Goal: Information Seeking & Learning: Compare options

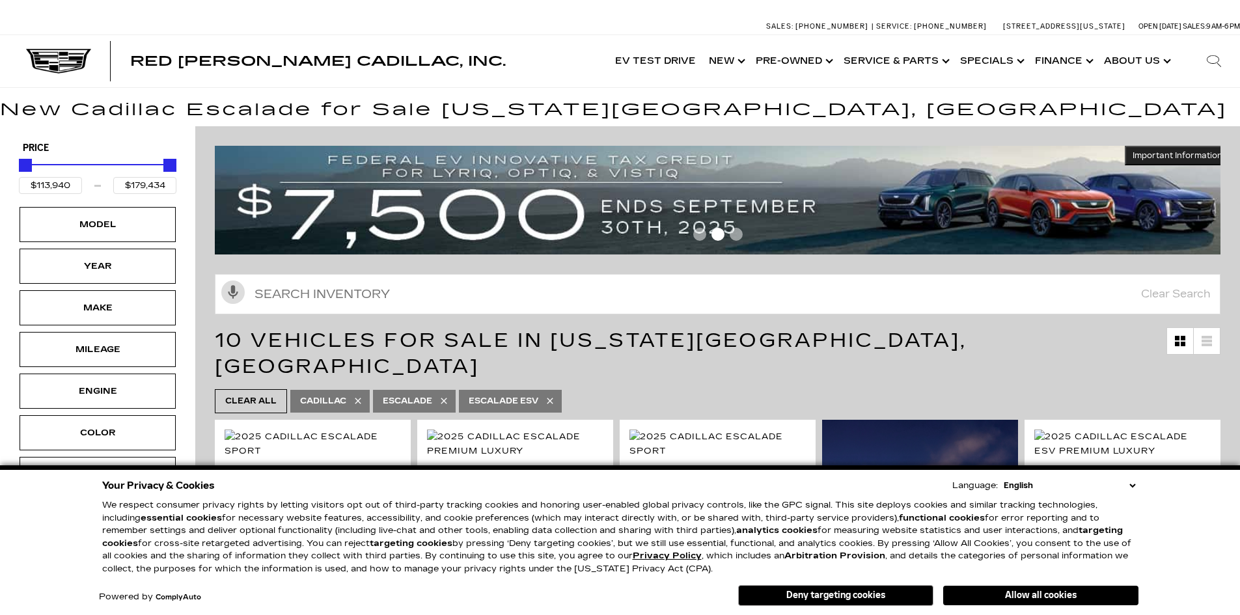
click at [1033, 592] on button "Allow all cookies" at bounding box center [1040, 596] width 195 height 20
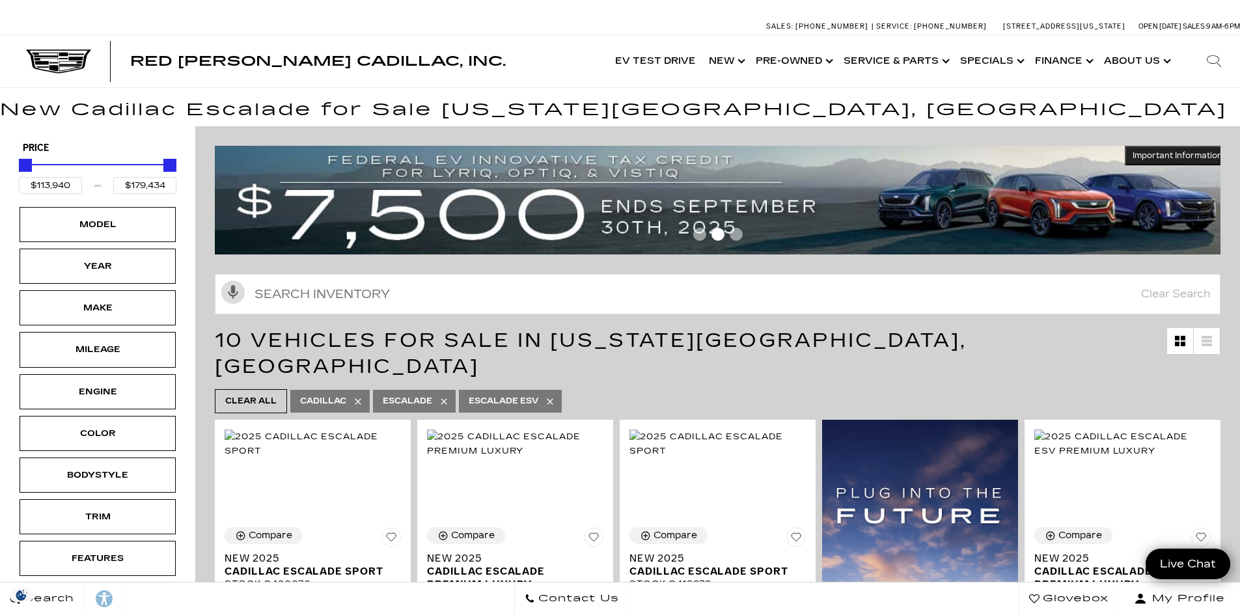
click at [131, 394] on div "Engine" at bounding box center [98, 391] width 156 height 35
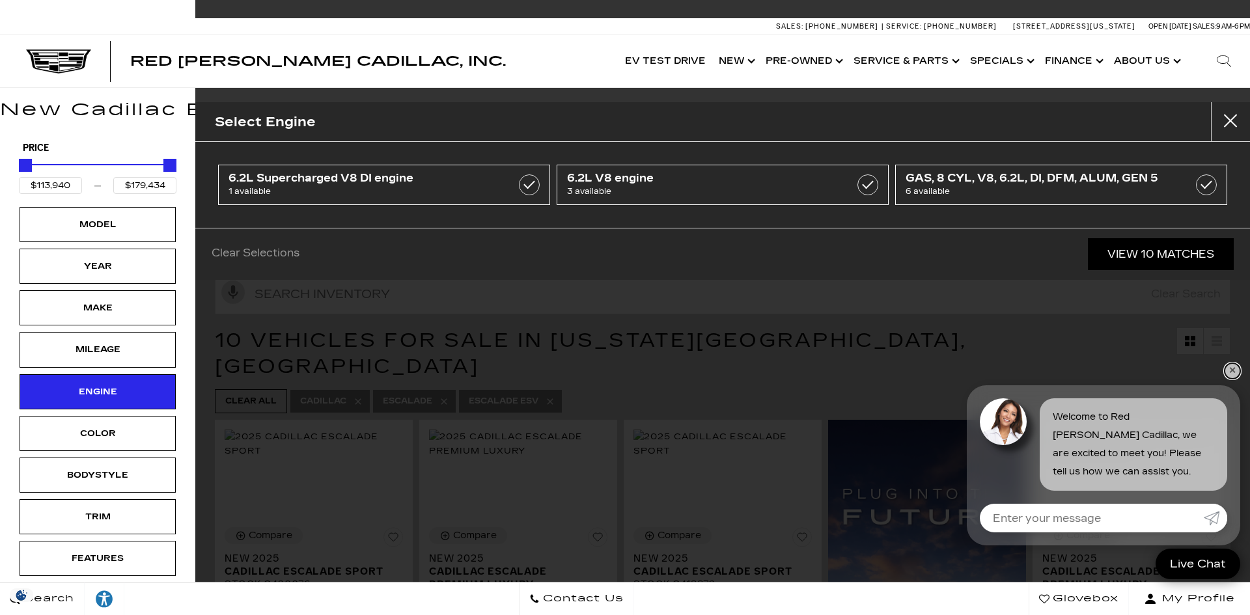
click at [1226, 370] on link "✕" at bounding box center [1232, 371] width 16 height 16
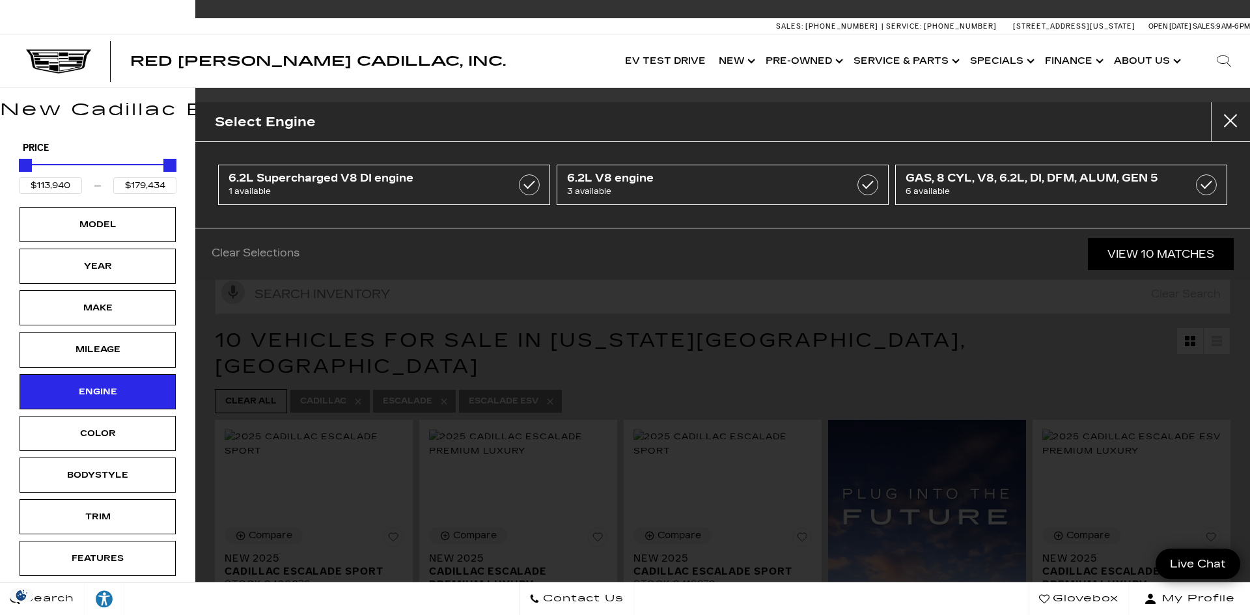
click at [141, 216] on div "Model" at bounding box center [98, 224] width 156 height 35
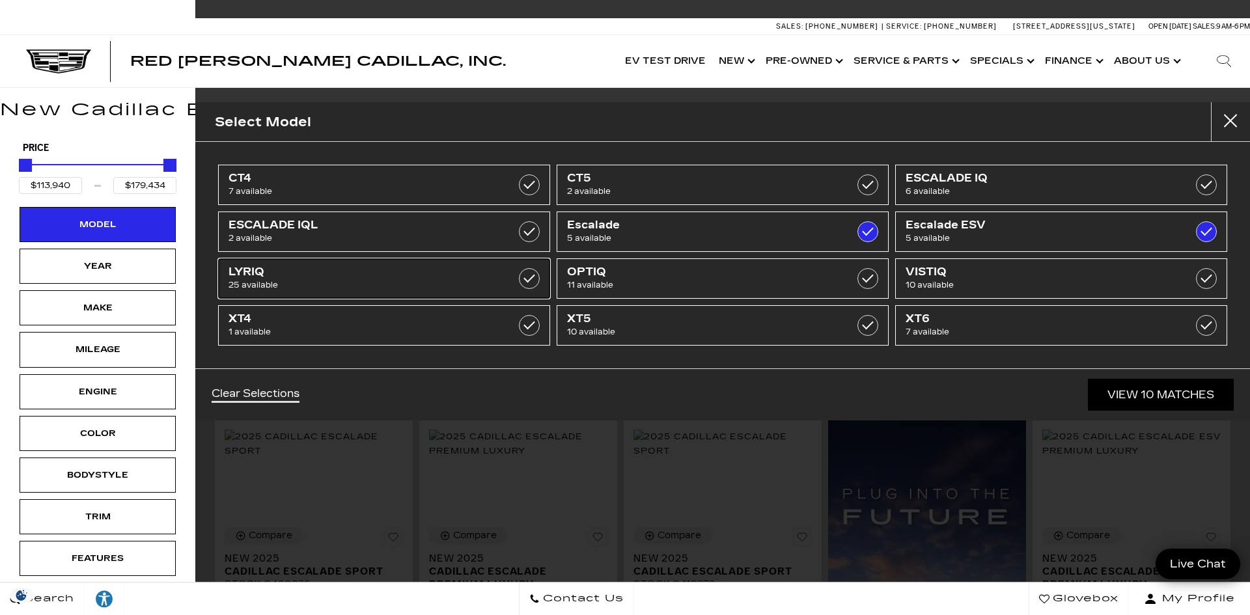
click at [485, 274] on span "LYRIQ" at bounding box center [360, 272] width 264 height 13
type input "$61,446"
checkbox input "true"
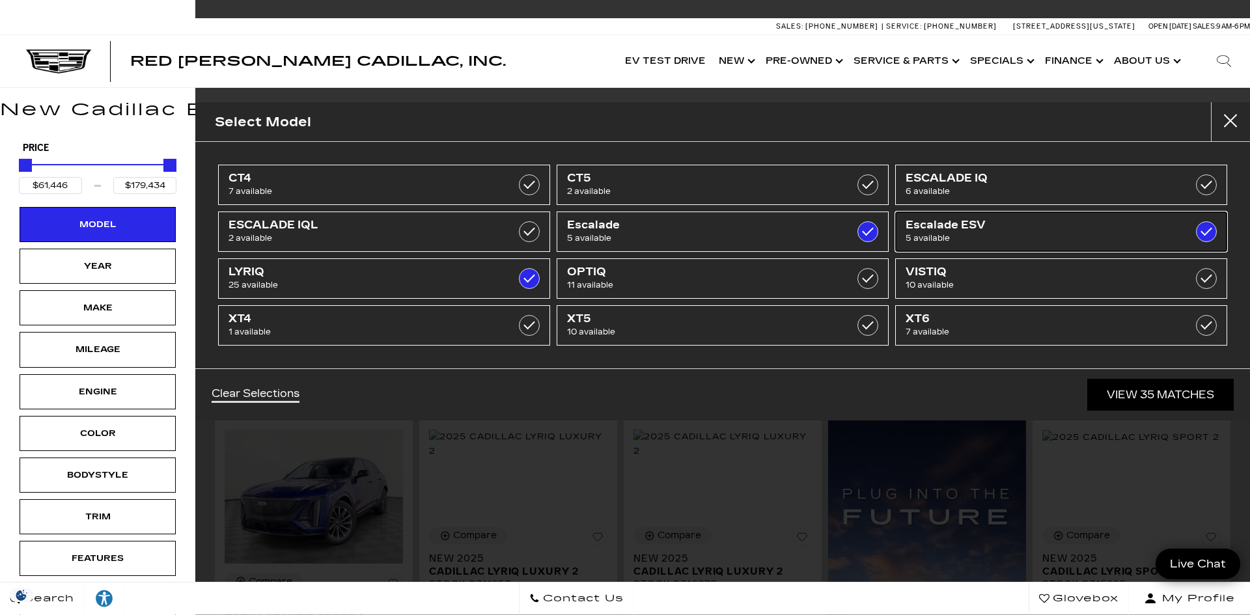
click at [1101, 232] on span "5 available" at bounding box center [1037, 238] width 264 height 13
type input "$132,685"
checkbox input "false"
click at [725, 222] on span "Escalade" at bounding box center [699, 225] width 264 height 13
type input "$91,110"
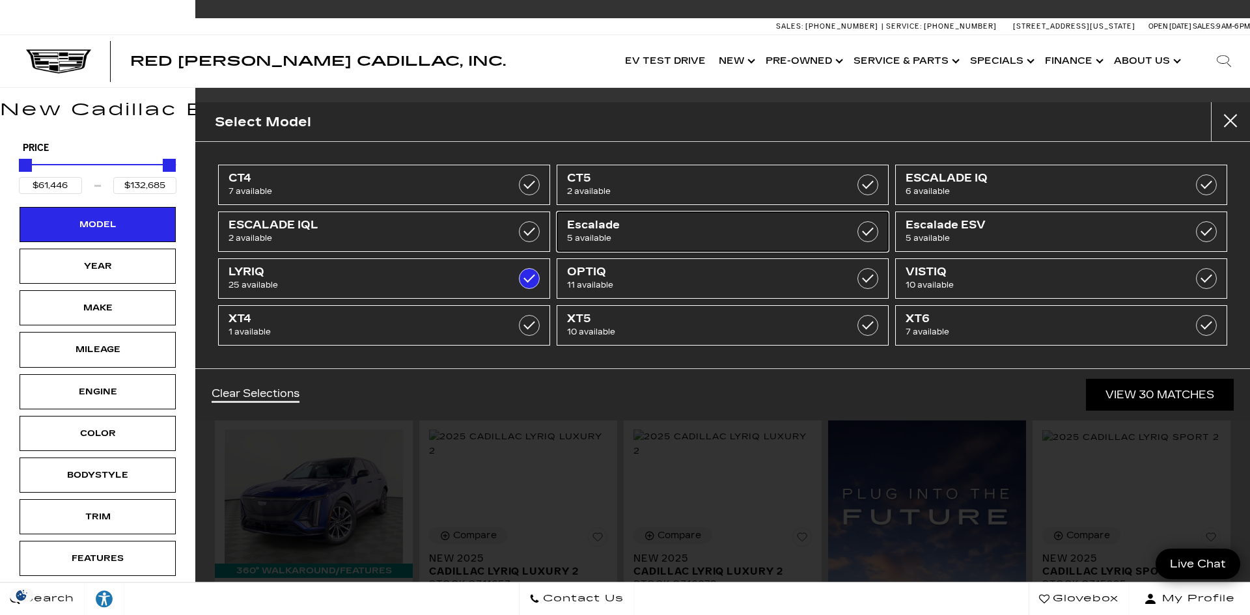
checkbox input "false"
click at [1131, 393] on link "View 25 Matches" at bounding box center [1160, 395] width 146 height 32
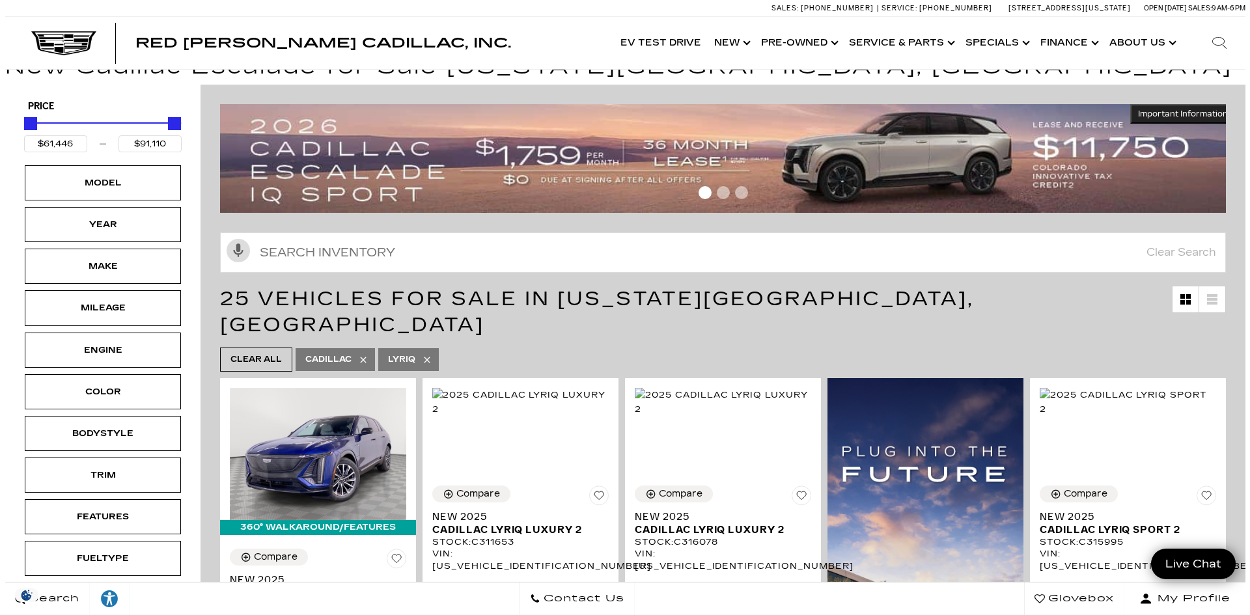
scroll to position [65, 0]
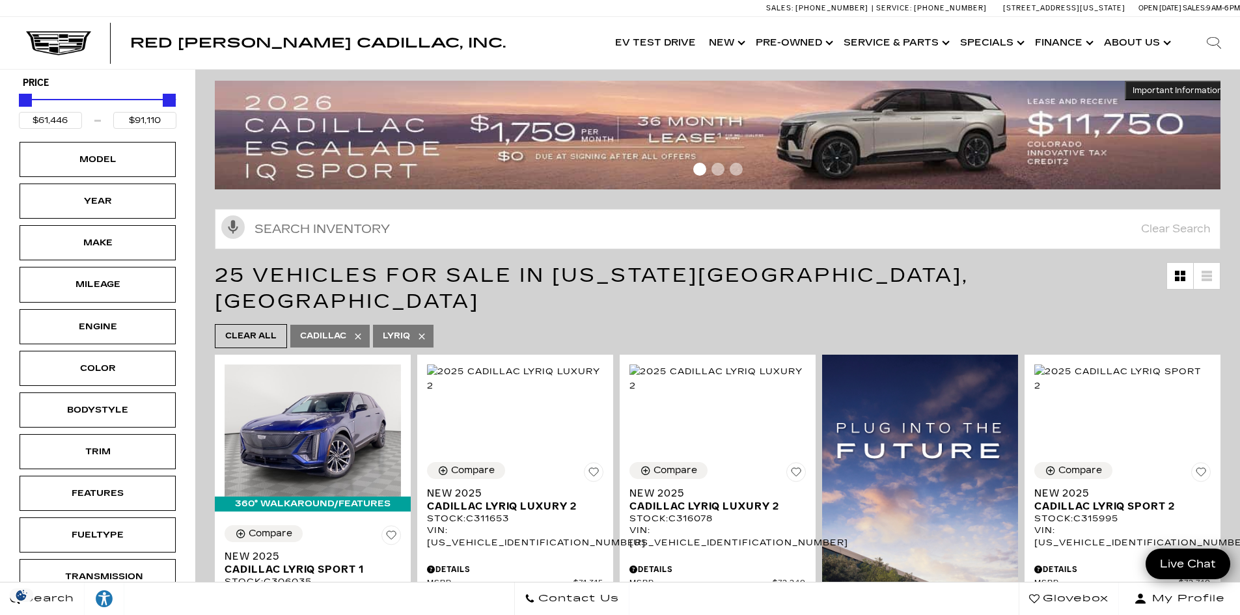
click at [130, 449] on div "Trim" at bounding box center [97, 452] width 65 height 14
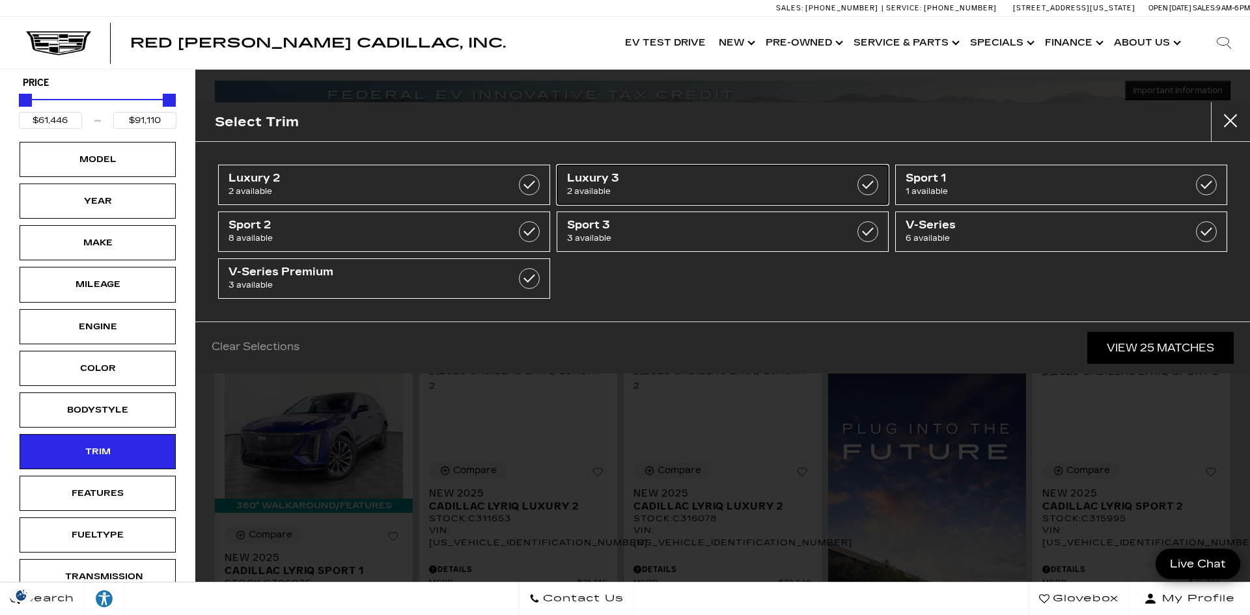
click at [705, 181] on span "Luxury 3" at bounding box center [699, 178] width 264 height 13
type input "$78,893"
type input "$79,294"
checkbox input "true"
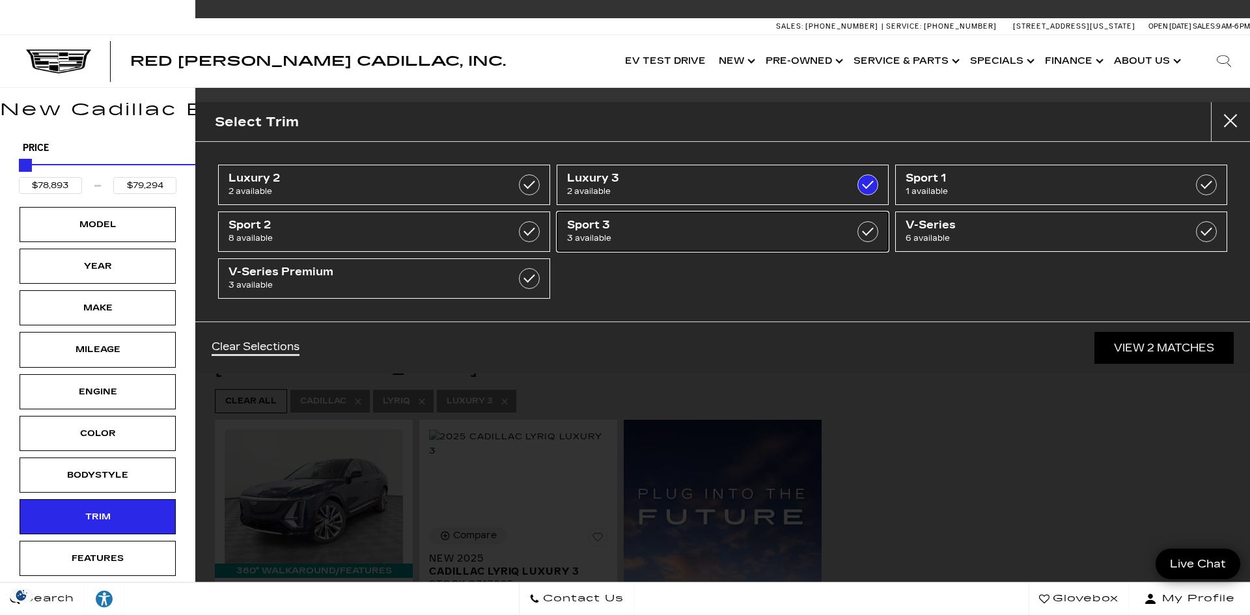
click at [731, 227] on span "Sport 3" at bounding box center [699, 225] width 264 height 13
type input "$75,904"
type input "$80,019"
checkbox input "true"
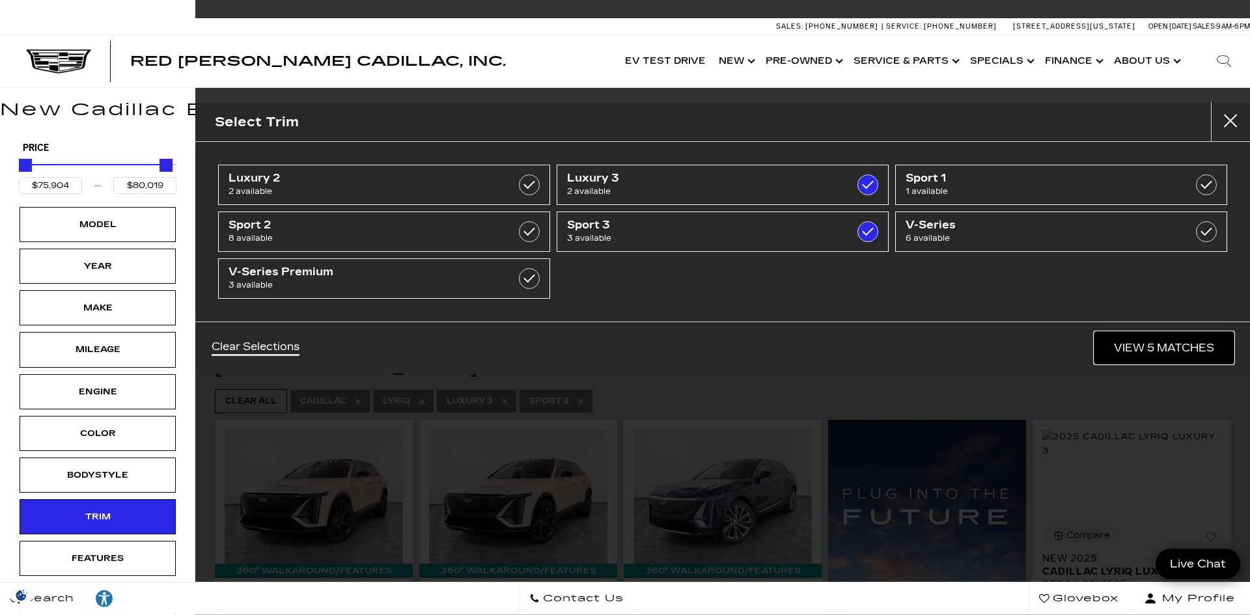
click at [1160, 336] on link "View 5 Matches" at bounding box center [1163, 348] width 139 height 32
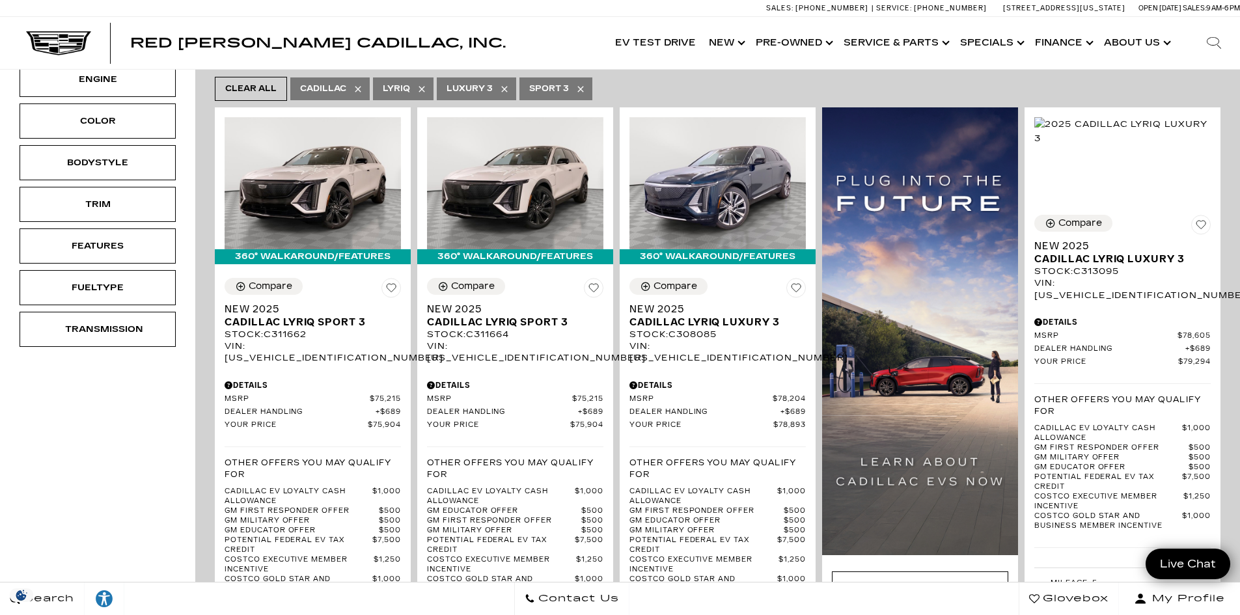
scroll to position [260, 0]
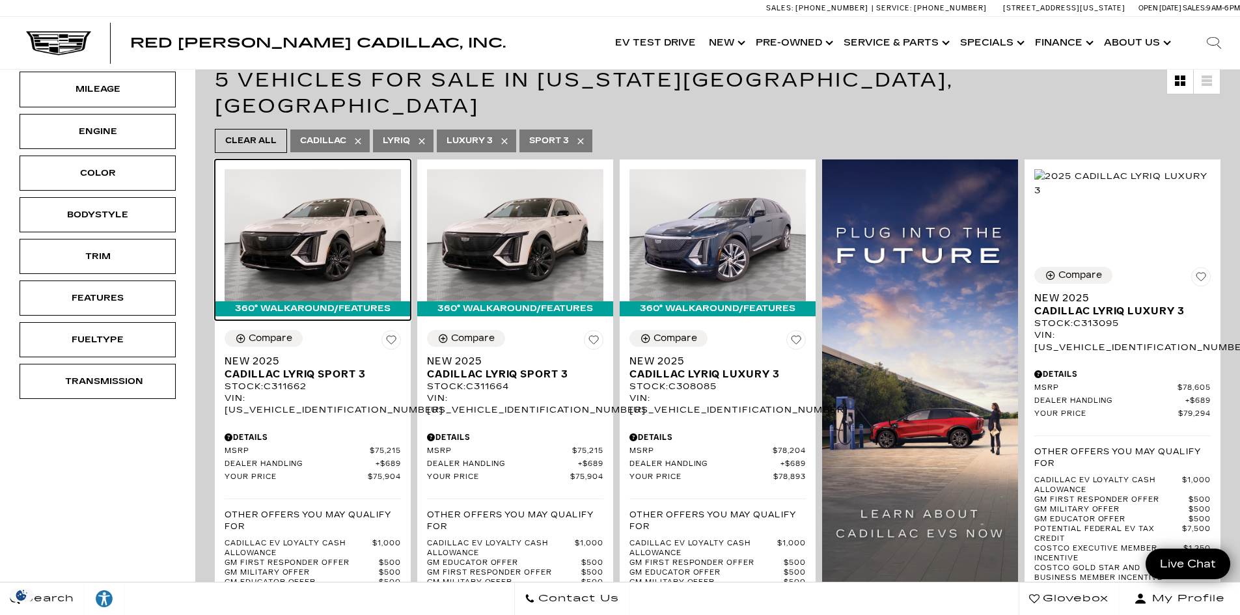
click at [316, 217] on img at bounding box center [313, 235] width 176 height 132
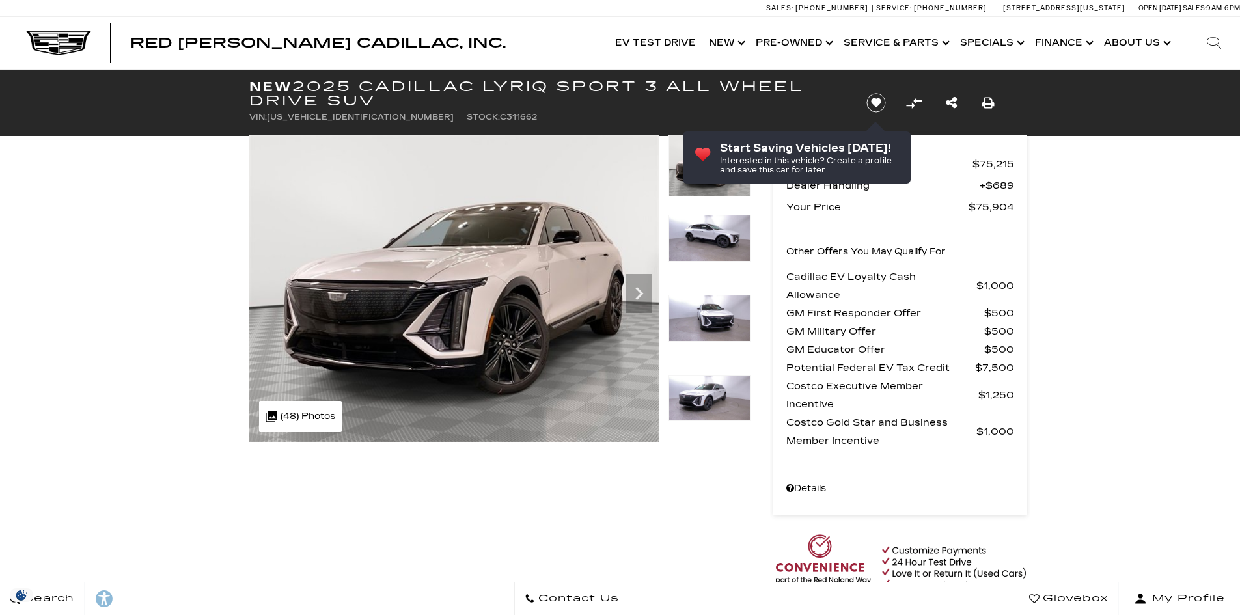
click at [641, 287] on icon "Next" at bounding box center [639, 294] width 26 height 26
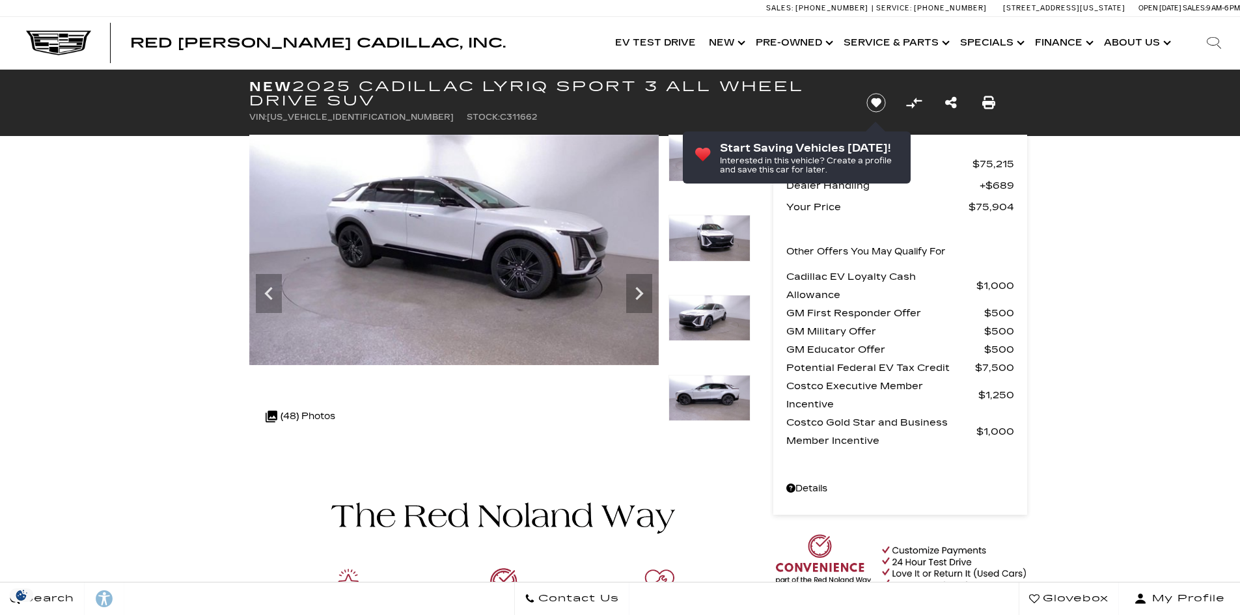
click at [636, 289] on icon "Next" at bounding box center [639, 293] width 8 height 13
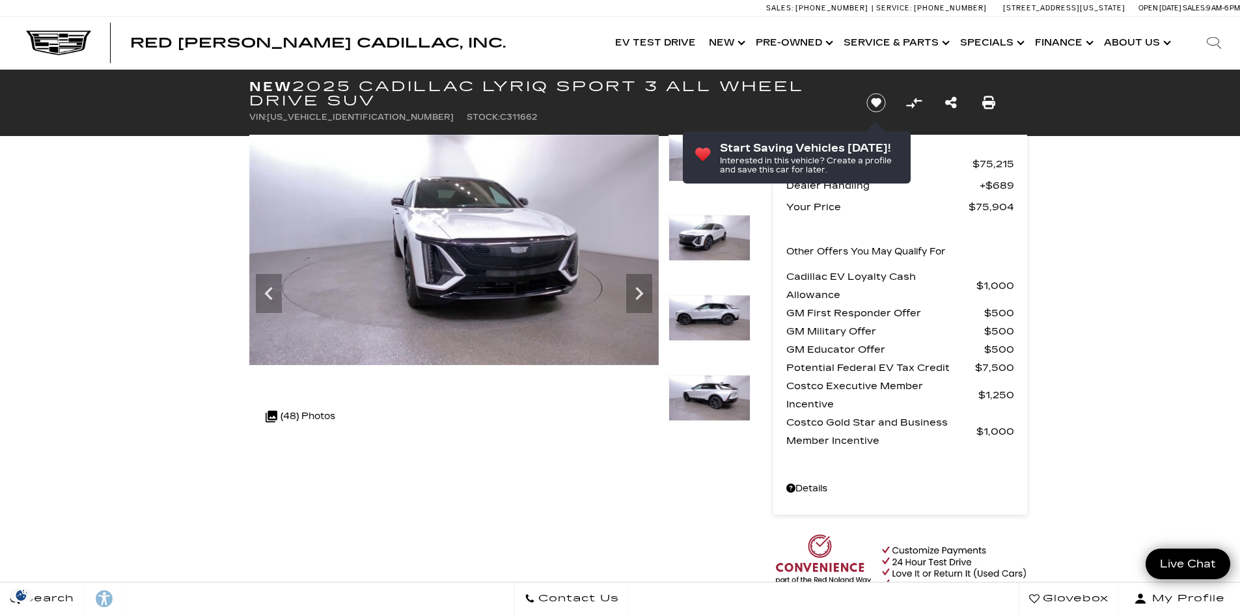
click at [639, 282] on icon "Next" at bounding box center [639, 294] width 26 height 26
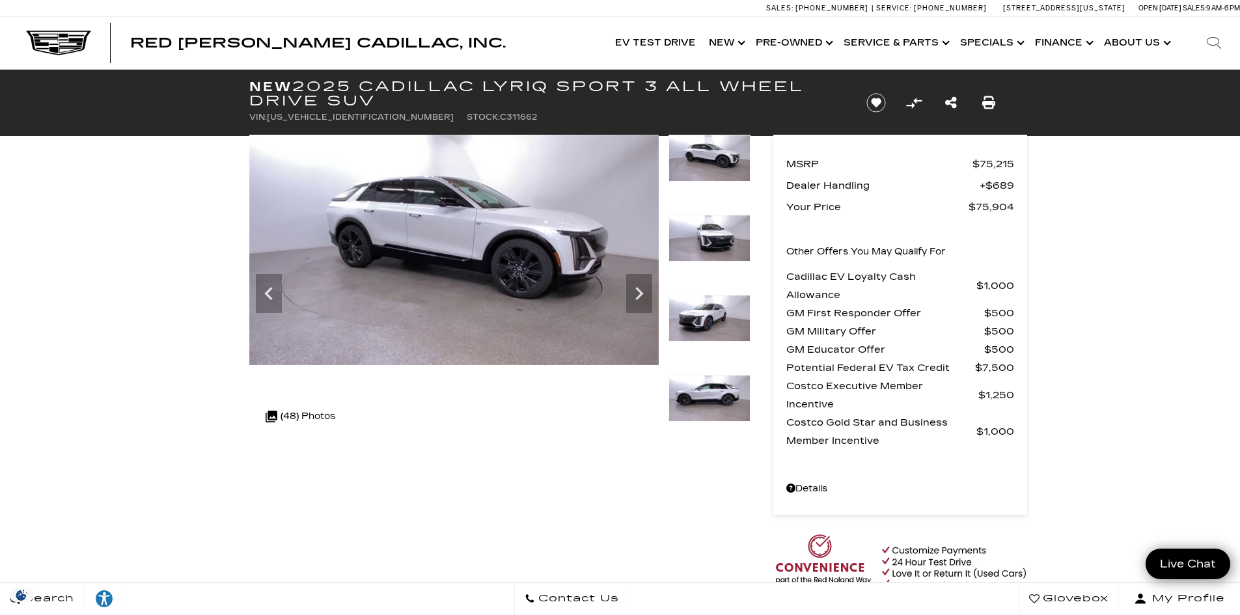
click at [636, 279] on div "Next" at bounding box center [639, 293] width 26 height 39
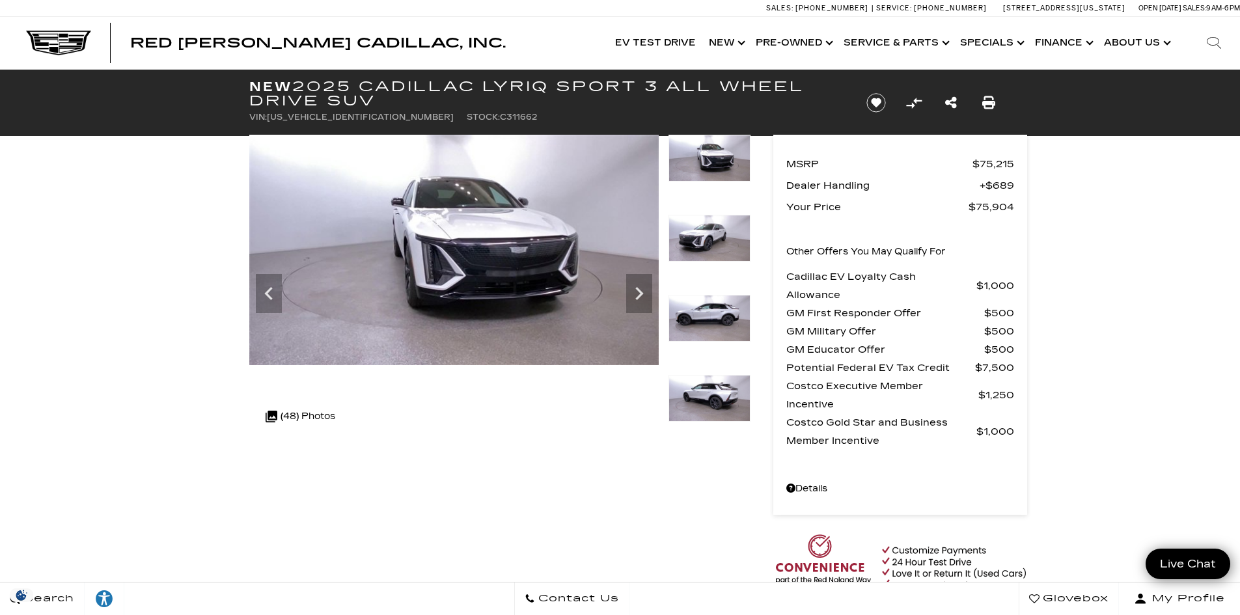
click at [633, 297] on icon "Next" at bounding box center [639, 294] width 26 height 26
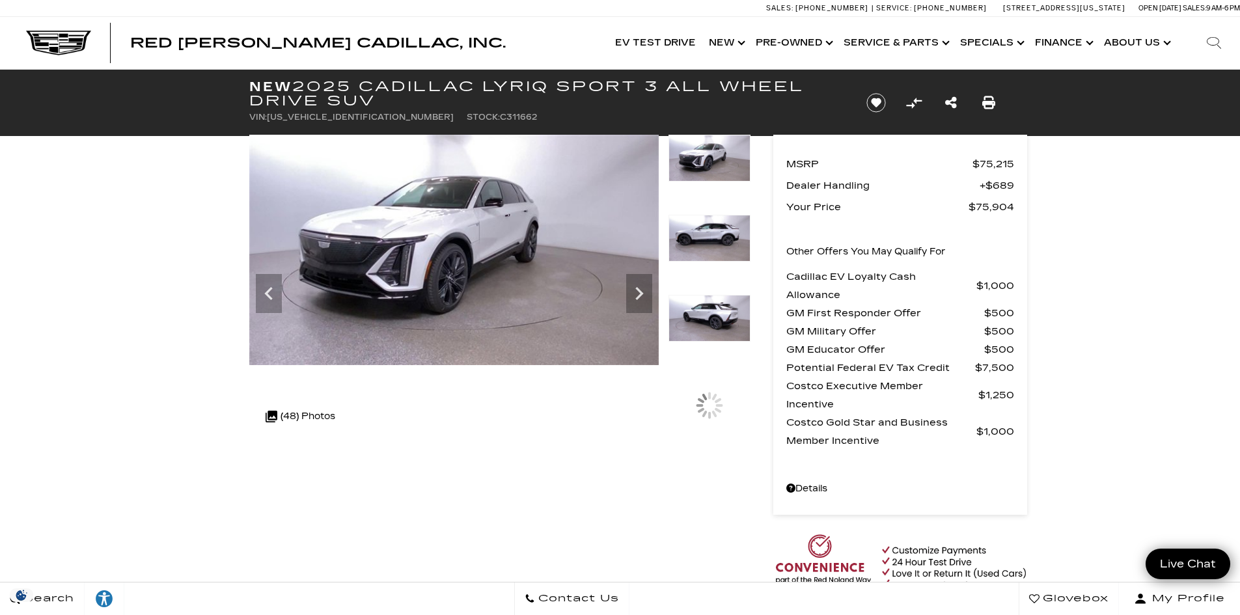
click at [639, 300] on icon "Next" at bounding box center [639, 294] width 26 height 26
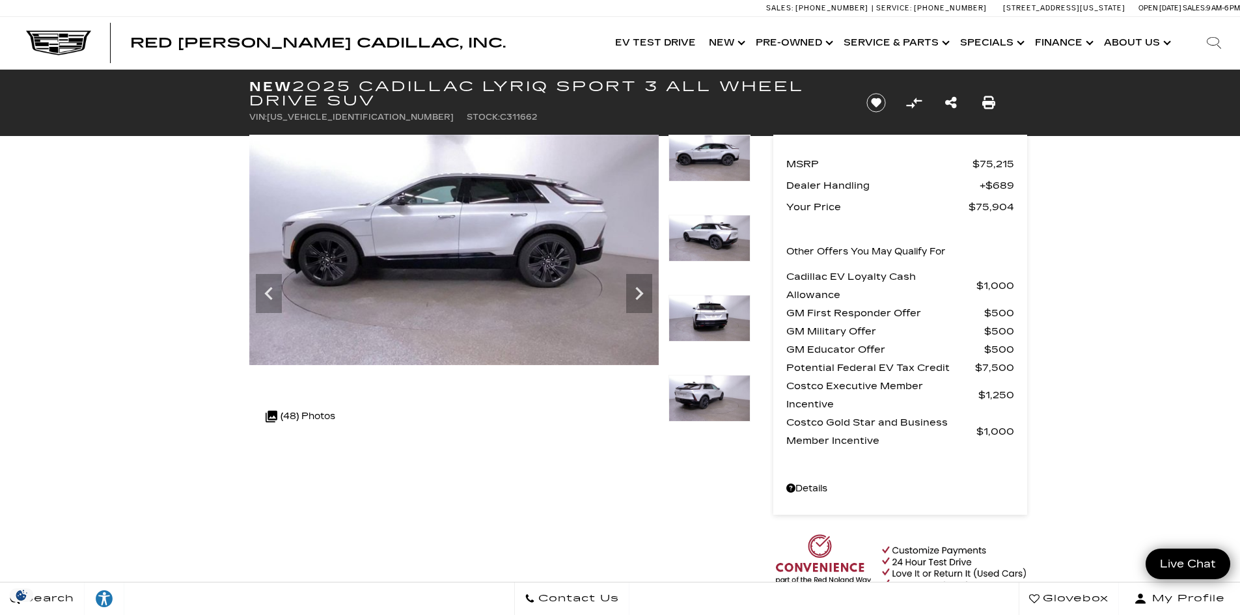
click at [642, 297] on icon "Next" at bounding box center [639, 294] width 26 height 26
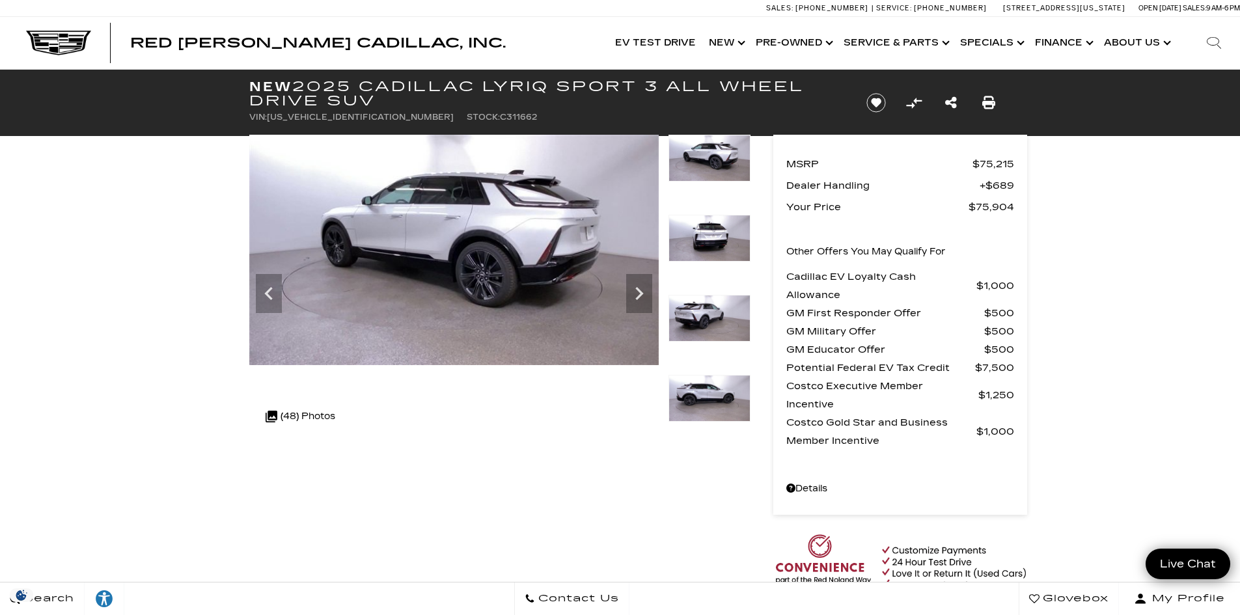
click at [638, 298] on icon "Next" at bounding box center [639, 293] width 8 height 13
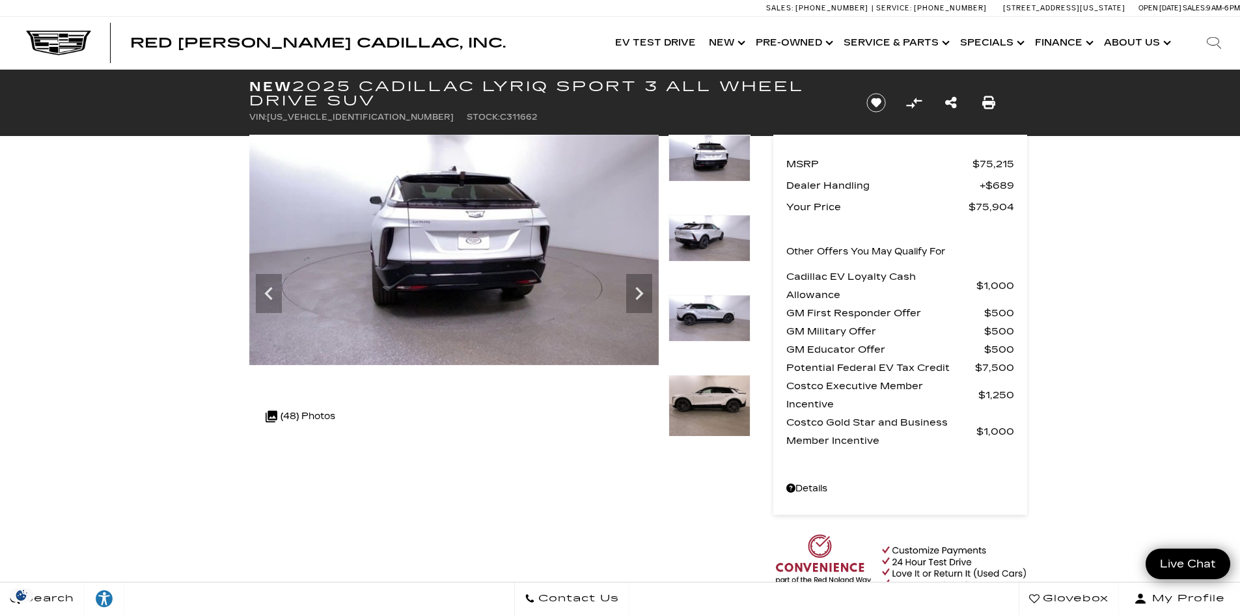
click at [638, 298] on icon "Next" at bounding box center [639, 293] width 8 height 13
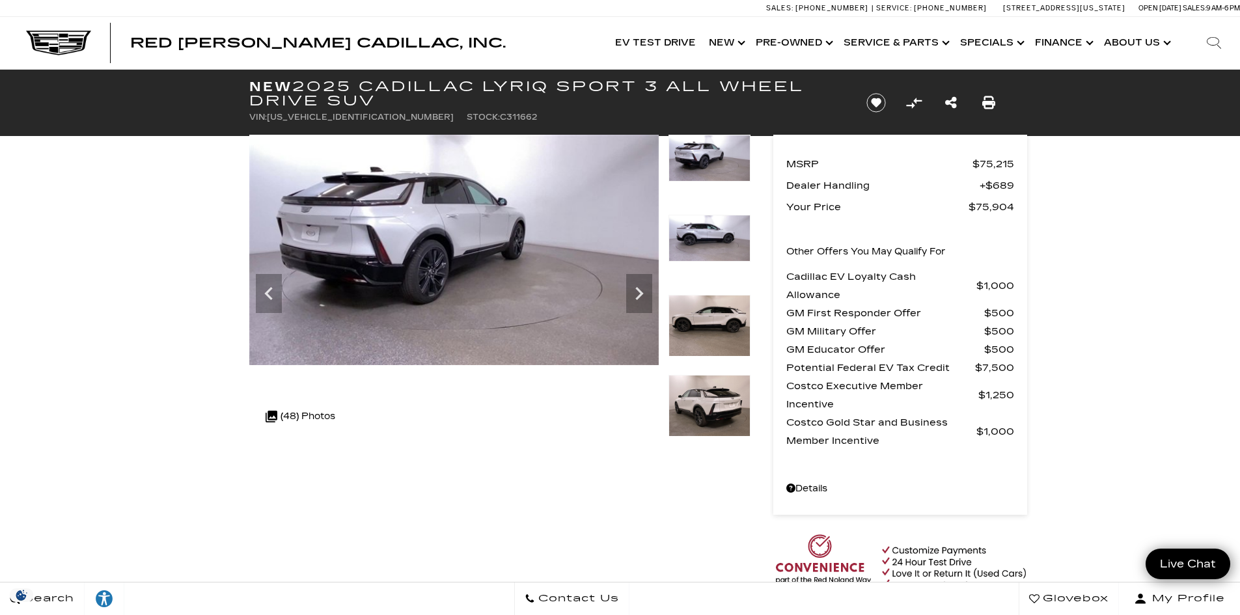
click at [640, 296] on icon "Next" at bounding box center [639, 293] width 8 height 13
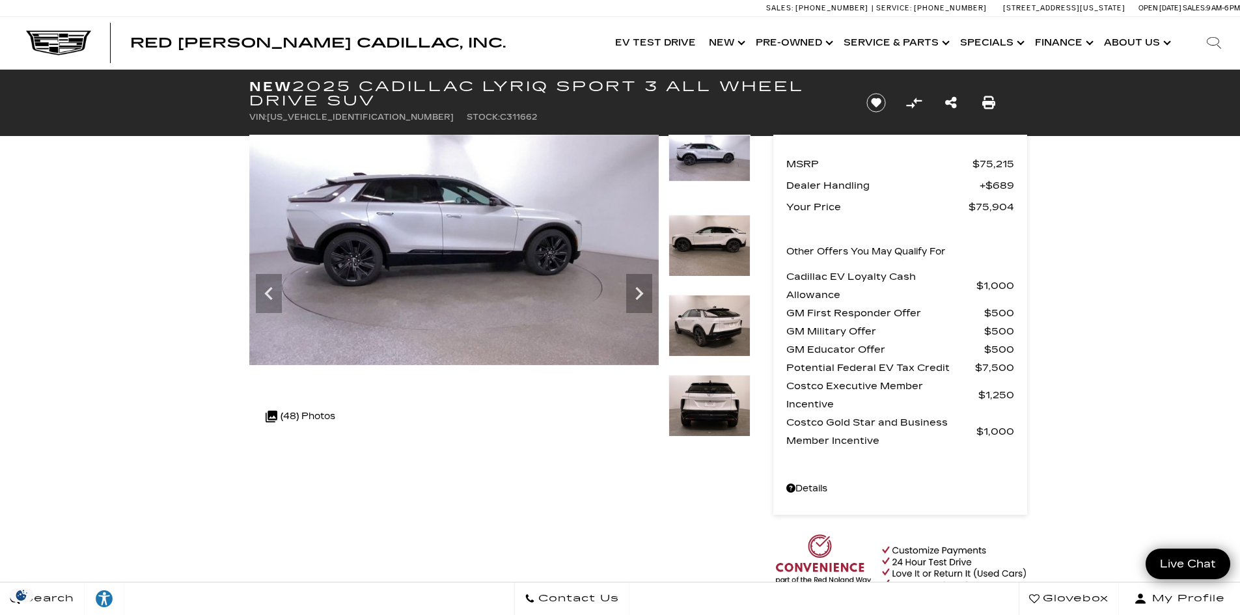
click at [640, 296] on icon "Next" at bounding box center [639, 293] width 8 height 13
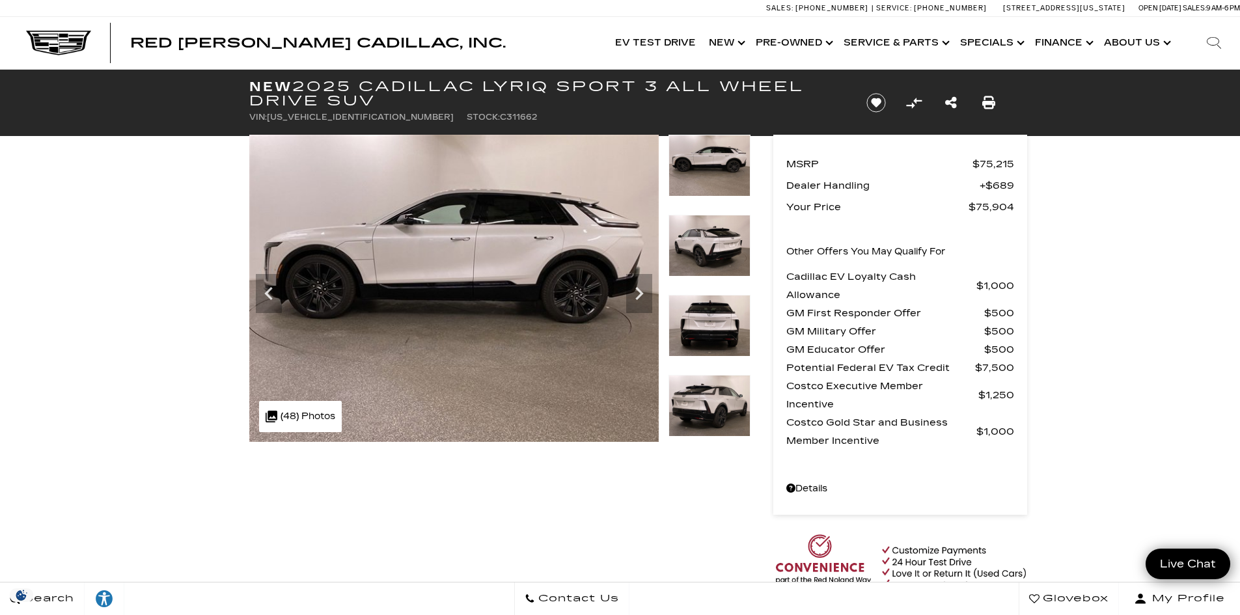
click at [642, 296] on icon "Next" at bounding box center [639, 294] width 26 height 26
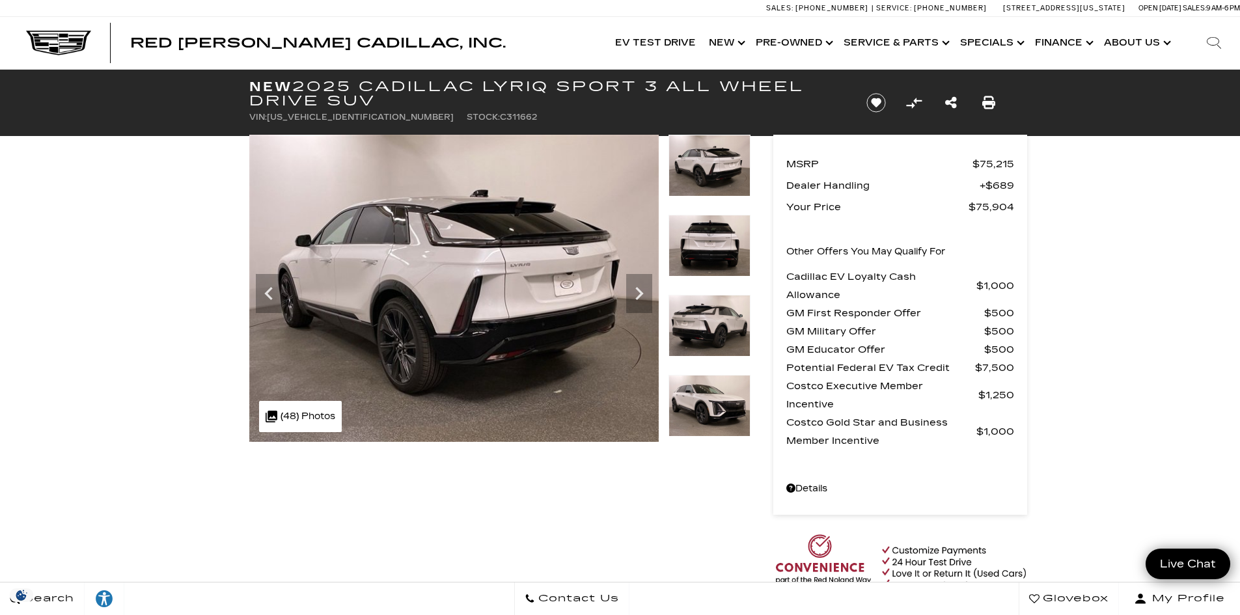
click at [646, 282] on icon "Next" at bounding box center [639, 294] width 26 height 26
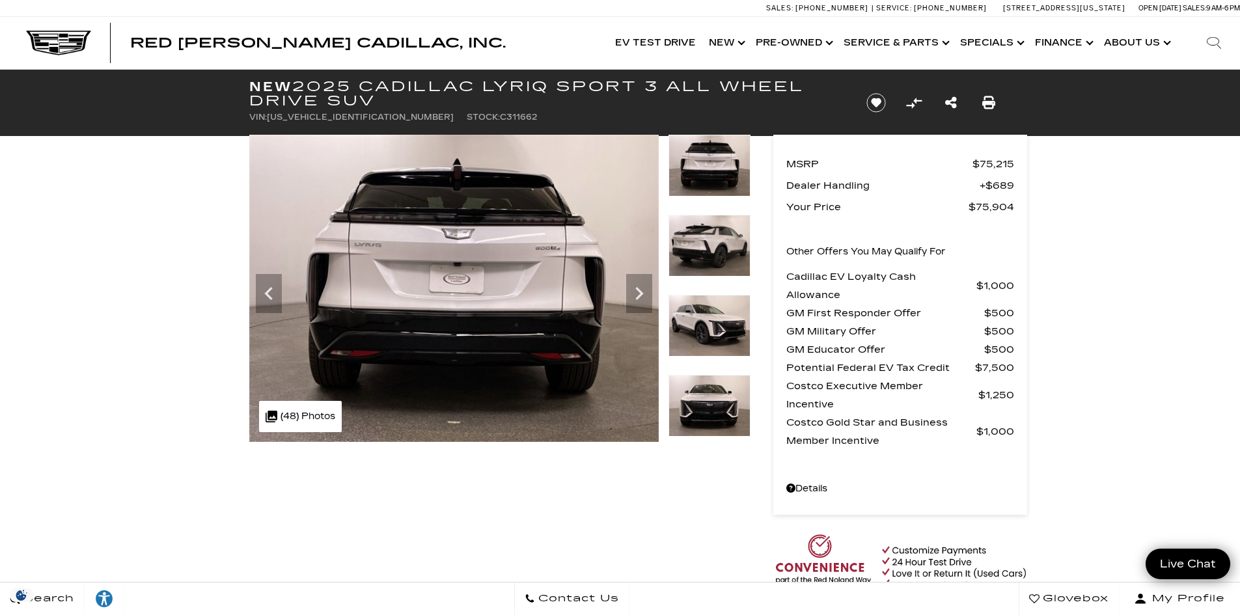
click at [651, 281] on icon "Next" at bounding box center [639, 294] width 26 height 26
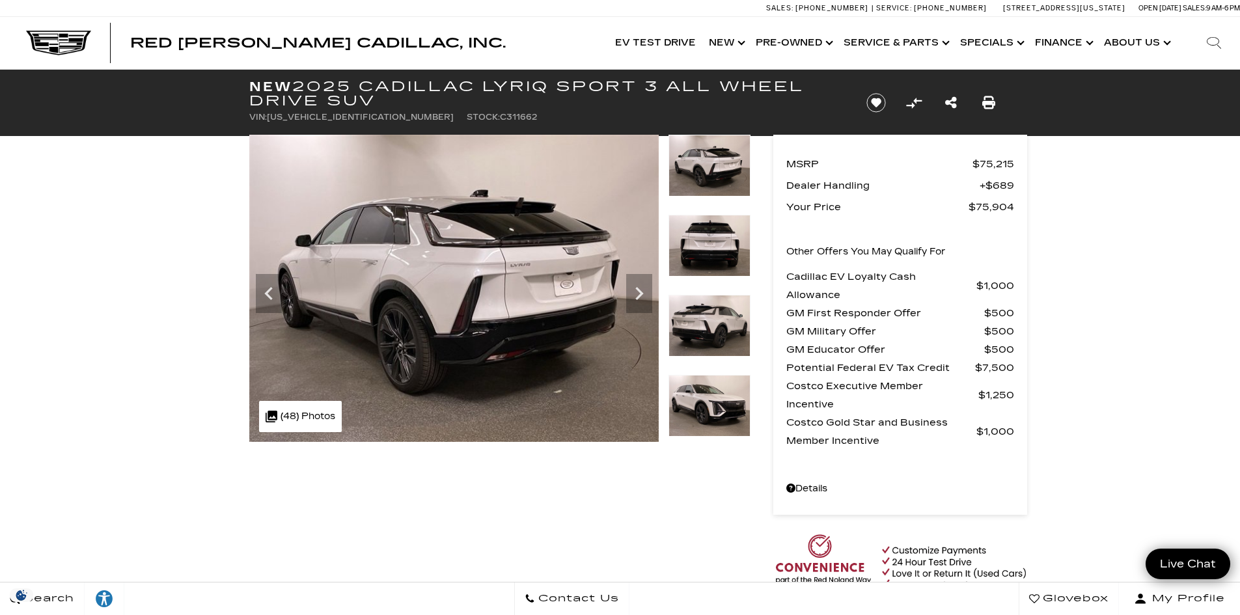
click at [651, 281] on icon "Next" at bounding box center [639, 294] width 26 height 26
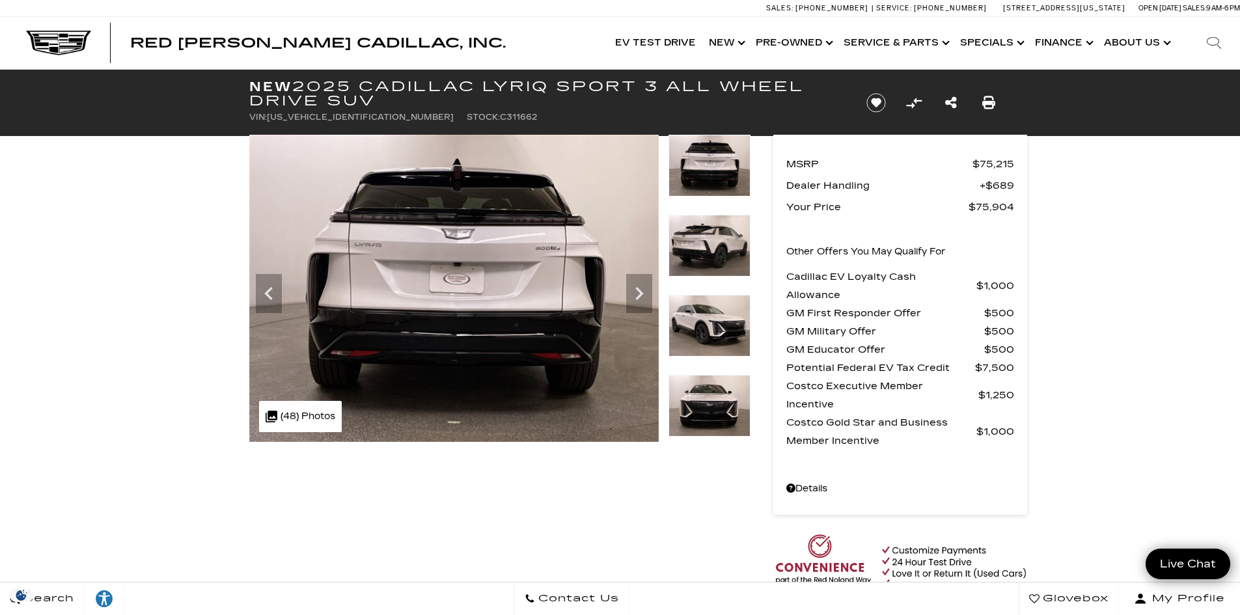
click at [639, 286] on icon "Next" at bounding box center [639, 294] width 26 height 26
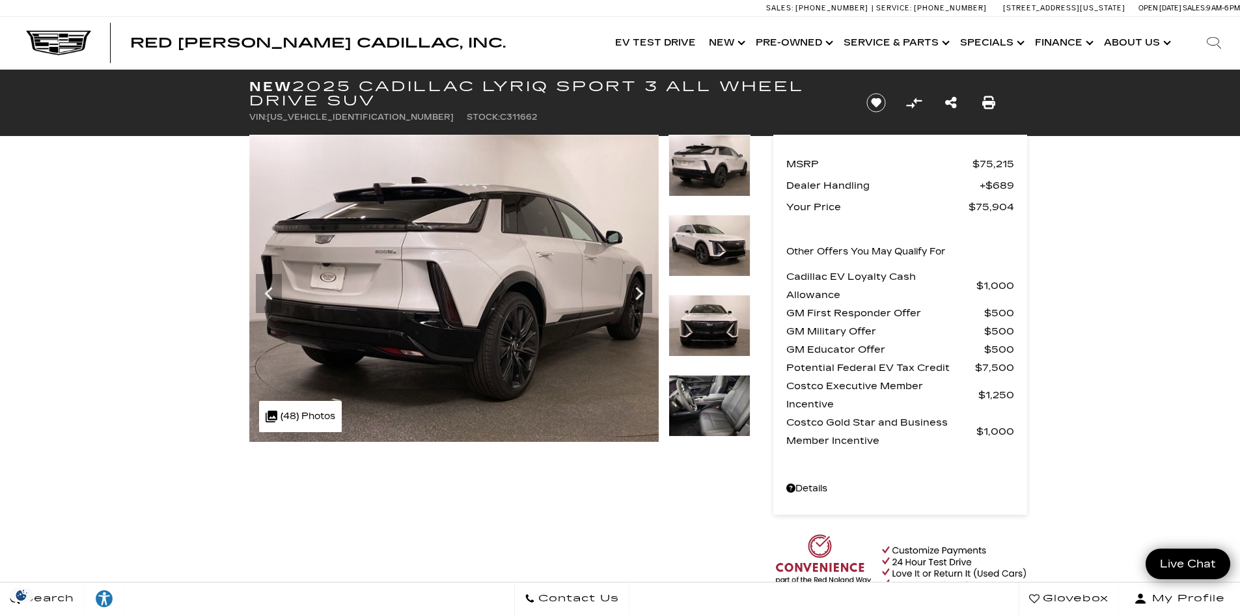
click at [645, 282] on icon "Next" at bounding box center [639, 294] width 26 height 26
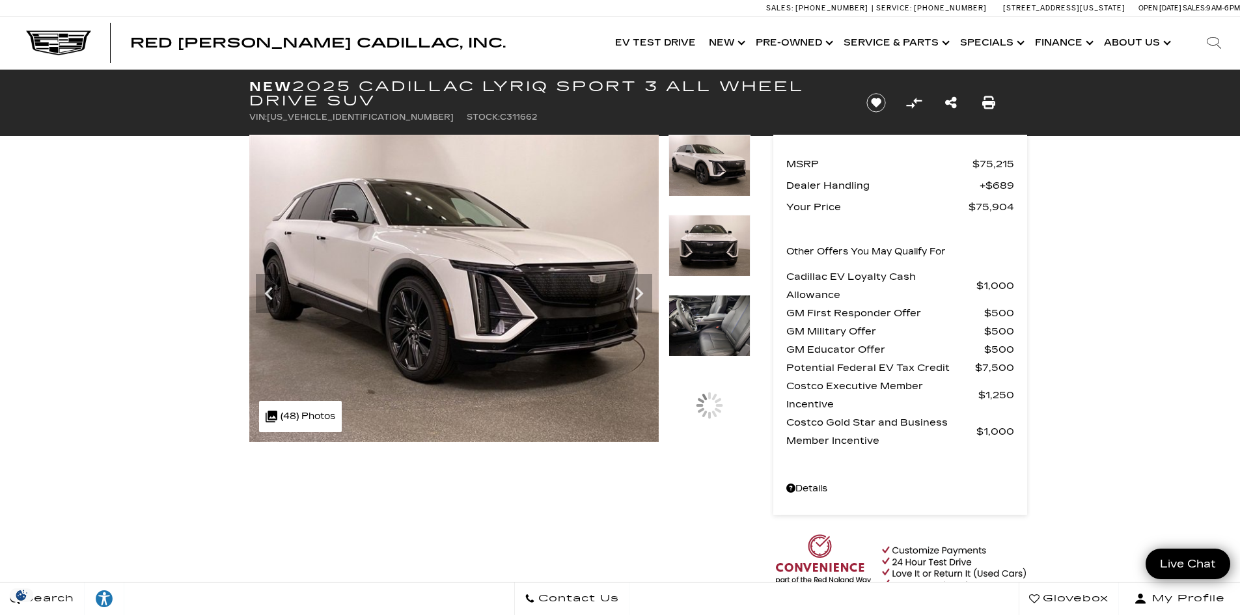
click at [642, 292] on icon "Next" at bounding box center [639, 294] width 26 height 26
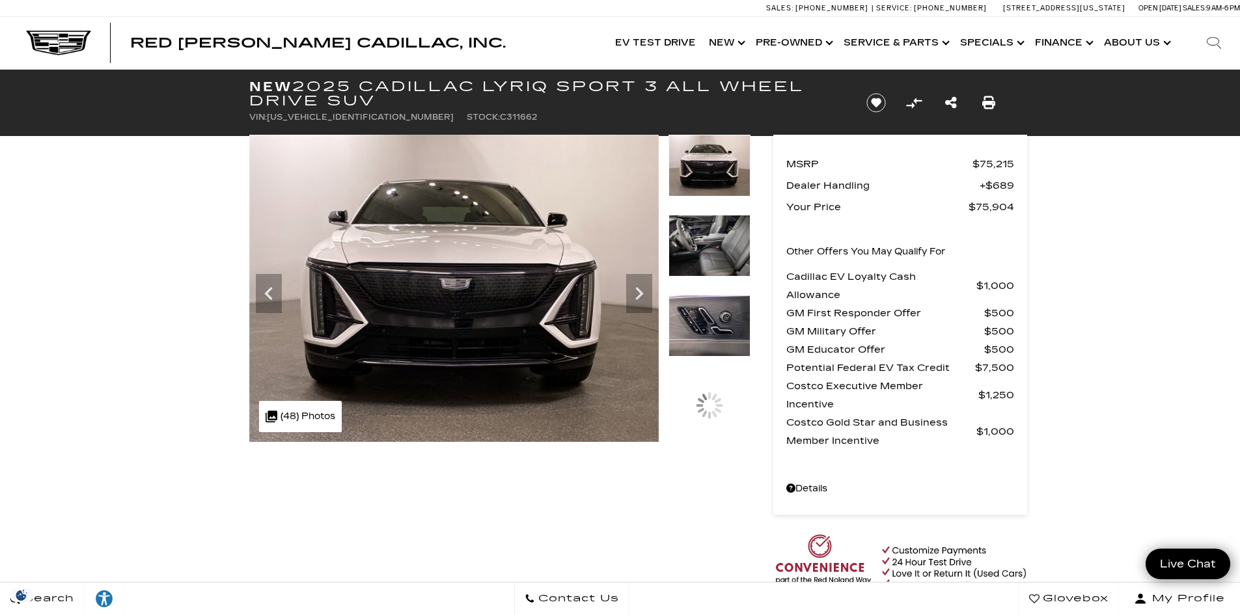
click at [642, 292] on icon "Next" at bounding box center [639, 294] width 26 height 26
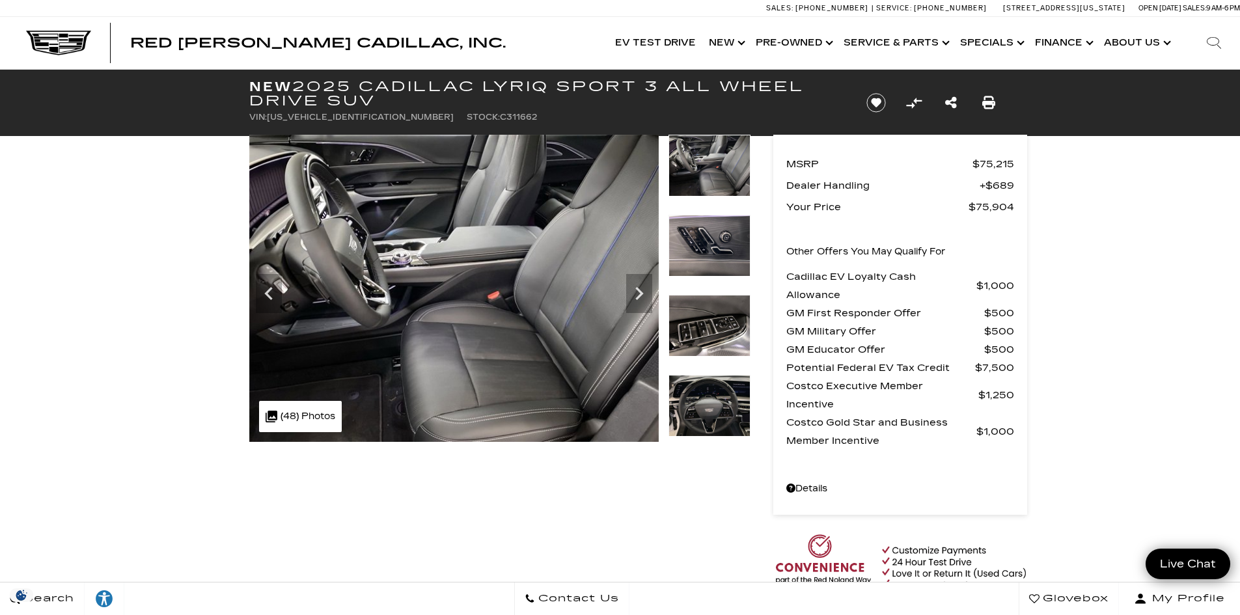
click at [642, 292] on icon "Next" at bounding box center [639, 294] width 26 height 26
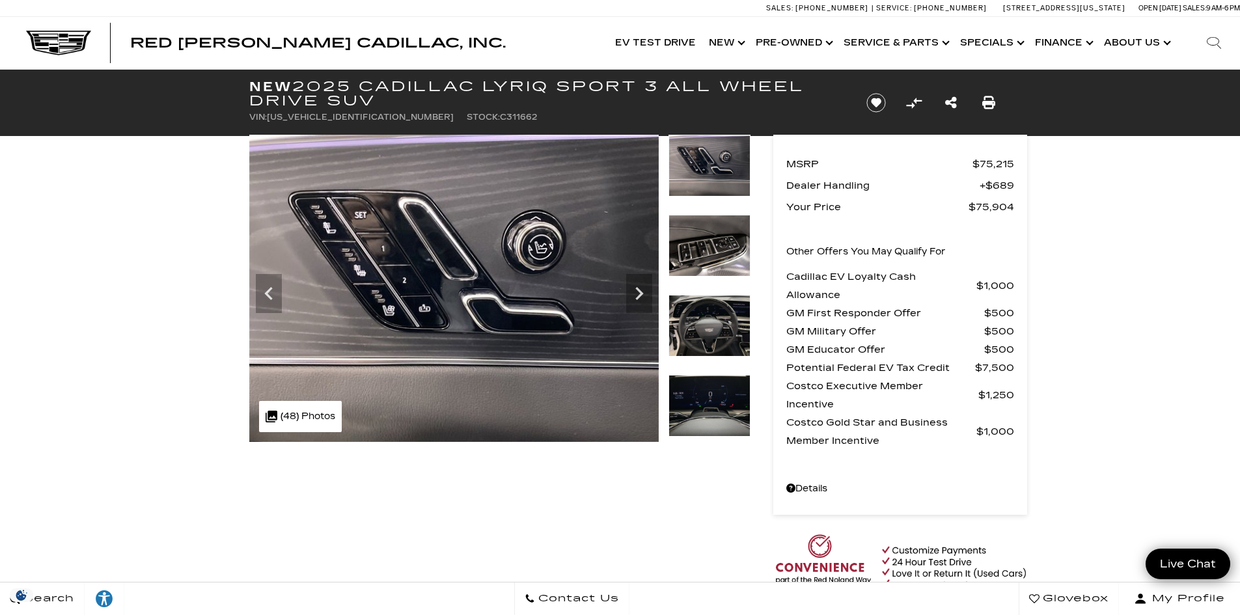
click at [642, 291] on icon "Next" at bounding box center [639, 294] width 26 height 26
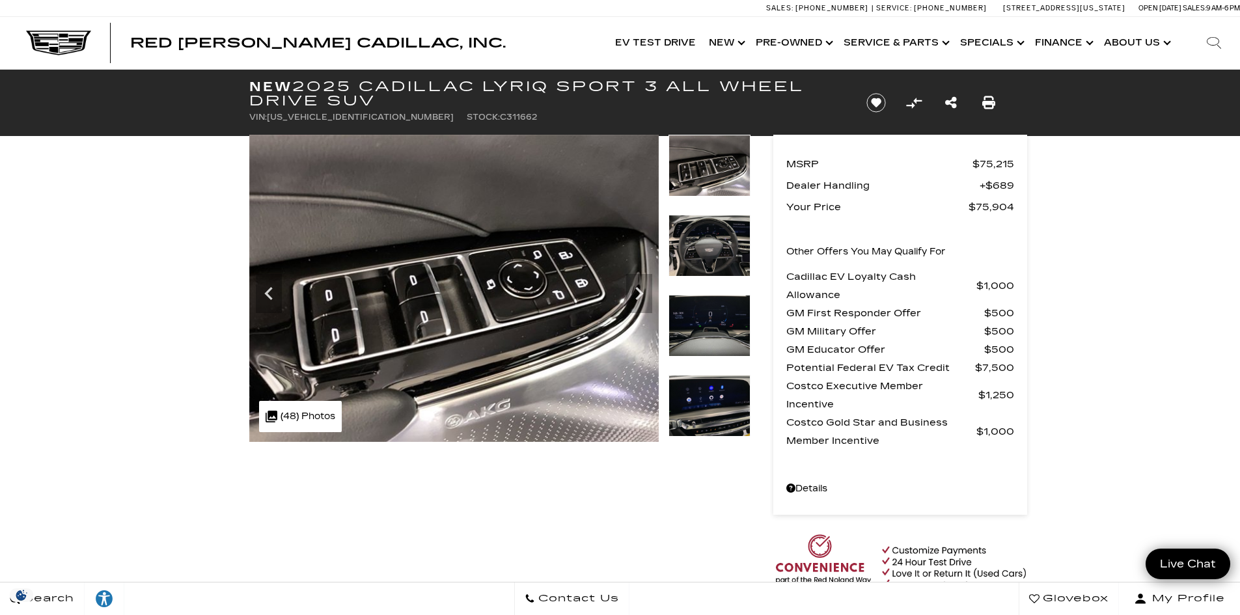
click at [642, 291] on icon "Next" at bounding box center [639, 294] width 26 height 26
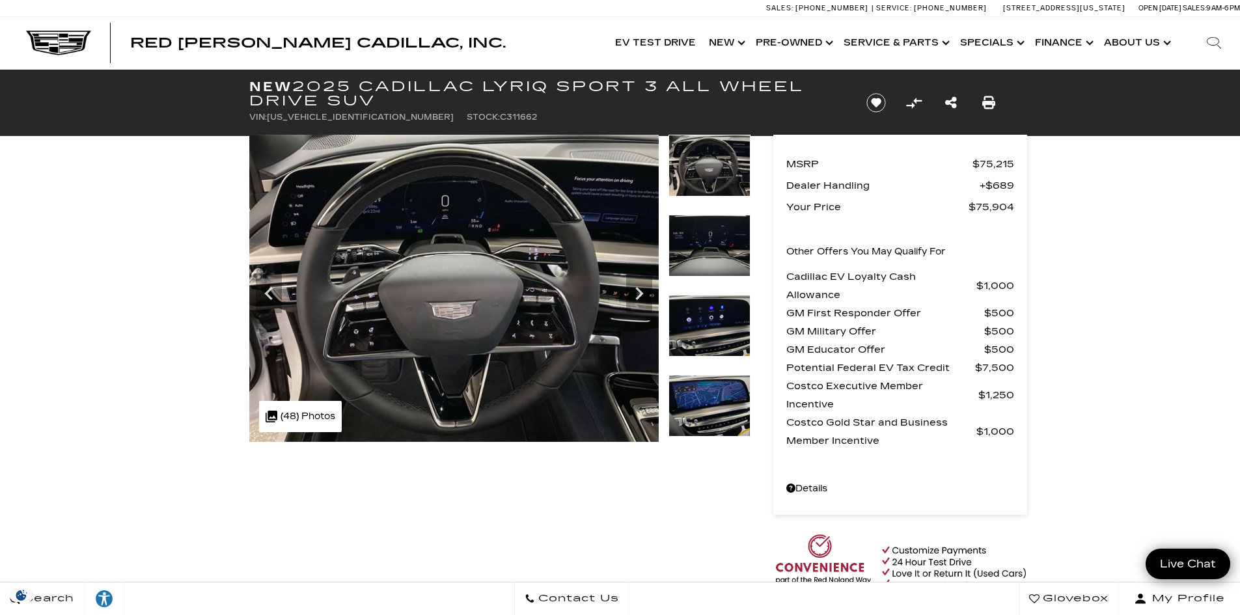
click at [642, 291] on icon "Next" at bounding box center [639, 294] width 26 height 26
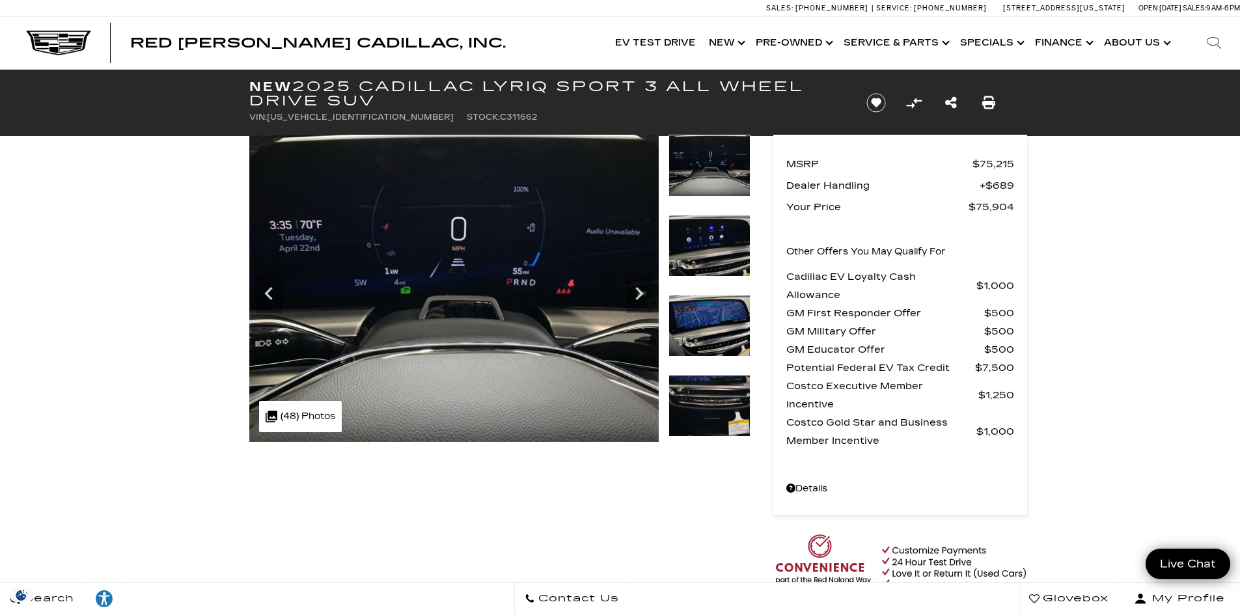
click at [643, 291] on icon "Next" at bounding box center [639, 294] width 26 height 26
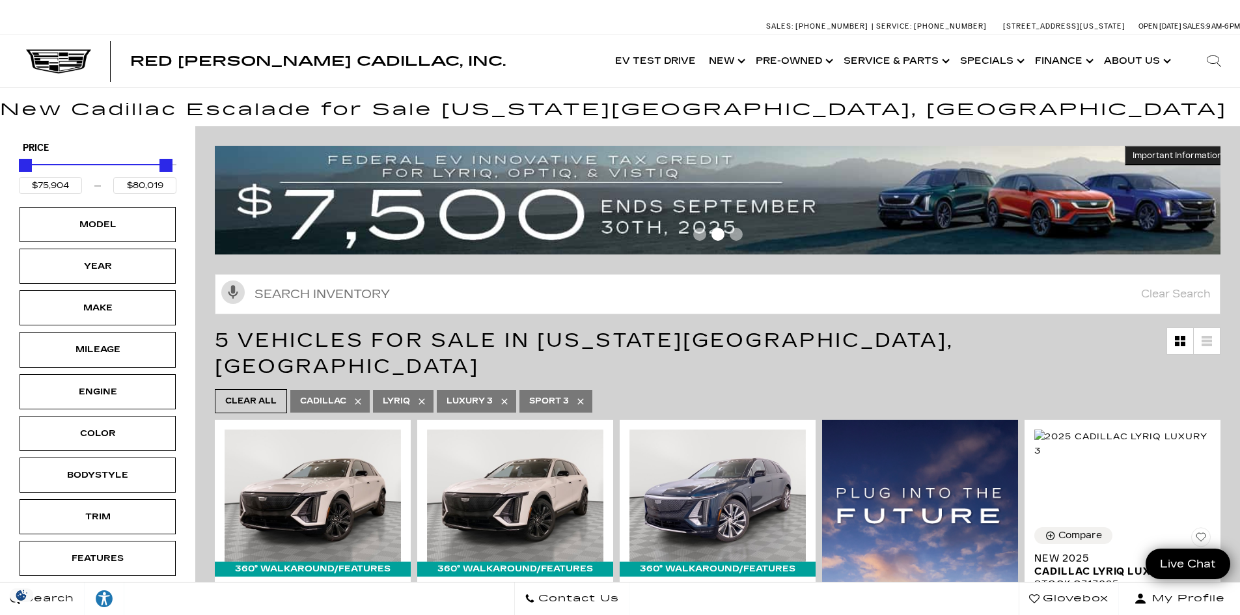
drag, startPoint x: 665, startPoint y: 445, endPoint x: 1058, endPoint y: 366, distance: 400.3
click at [1054, 386] on ul "Clear All Cadillac LYRIQ Luxury 3 Sport 3" at bounding box center [718, 401] width 1006 height 31
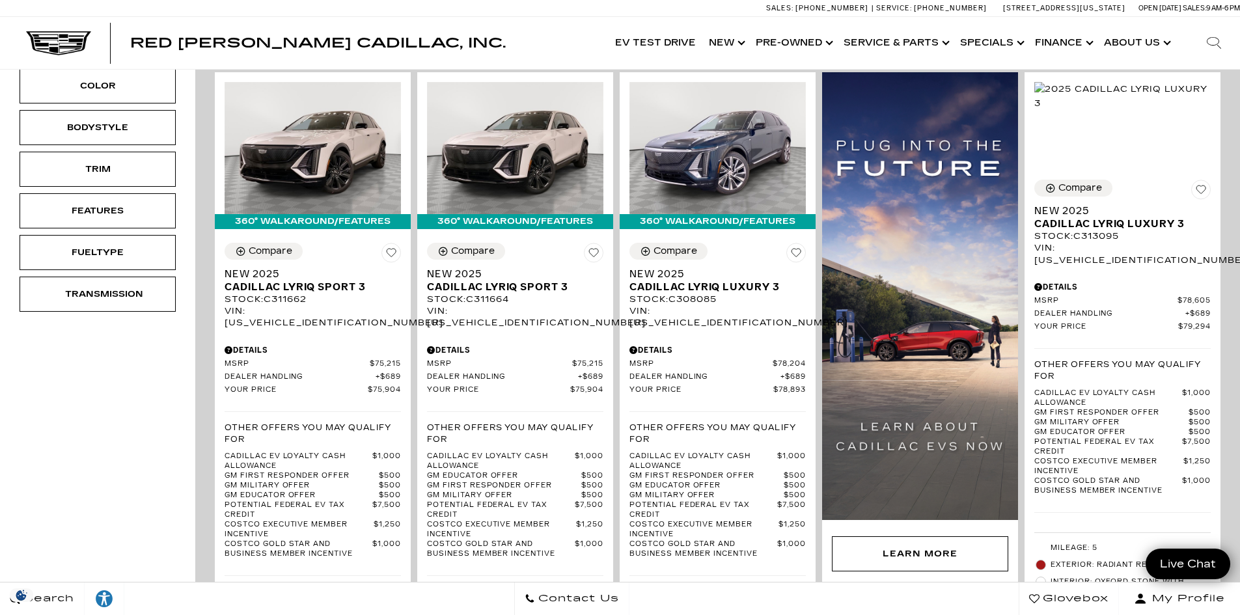
scroll to position [325, 0]
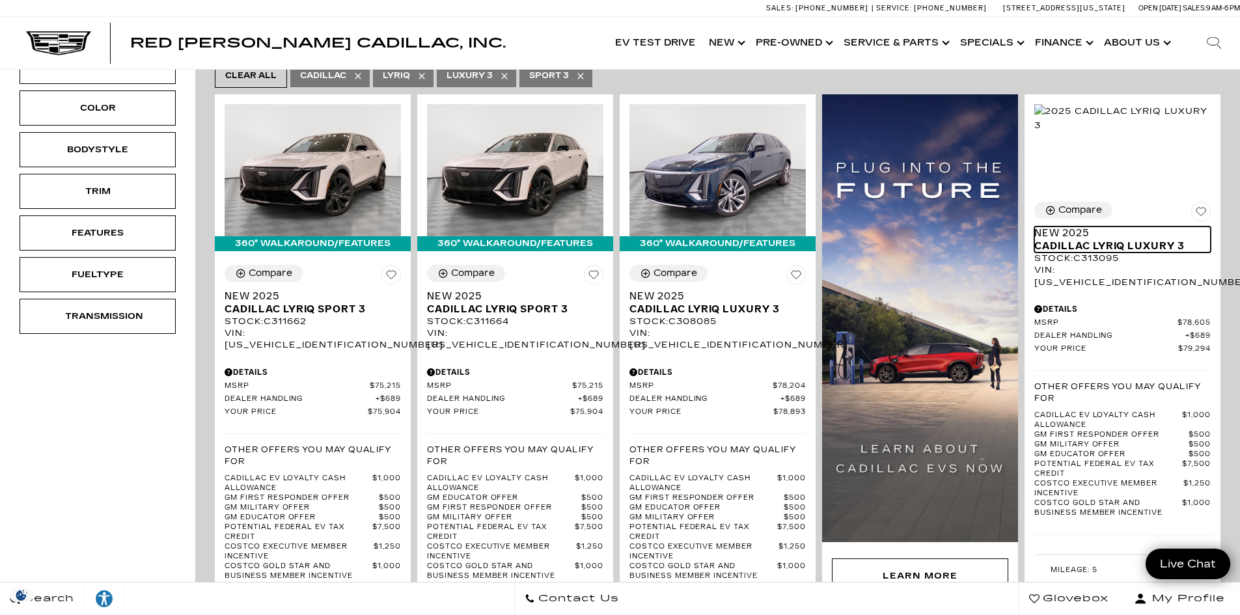
drag, startPoint x: 1073, startPoint y: 283, endPoint x: 1084, endPoint y: 229, distance: 55.3
drag, startPoint x: 1084, startPoint y: 229, endPoint x: 1074, endPoint y: 199, distance: 31.7
click at [1074, 204] on div "Compare" at bounding box center [1080, 210] width 44 height 12
click at [1082, 204] on div "Compare" at bounding box center [1080, 210] width 44 height 12
click at [1054, 205] on icon "Compare Vehicle" at bounding box center [1050, 210] width 11 height 11
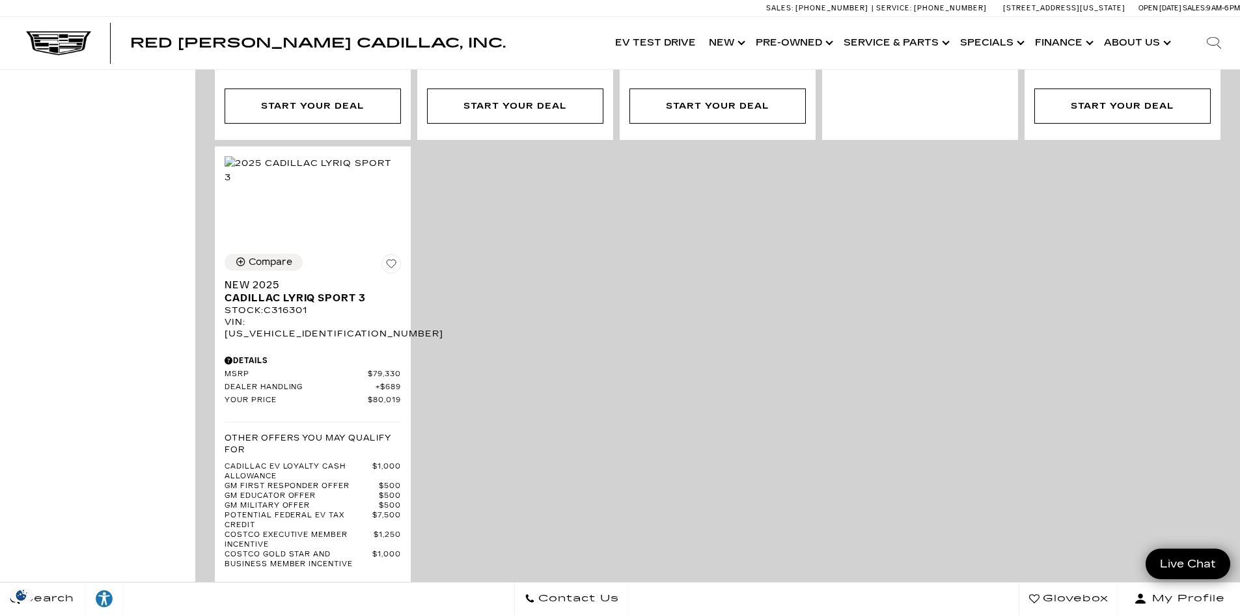
scroll to position [976, 0]
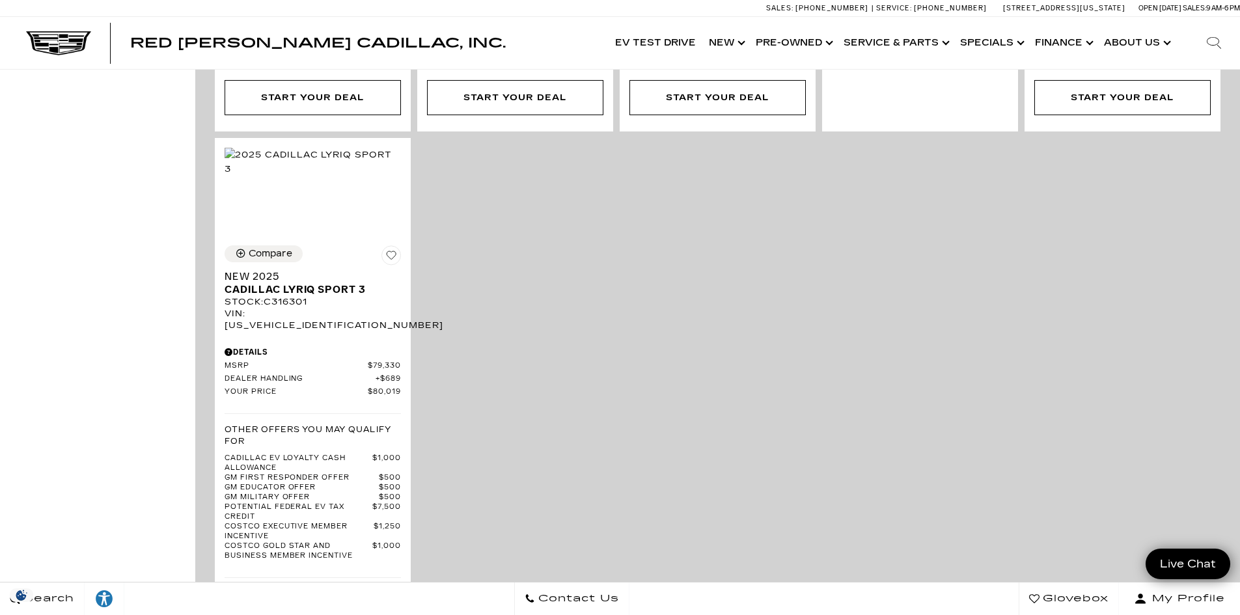
click at [262, 248] on div "Compare" at bounding box center [271, 254] width 44 height 12
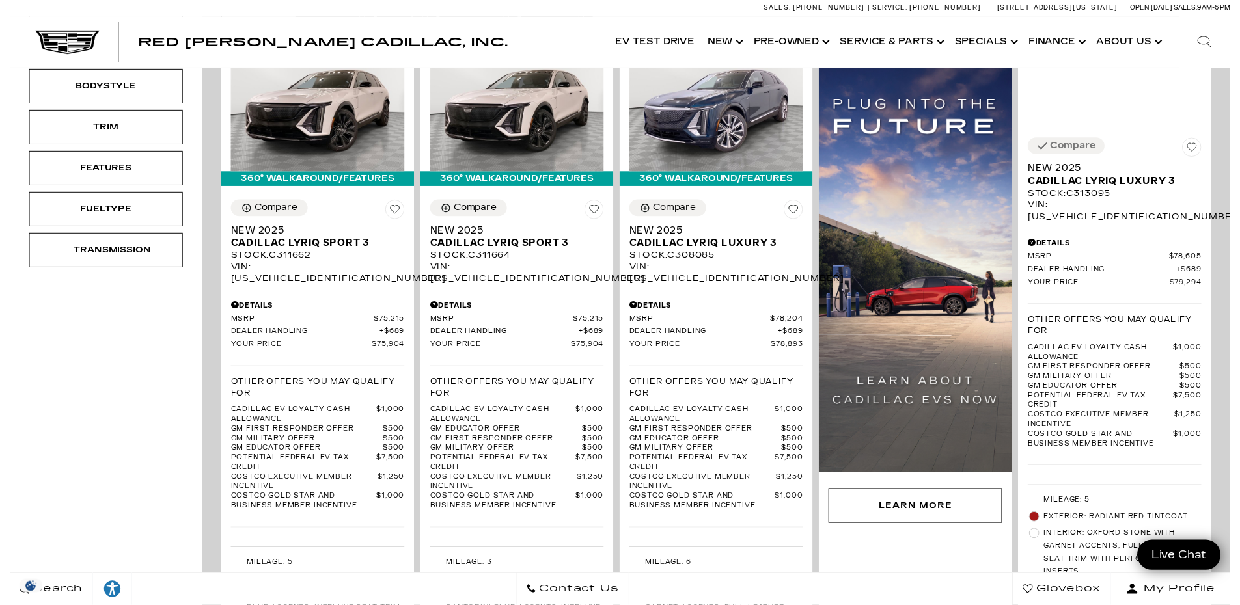
scroll to position [391, 0]
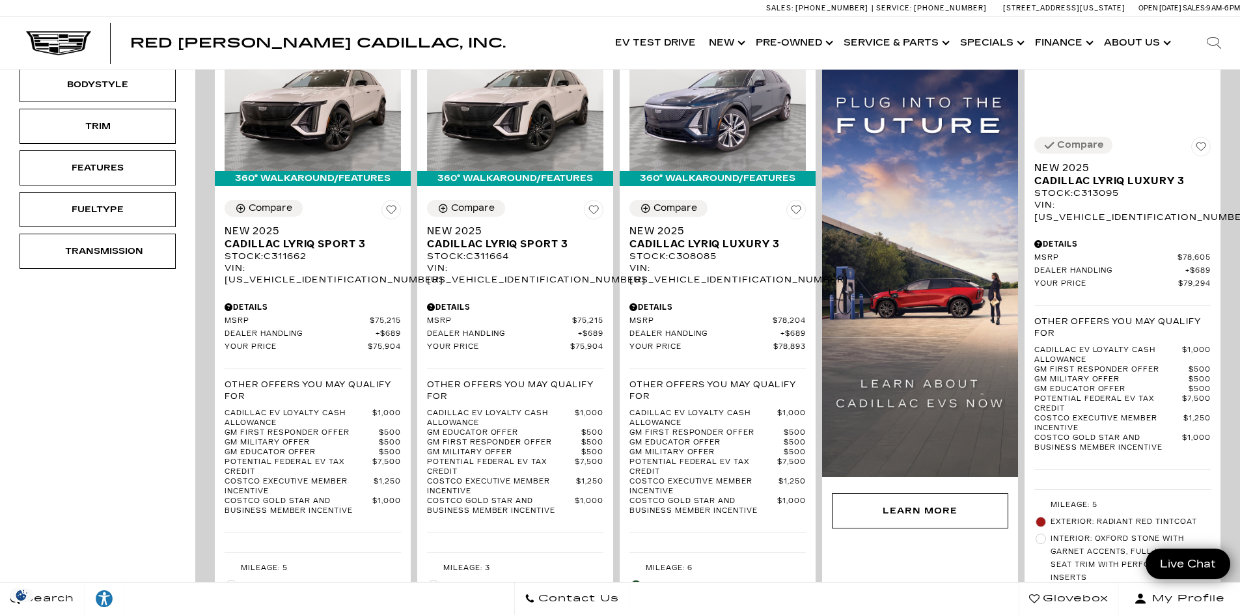
click at [466, 202] on div "Compare" at bounding box center [473, 208] width 44 height 12
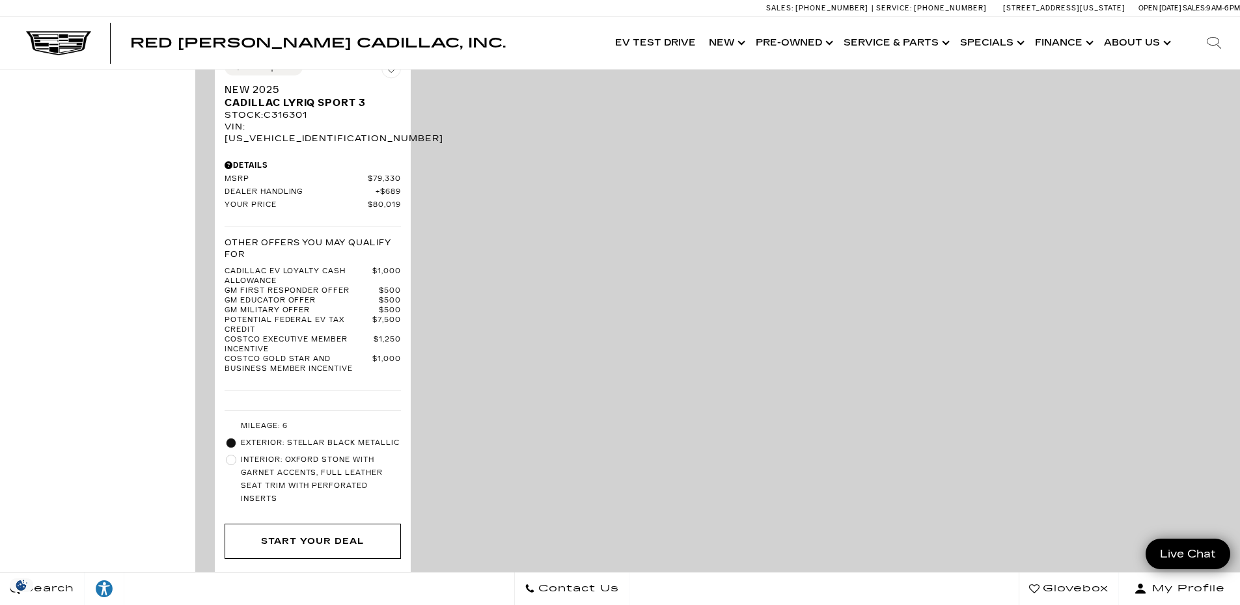
scroll to position [911, 0]
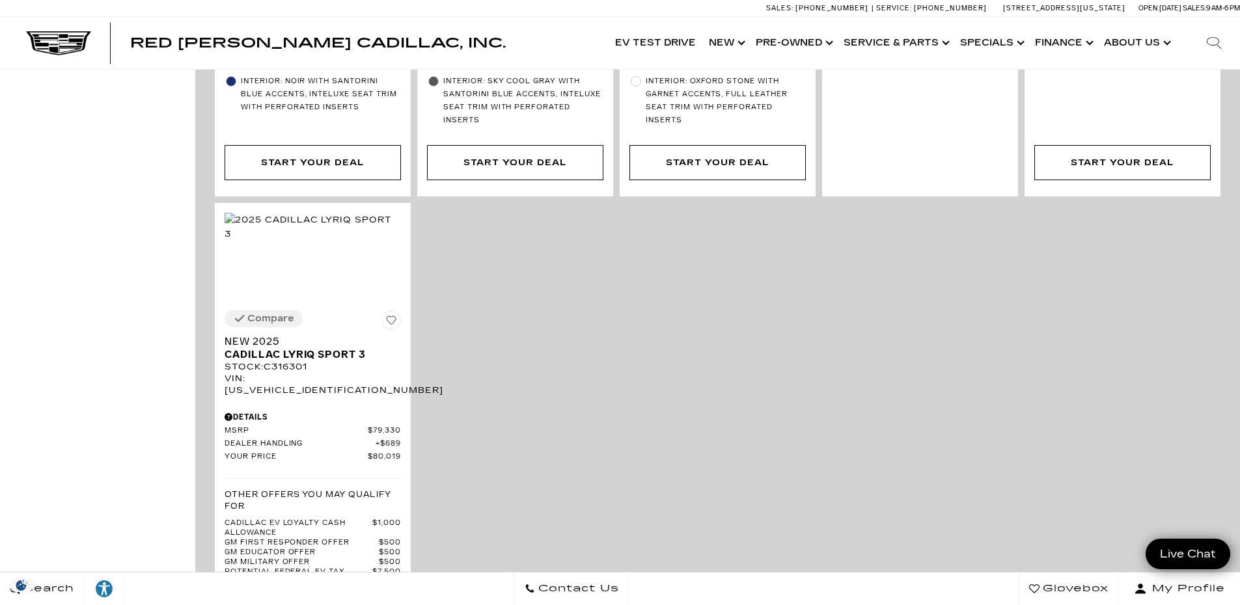
click at [270, 313] on div "Compare" at bounding box center [270, 319] width 46 height 12
click at [253, 411] on div "Details" at bounding box center [313, 417] width 176 height 12
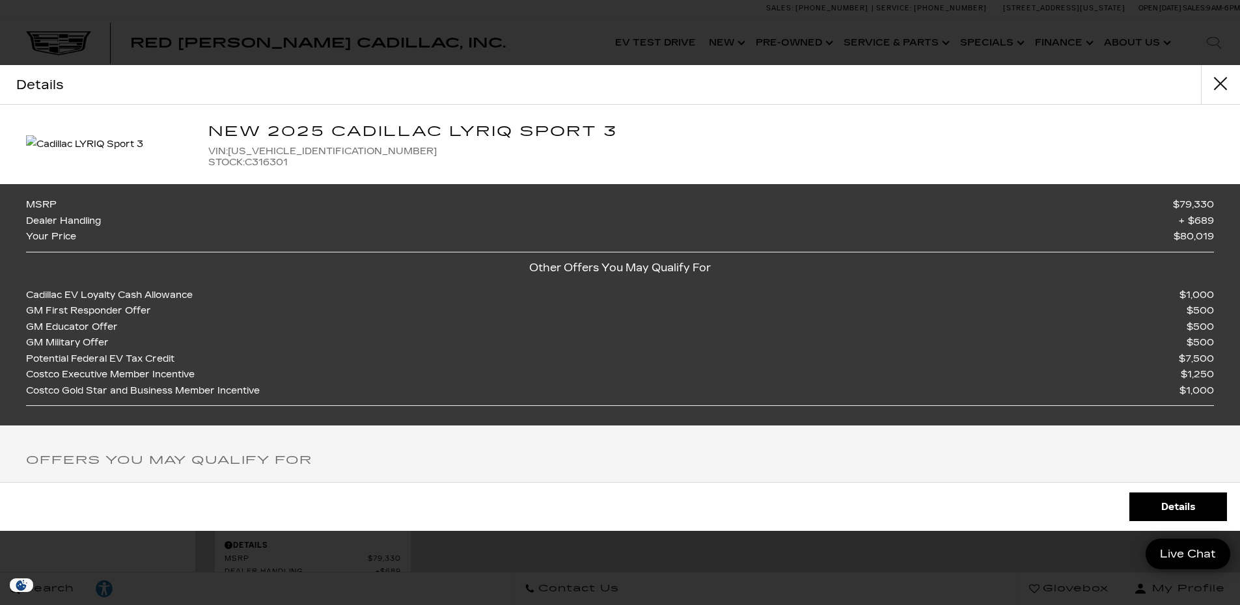
scroll to position [651, 0]
click at [1219, 89] on button "close" at bounding box center [1220, 84] width 39 height 39
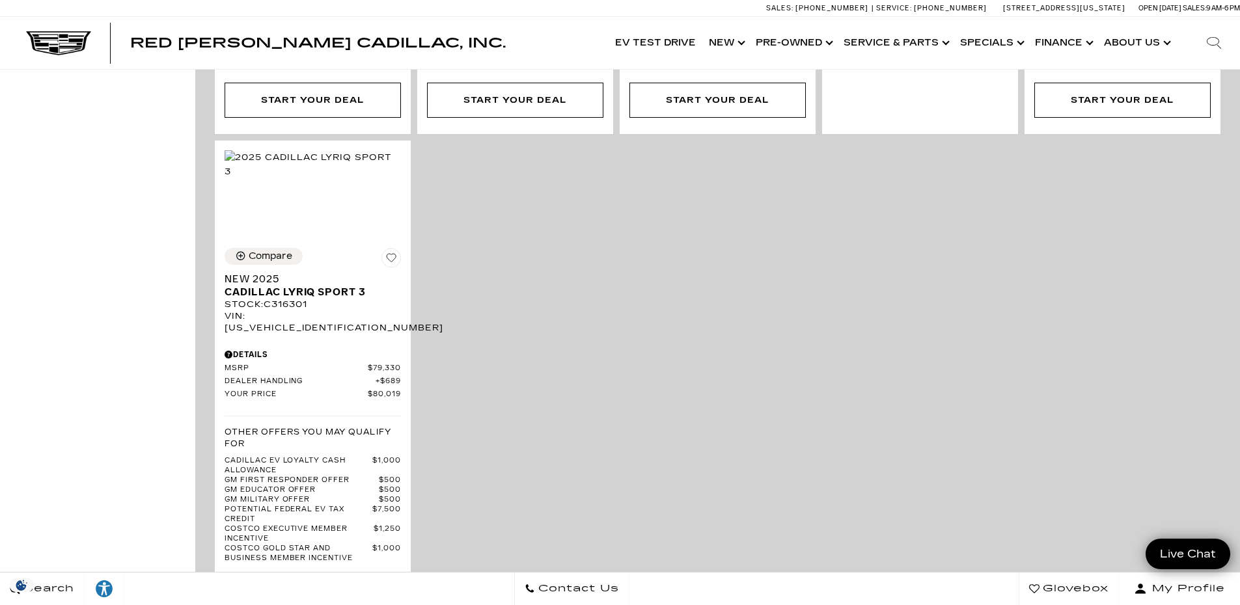
scroll to position [846, 0]
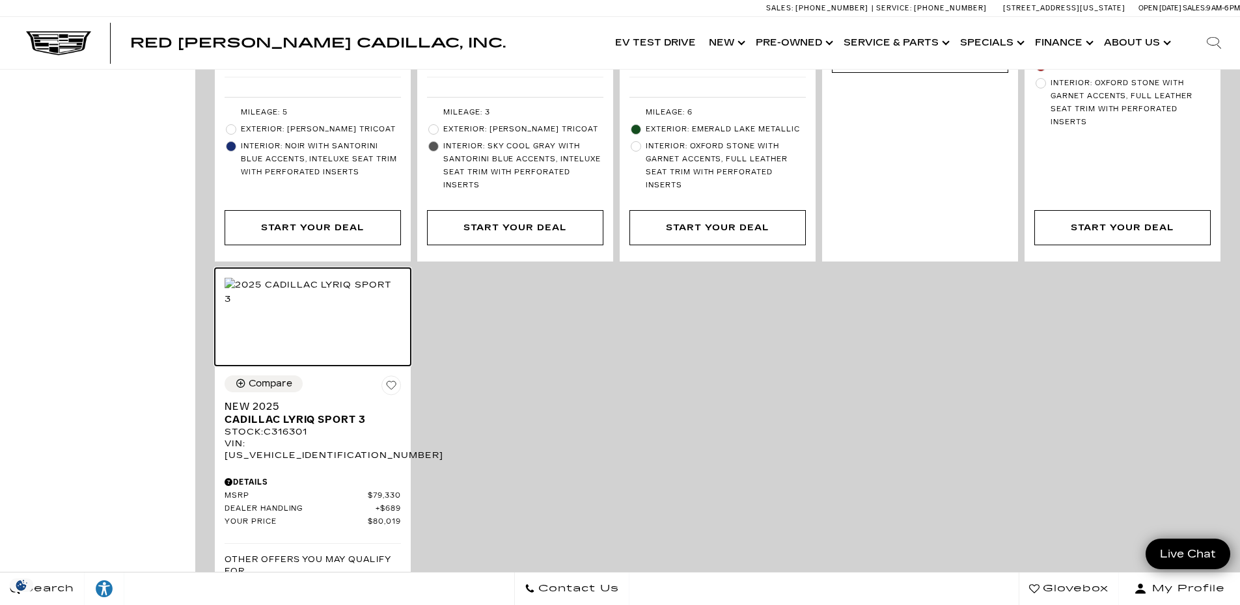
click at [360, 307] on img at bounding box center [313, 292] width 176 height 29
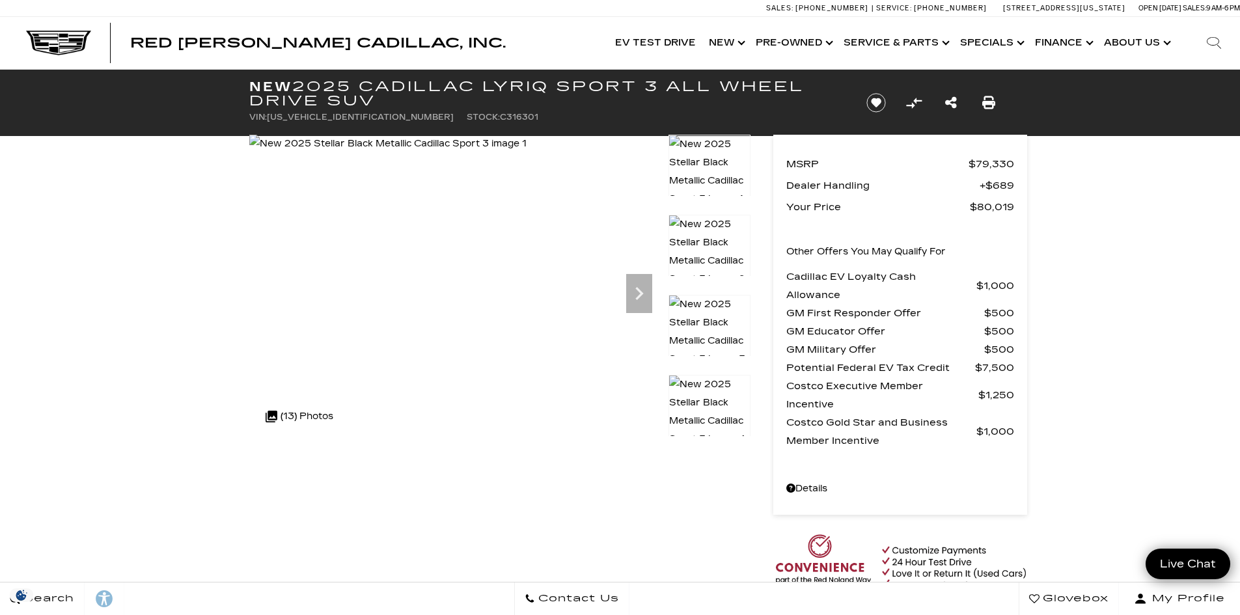
click at [646, 293] on icon "Next" at bounding box center [639, 294] width 26 height 26
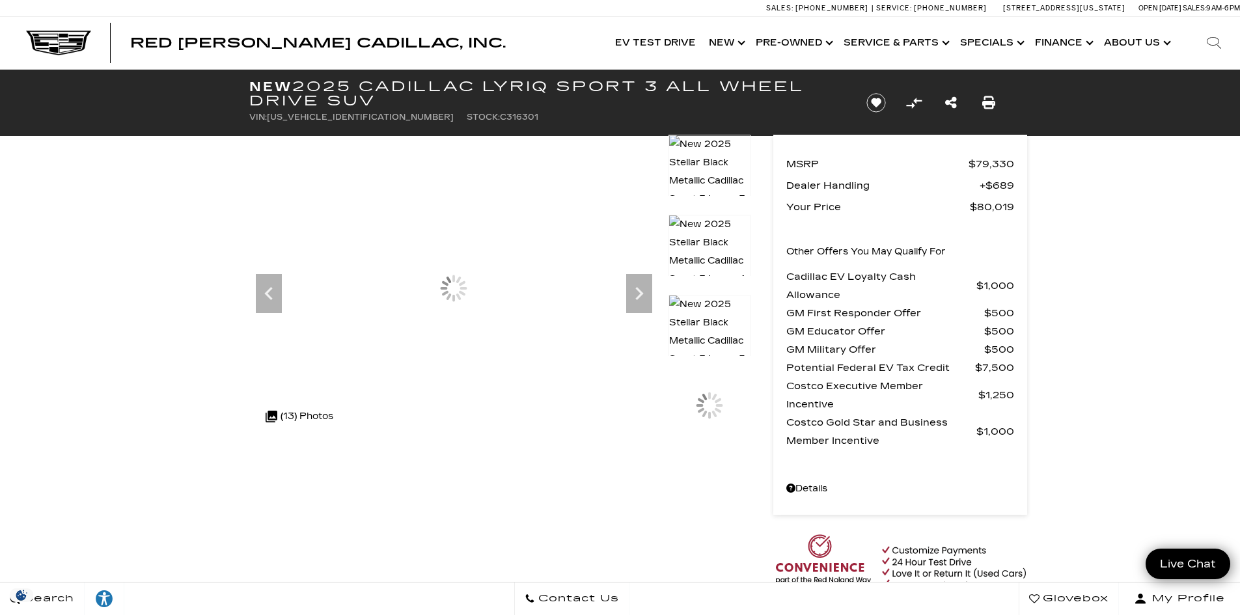
click at [646, 293] on icon "Next" at bounding box center [639, 294] width 26 height 26
click at [643, 284] on icon "Next" at bounding box center [639, 294] width 26 height 26
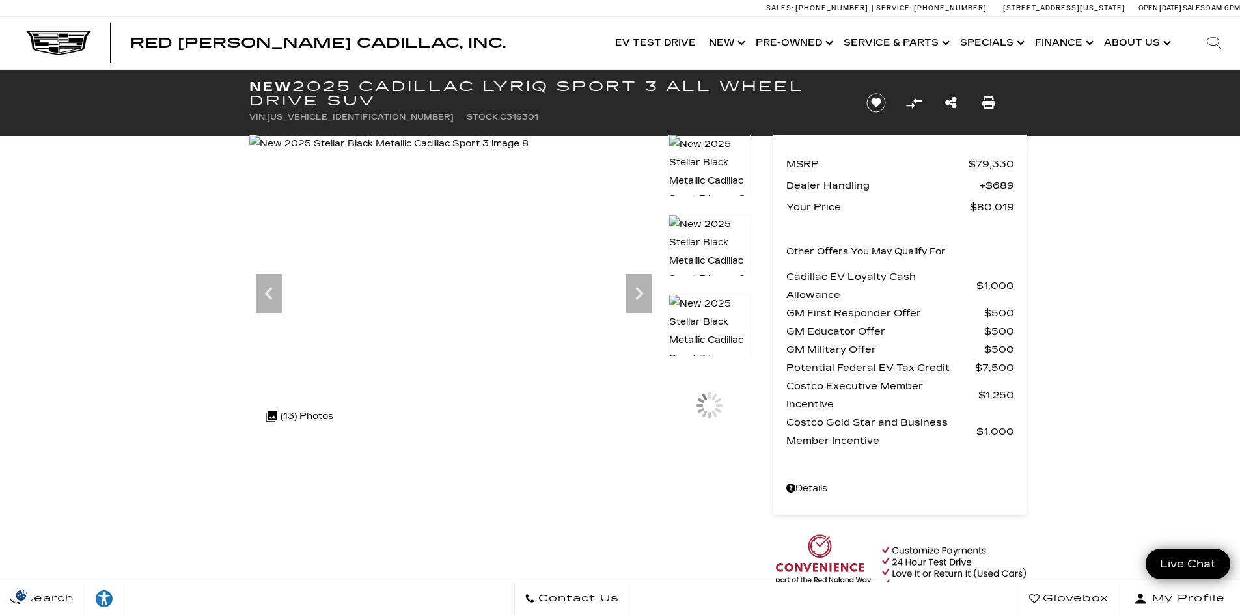
click at [643, 284] on icon "Next" at bounding box center [639, 294] width 26 height 26
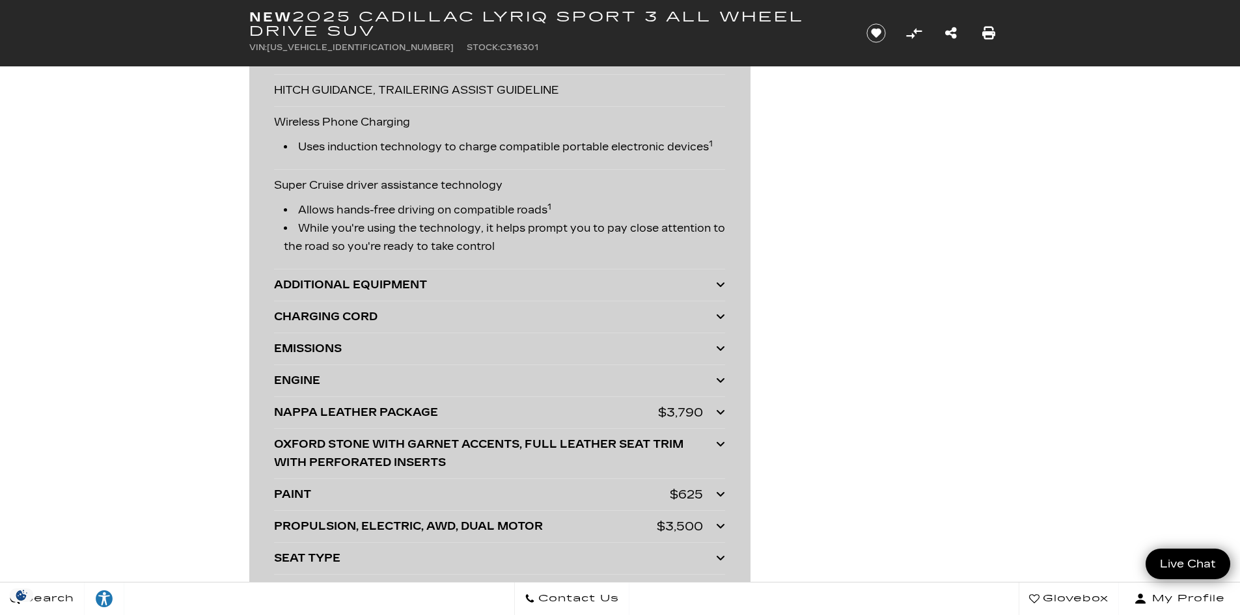
scroll to position [3385, 0]
click at [552, 403] on div "NAPPA LEATHER PACKAGE" at bounding box center [466, 412] width 384 height 18
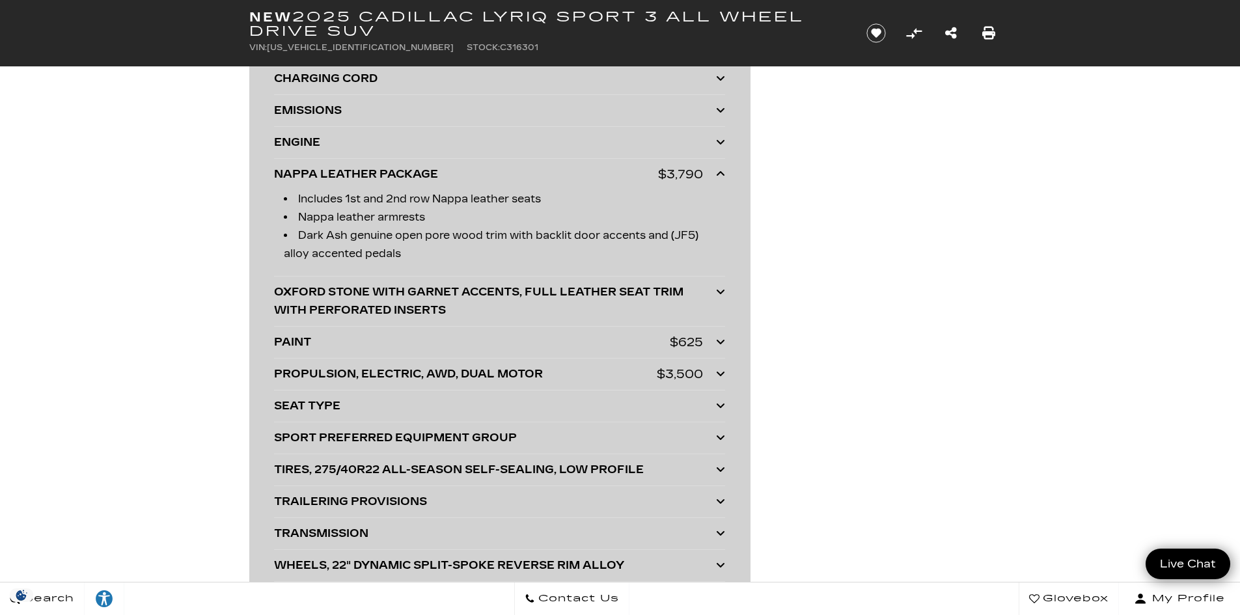
scroll to position [3645, 0]
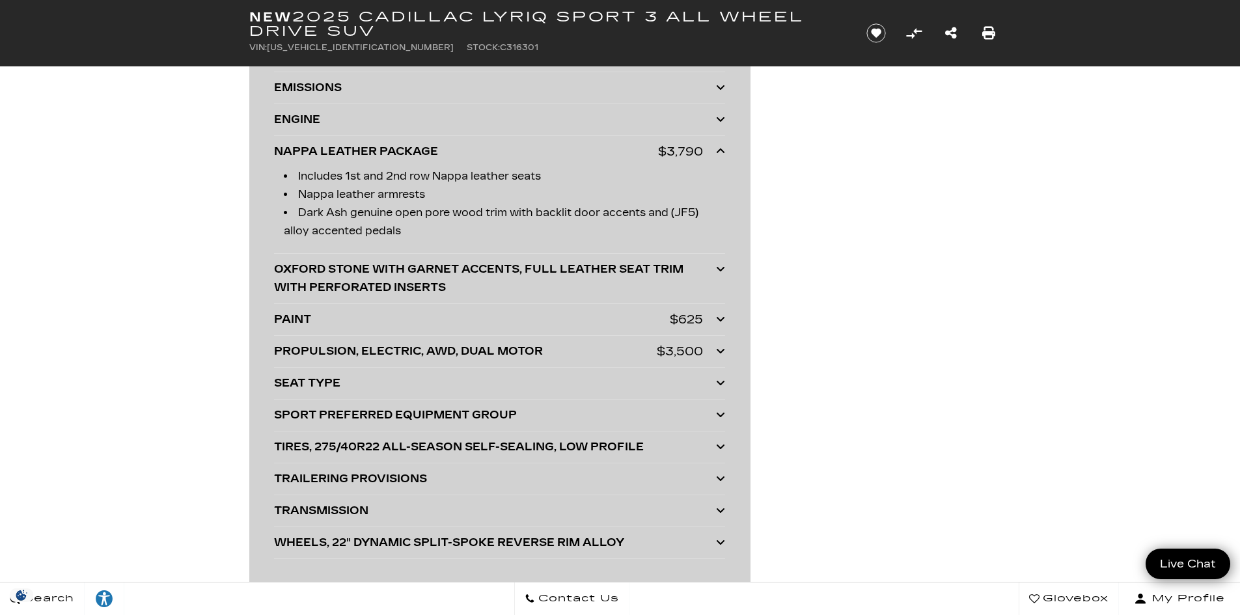
click at [531, 342] on div "PROPULSION, ELECTRIC, AWD, DUAL MOTOR" at bounding box center [465, 351] width 383 height 18
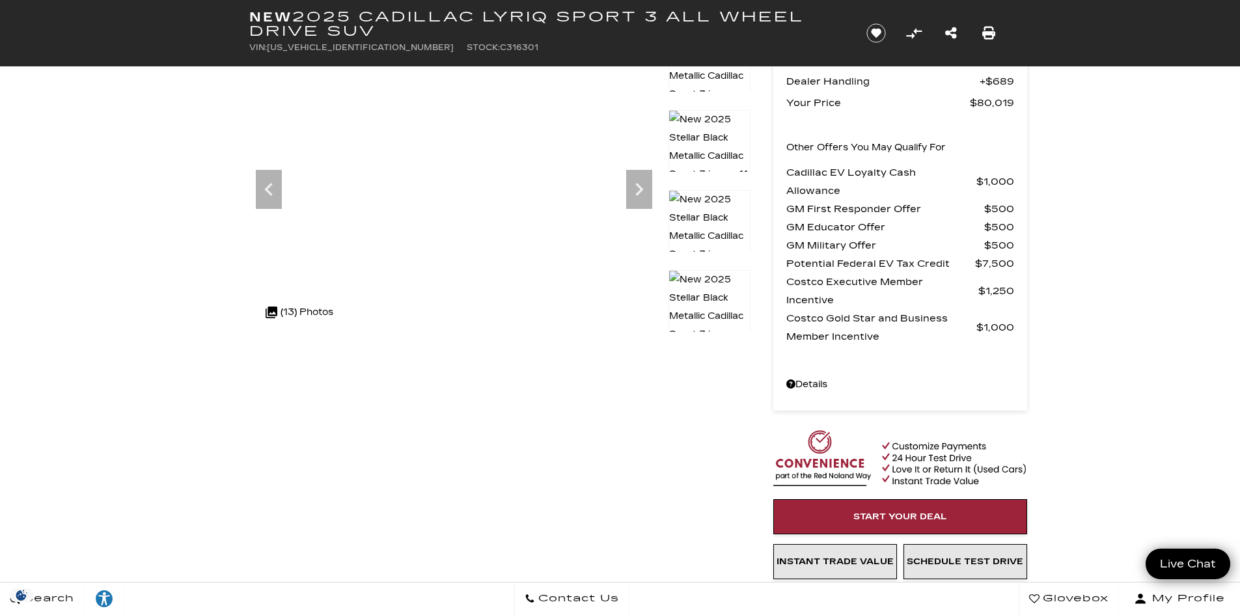
scroll to position [65, 0]
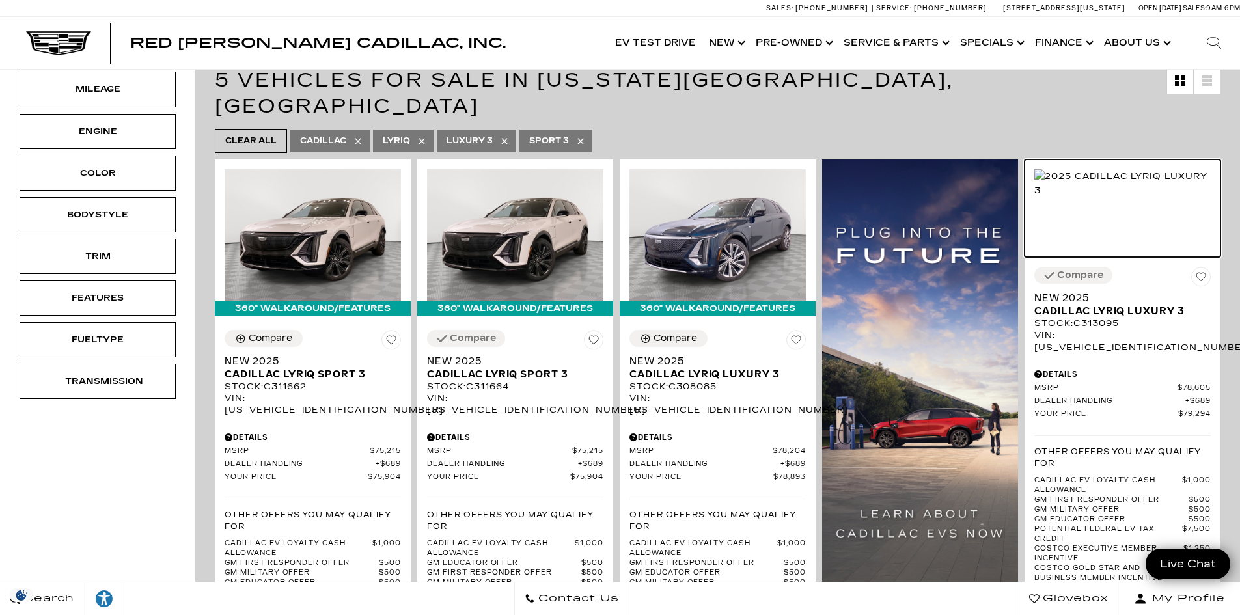
click at [1139, 198] on img at bounding box center [1122, 183] width 176 height 29
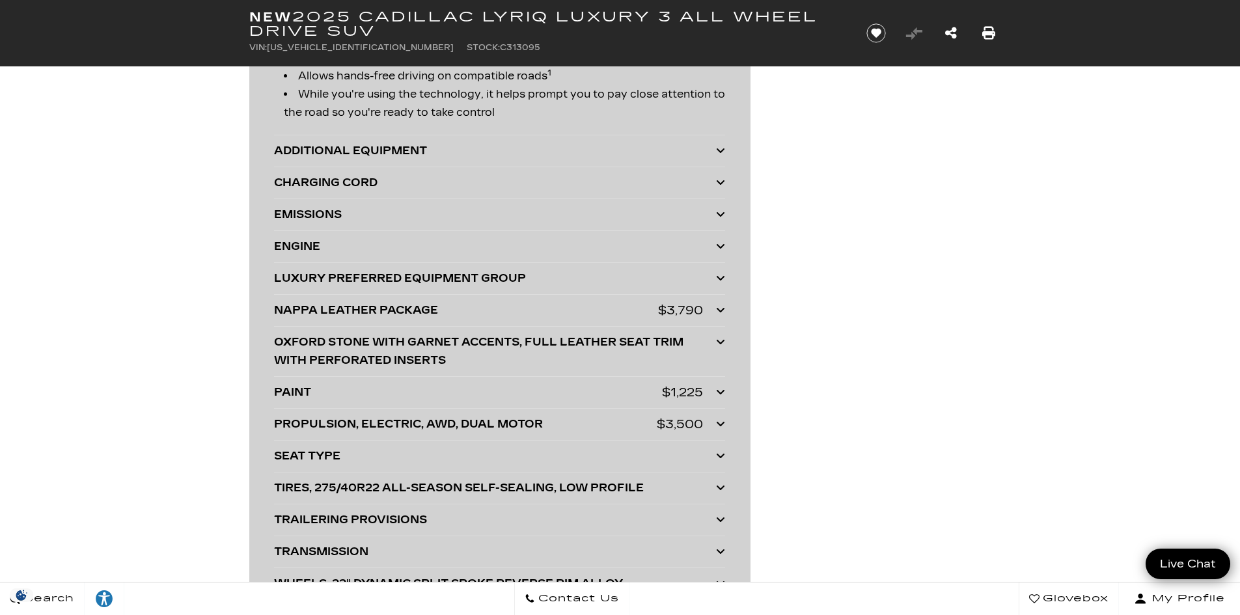
click at [593, 387] on div "PAINT" at bounding box center [468, 392] width 388 height 18
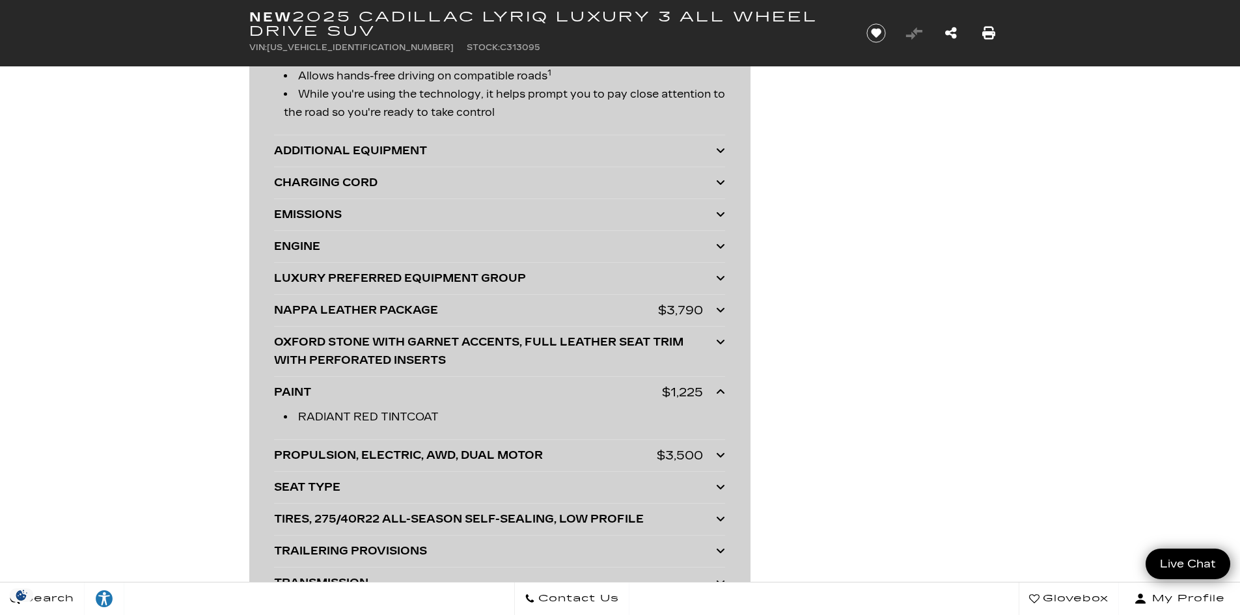
click at [579, 391] on div "PAINT" at bounding box center [468, 392] width 388 height 18
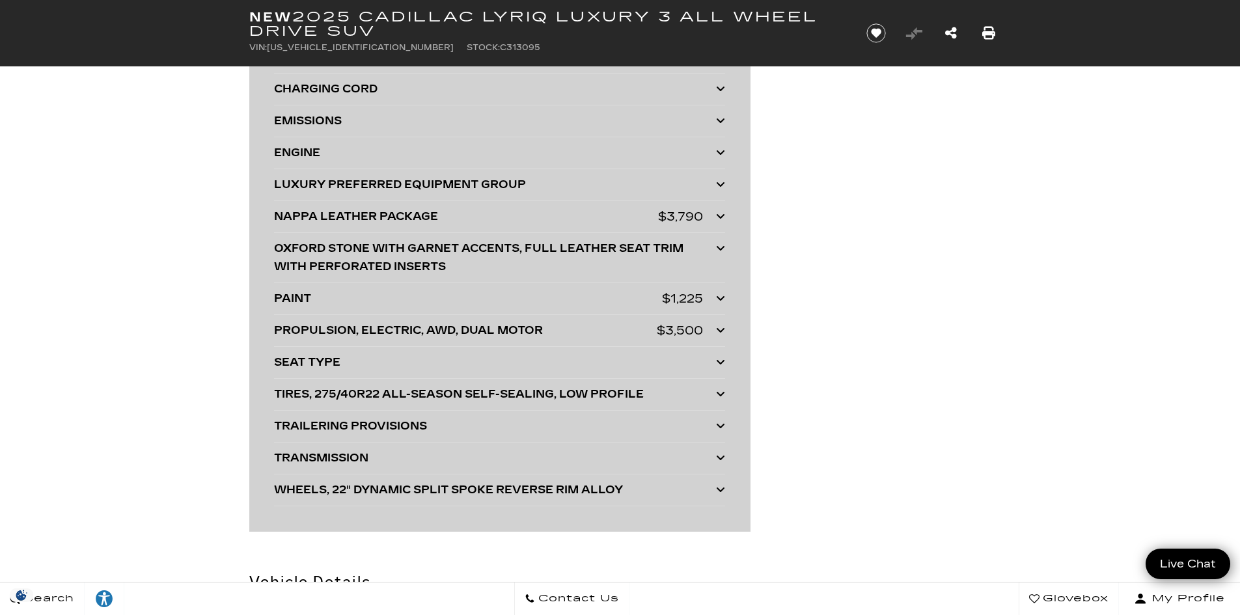
scroll to position [3189, 0]
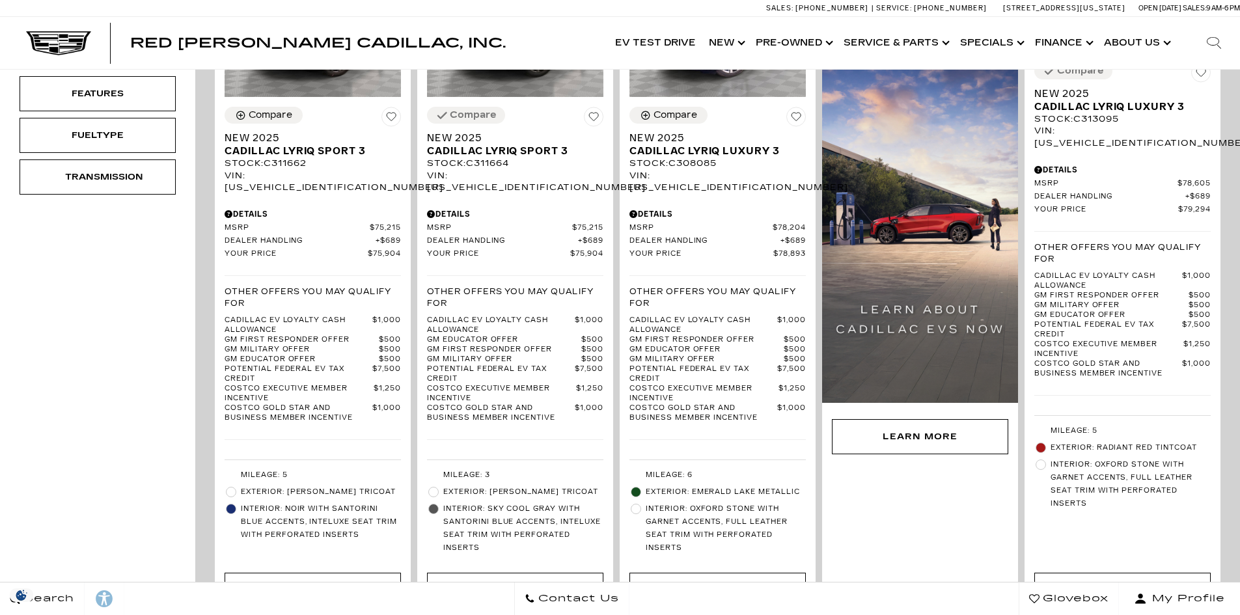
scroll to position [716, 0]
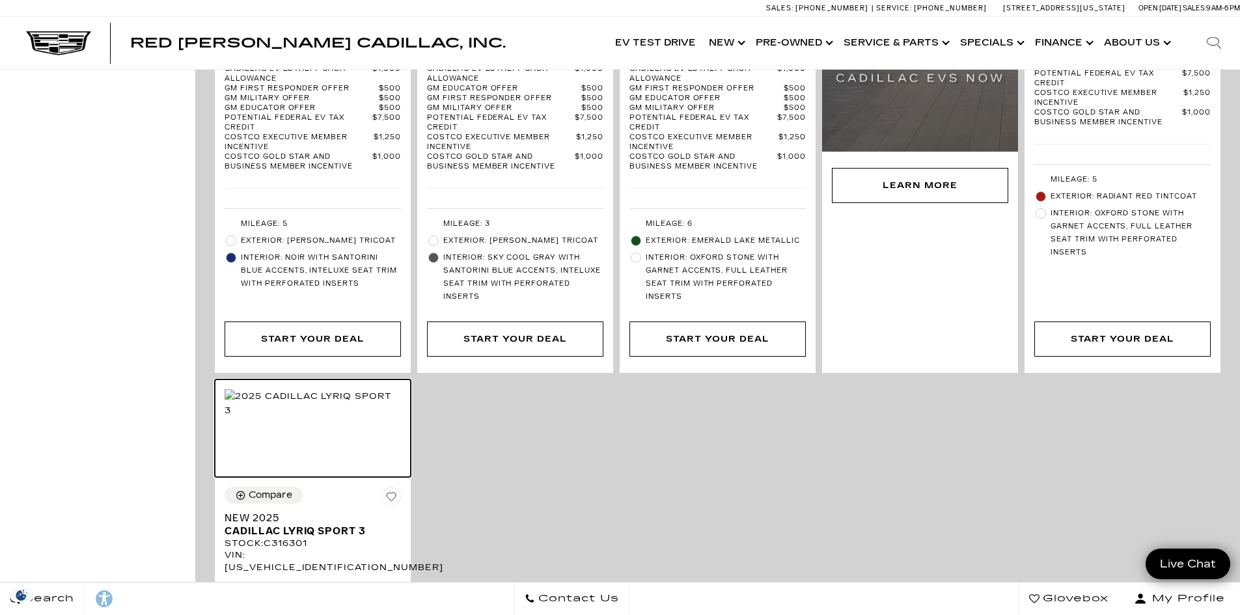
click at [308, 413] on img at bounding box center [313, 403] width 176 height 29
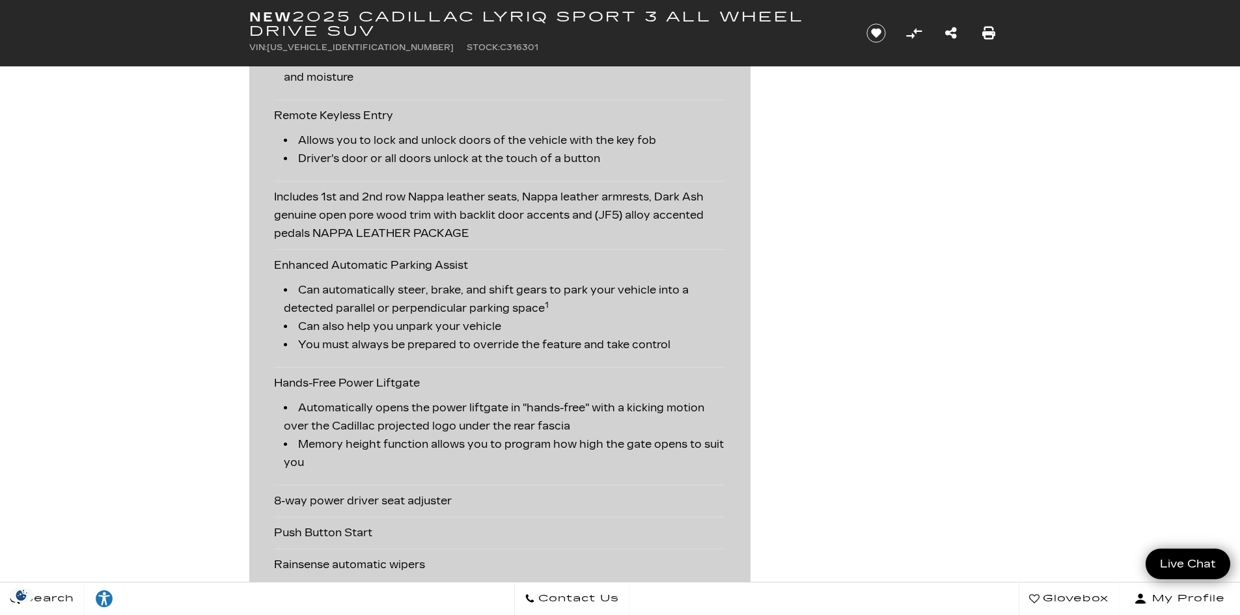
scroll to position [2148, 0]
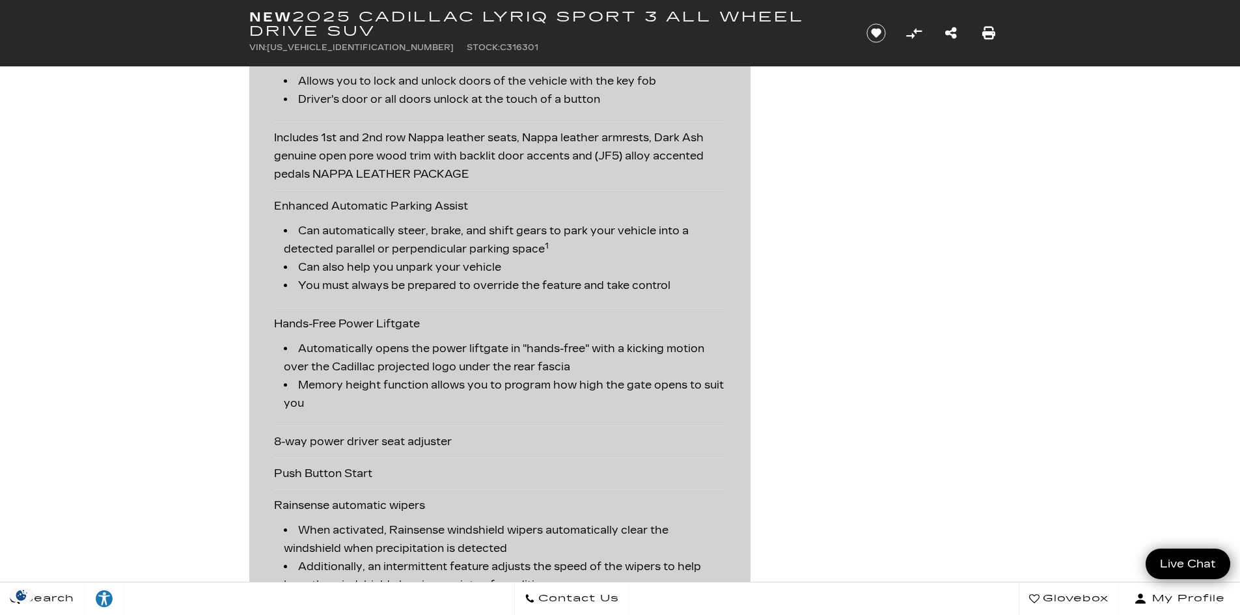
drag, startPoint x: 351, startPoint y: 146, endPoint x: 473, endPoint y: 163, distance: 123.0
click at [426, 154] on div "Includes 1st and 2nd row Nappa leather seats, Nappa leather armrests, Dark Ash …" at bounding box center [499, 156] width 451 height 68
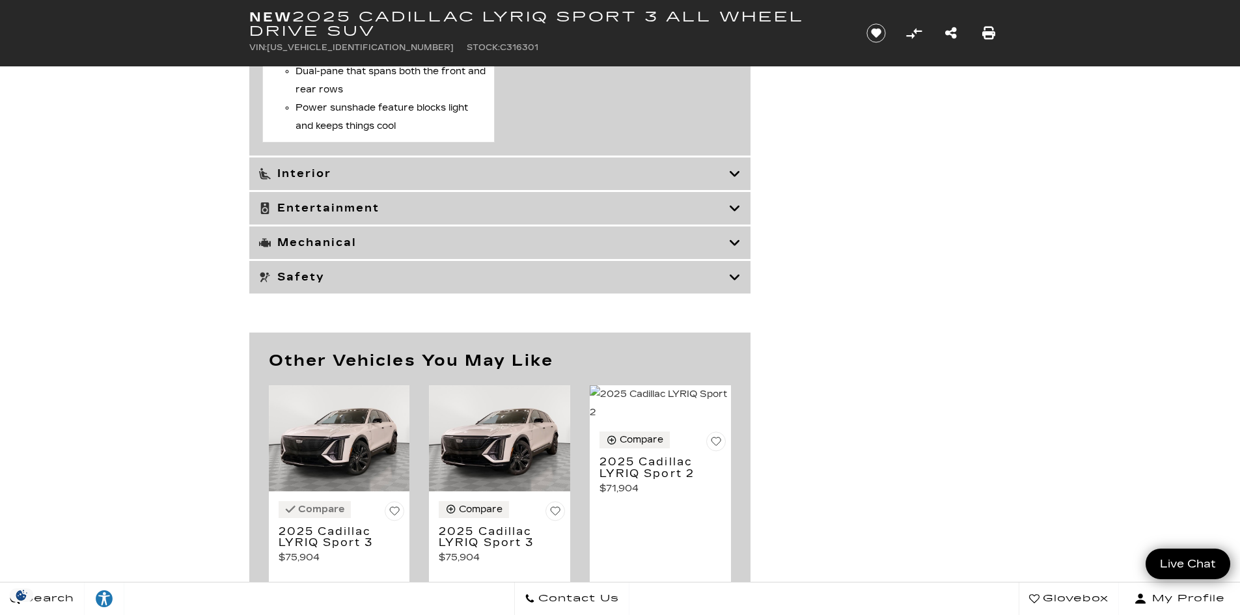
scroll to position [5467, 0]
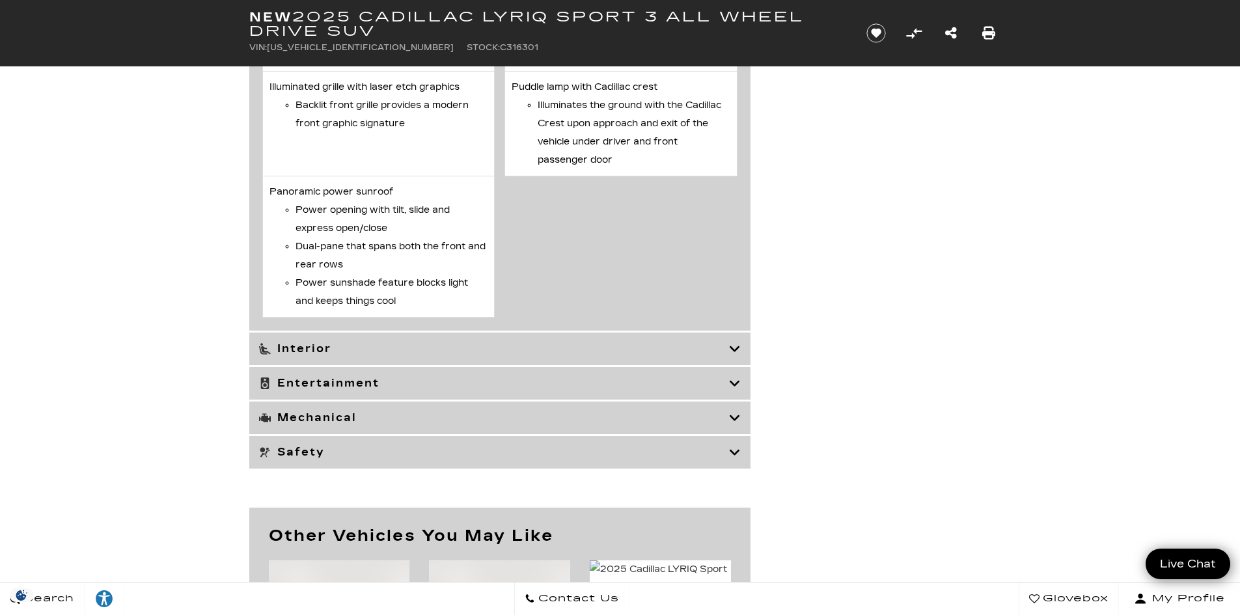
click at [612, 343] on h3 "Interior" at bounding box center [494, 348] width 470 height 13
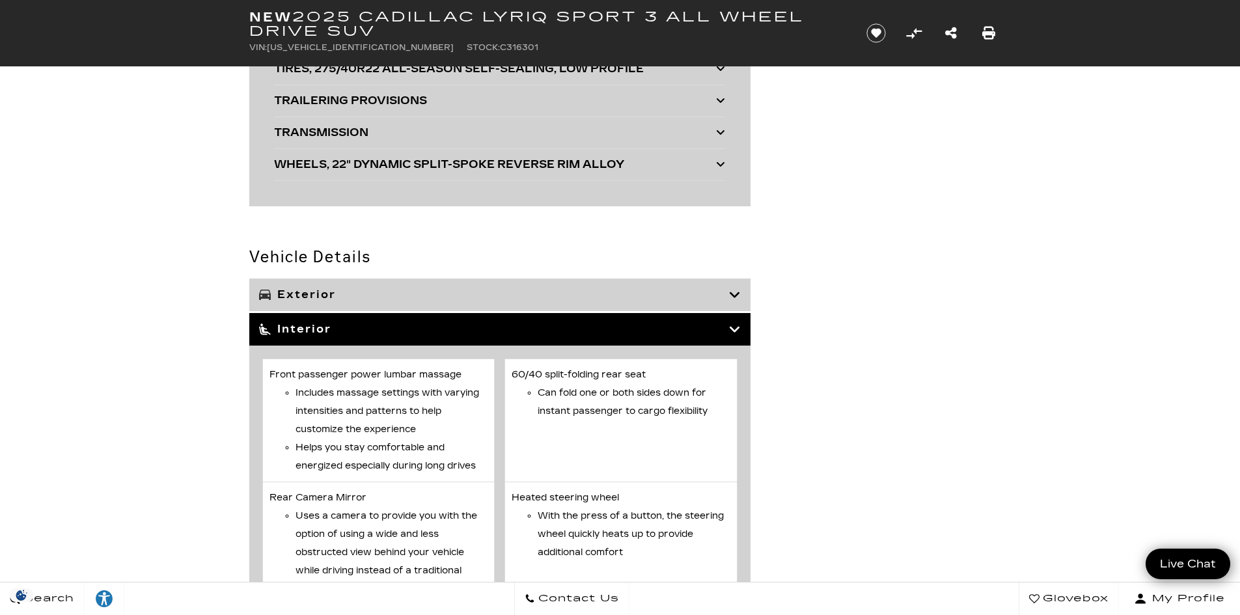
scroll to position [3320, 0]
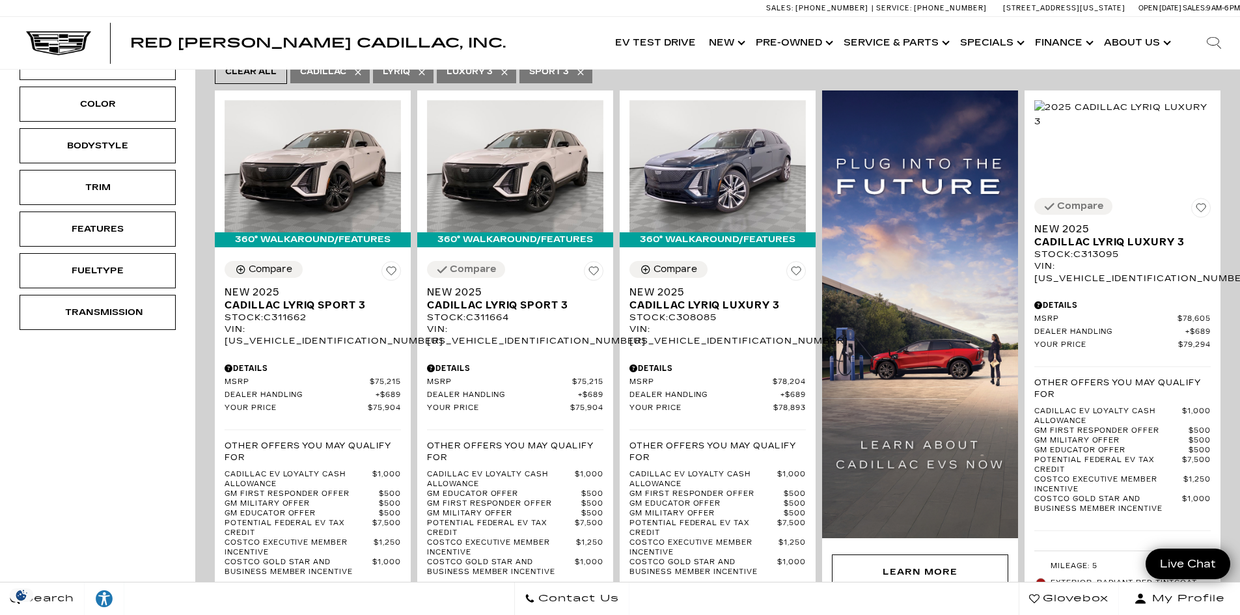
scroll to position [325, 0]
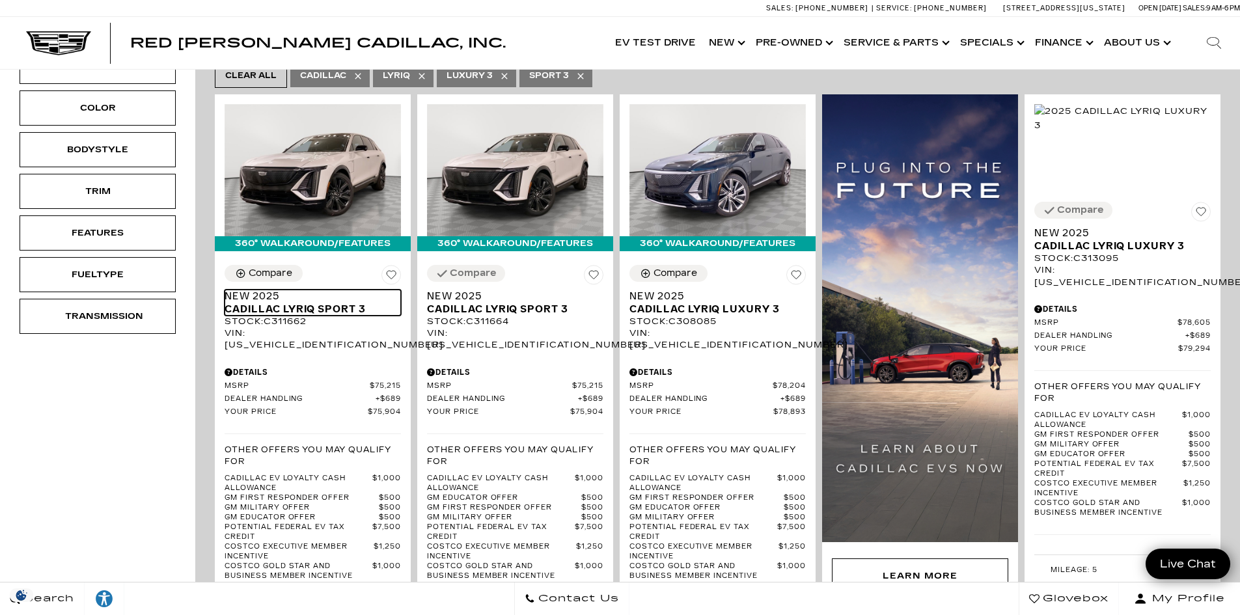
click at [296, 303] on span "Cadillac LYRIQ Sport 3" at bounding box center [308, 309] width 167 height 13
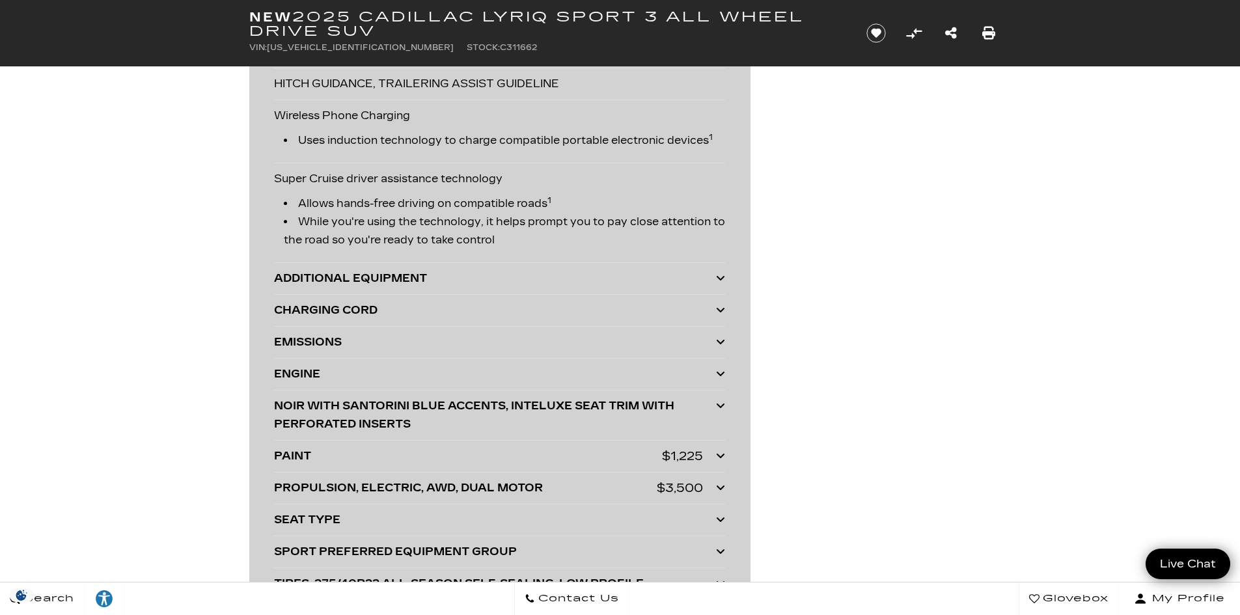
scroll to position [3104, 0]
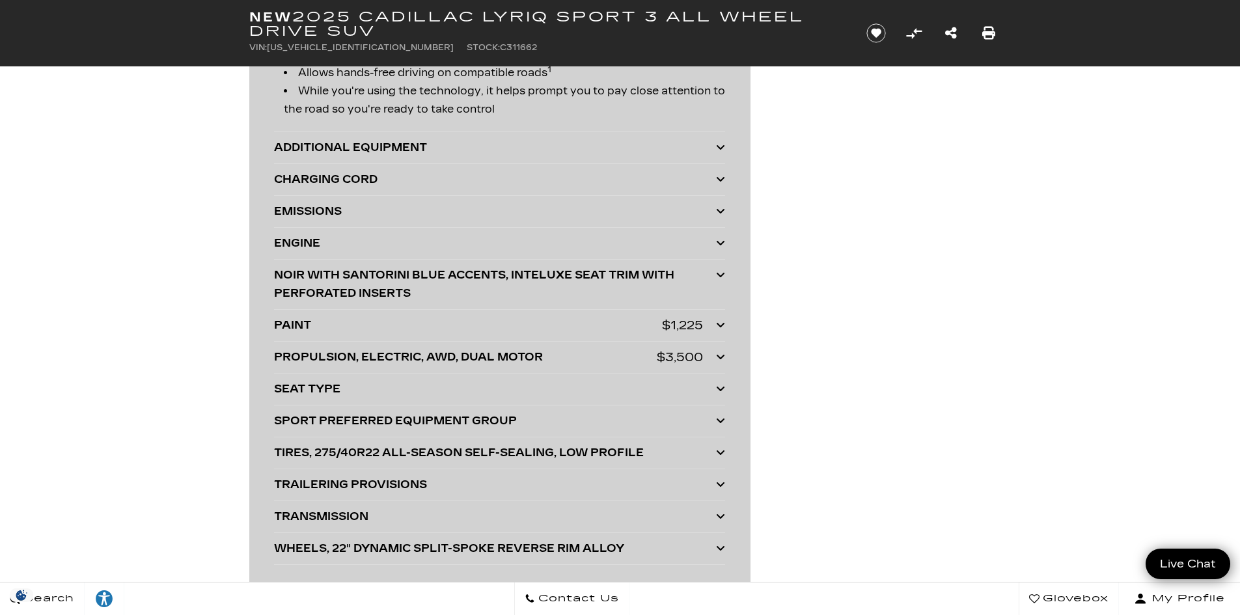
click at [583, 382] on div "SEAT TYPE" at bounding box center [495, 389] width 442 height 18
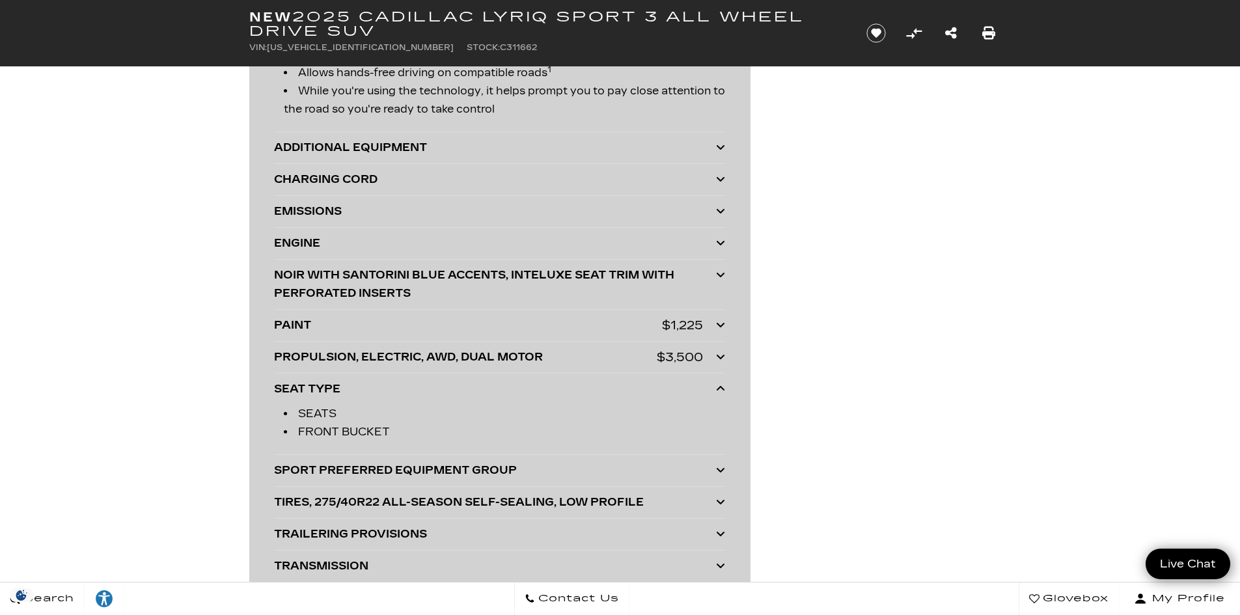
click at [582, 382] on div "SEAT TYPE" at bounding box center [495, 389] width 442 height 18
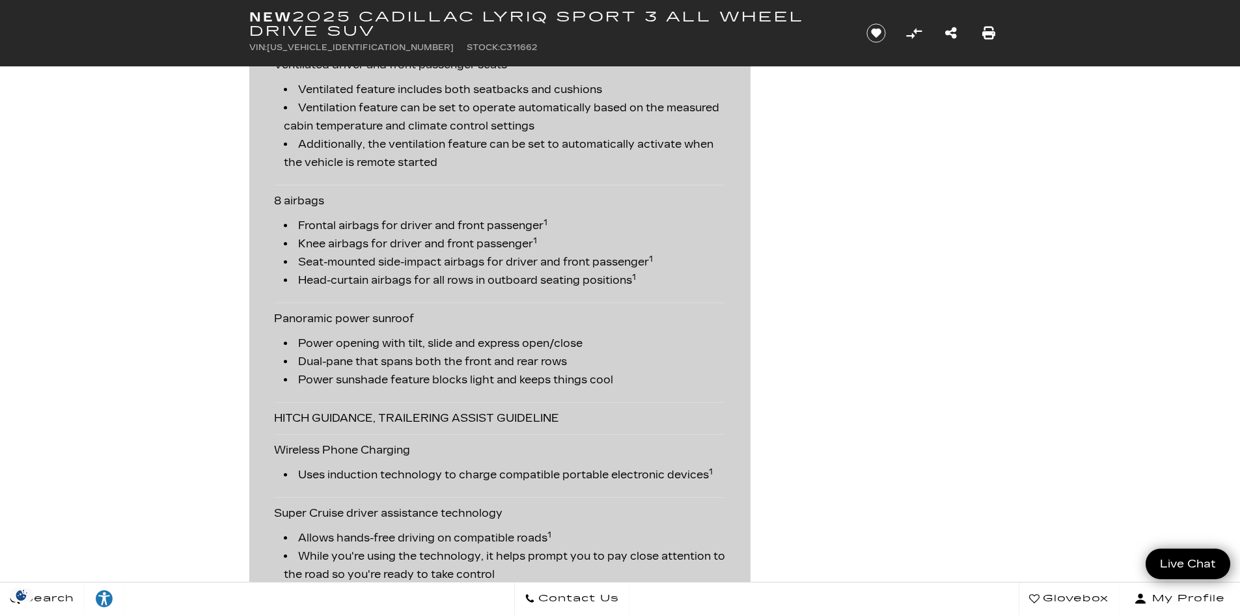
scroll to position [2583, 0]
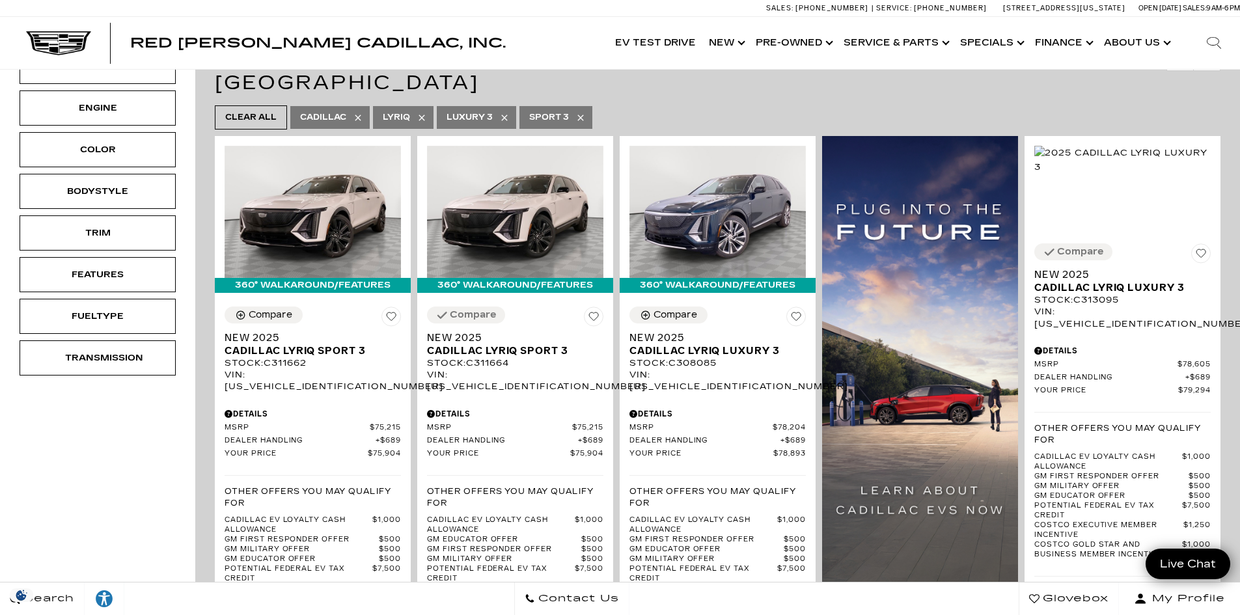
scroll to position [260, 0]
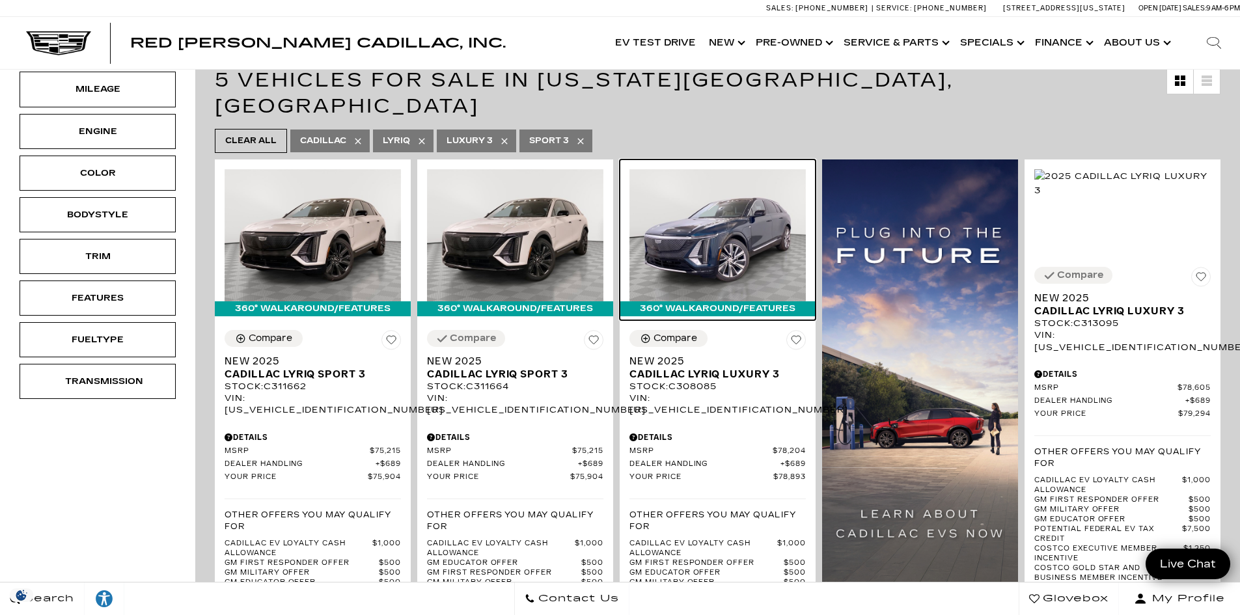
click at [768, 231] on img at bounding box center [717, 235] width 176 height 132
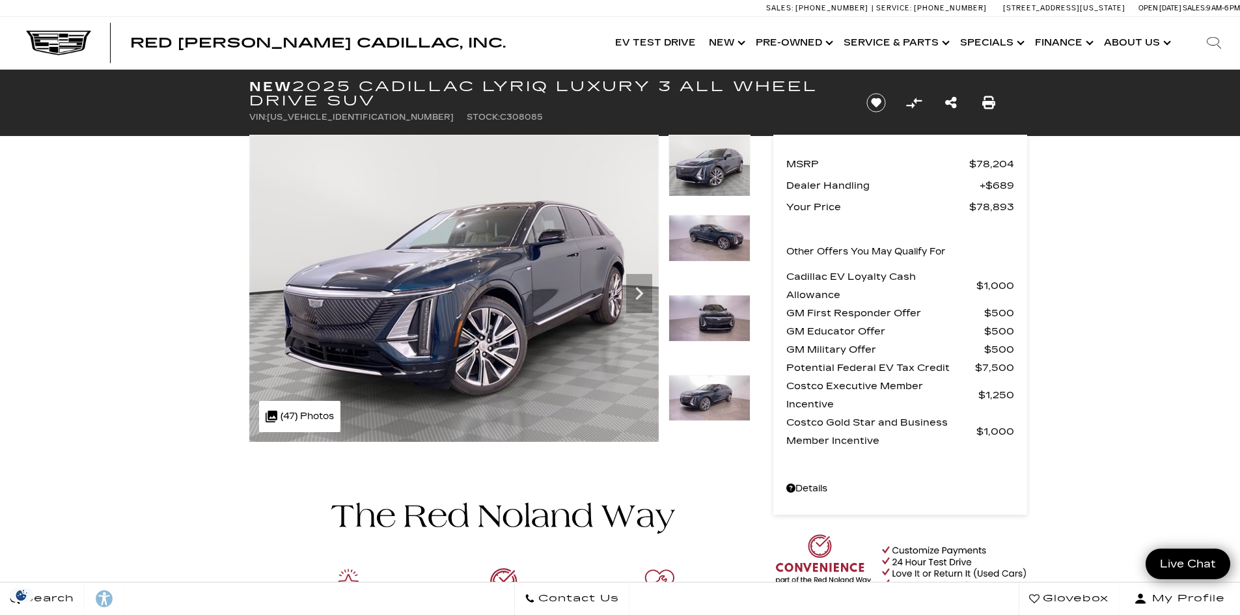
click at [641, 285] on icon "Next" at bounding box center [639, 294] width 26 height 26
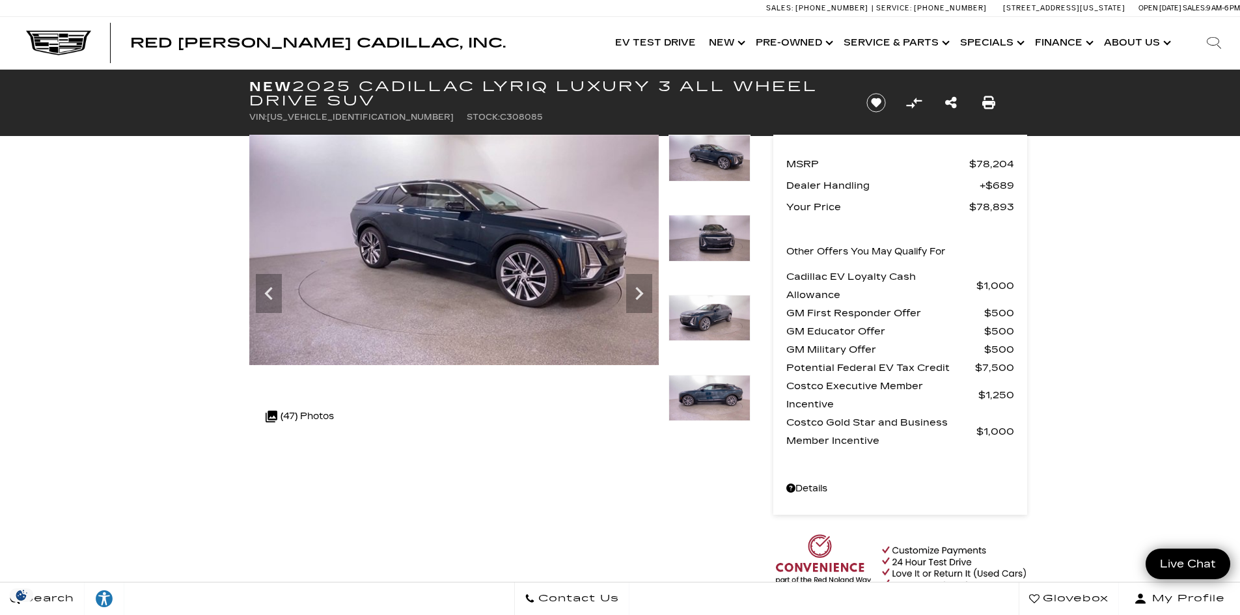
click at [641, 285] on icon "Next" at bounding box center [639, 294] width 26 height 26
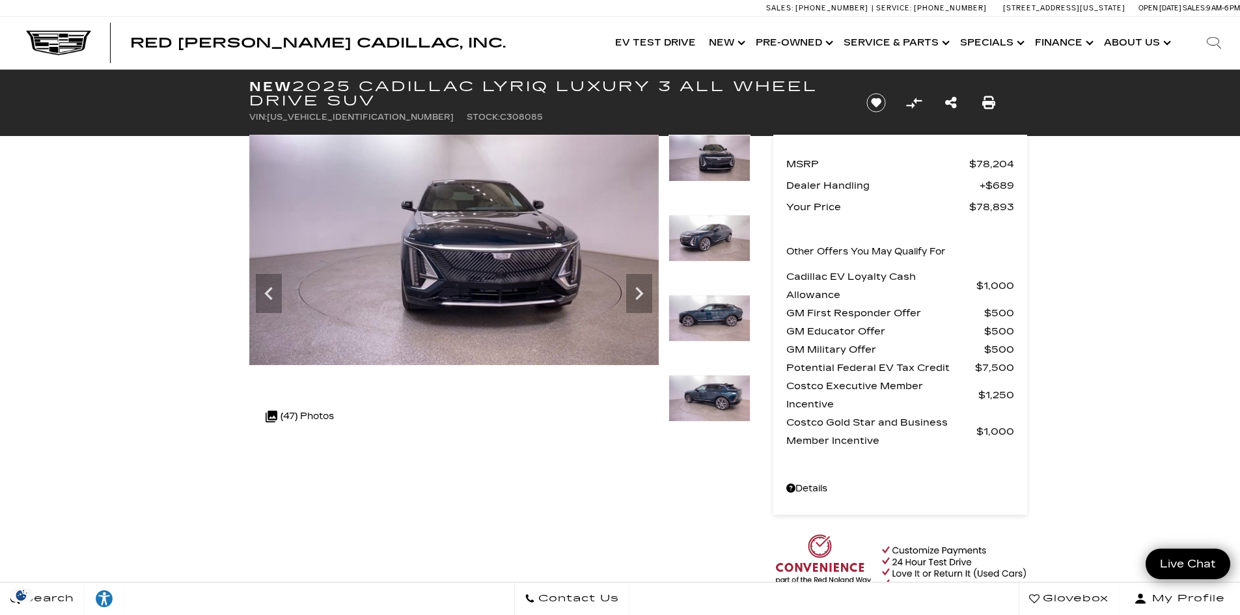
click at [641, 285] on icon "Next" at bounding box center [639, 294] width 26 height 26
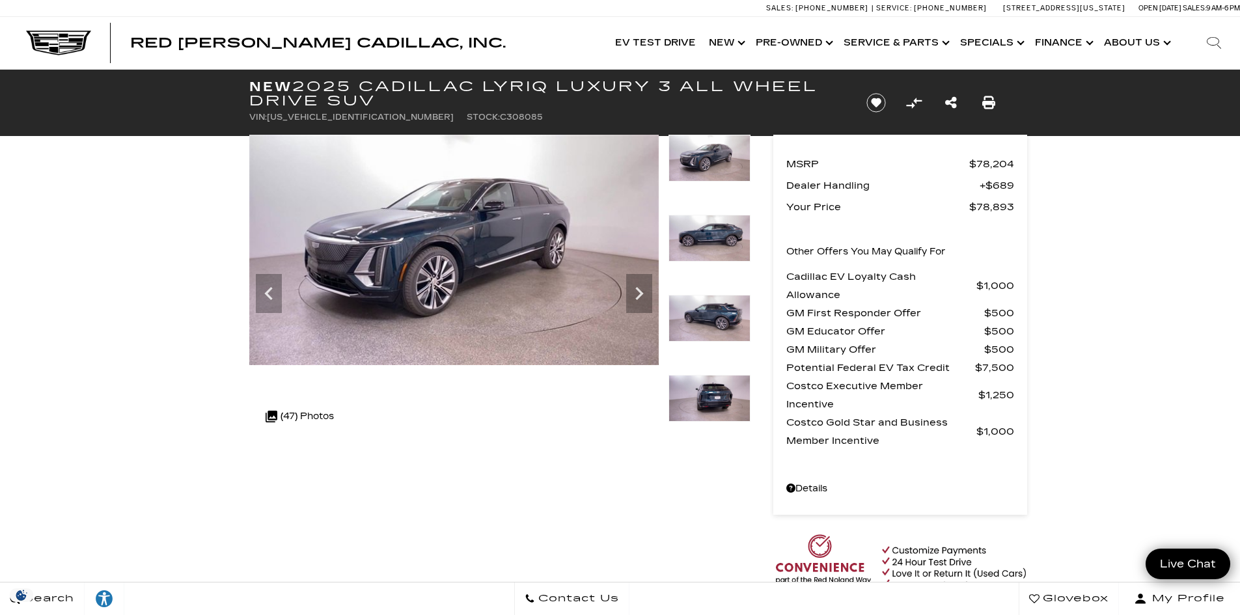
click at [641, 285] on icon "Next" at bounding box center [639, 294] width 26 height 26
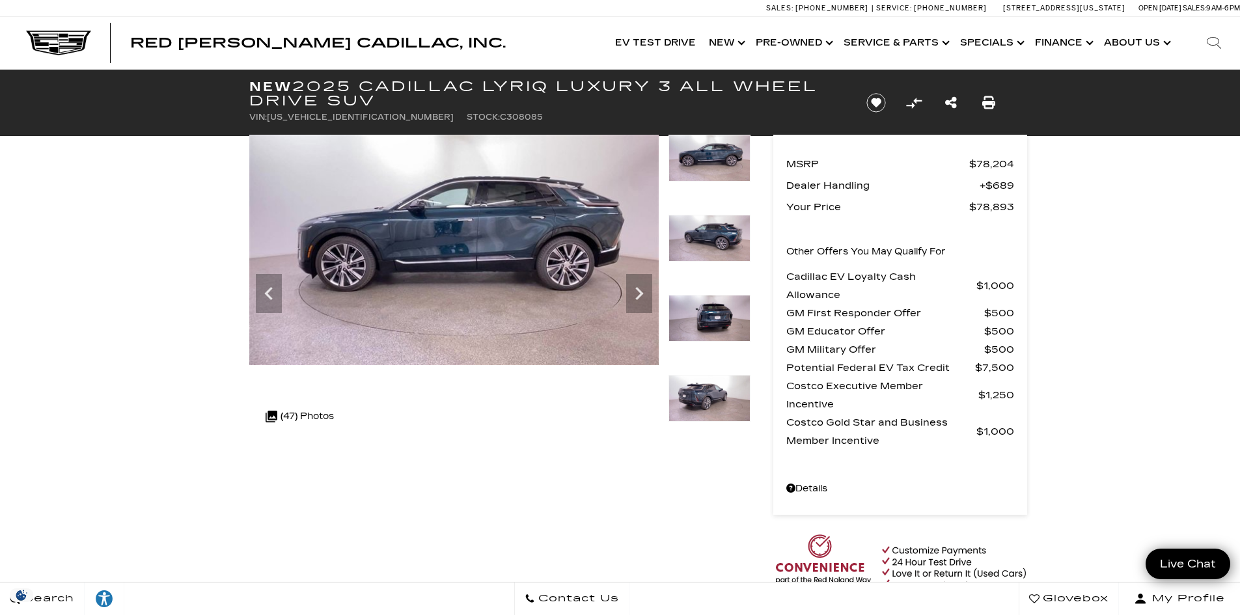
click at [641, 285] on icon "Next" at bounding box center [639, 294] width 26 height 26
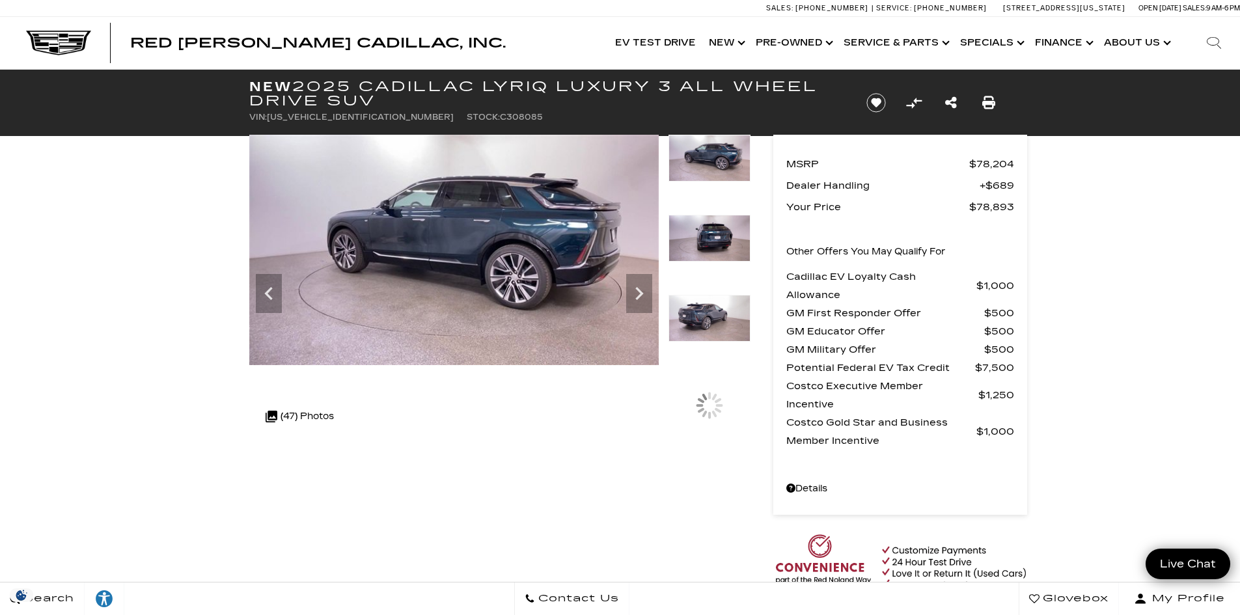
click at [641, 284] on icon "Next" at bounding box center [639, 294] width 26 height 26
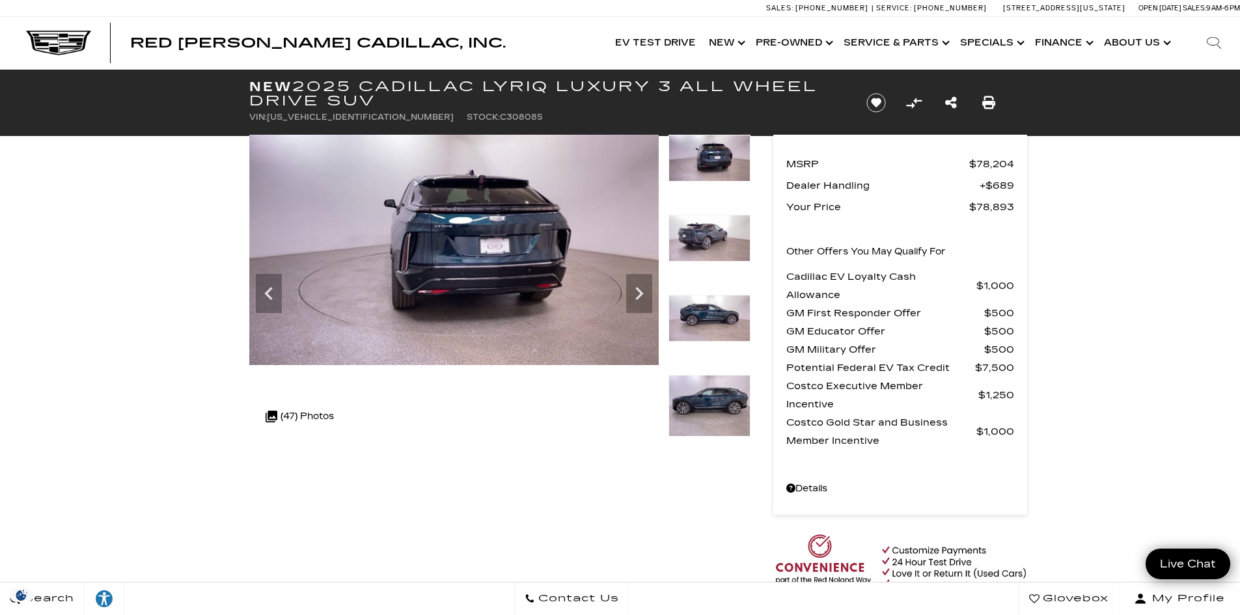
click at [641, 284] on icon "Next" at bounding box center [639, 294] width 26 height 26
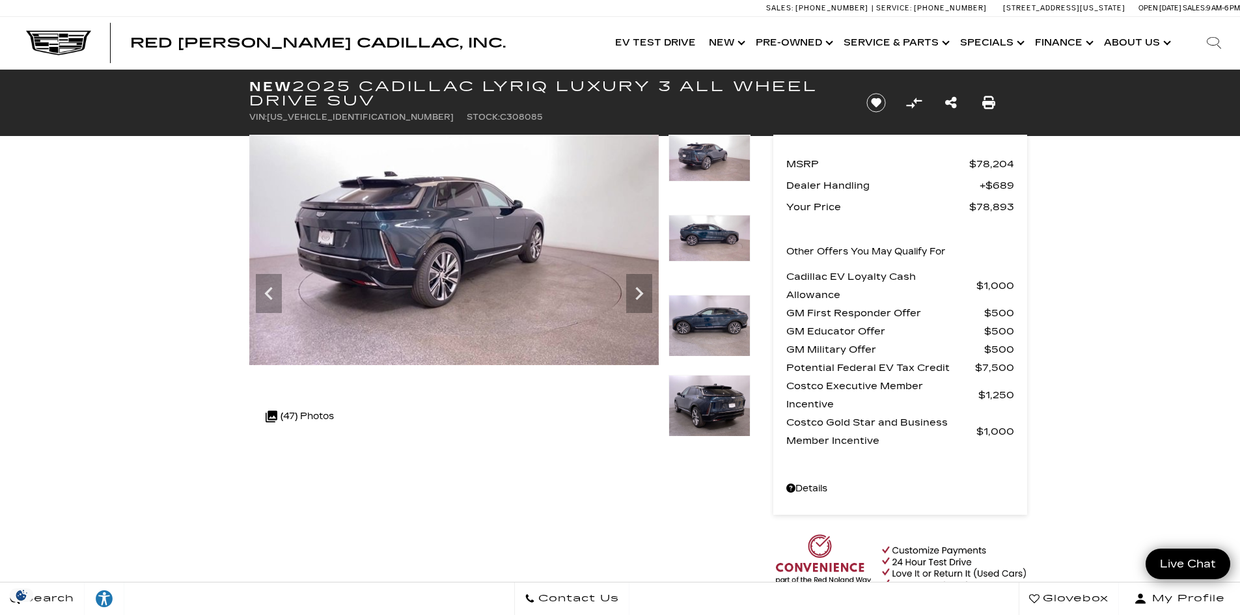
click at [642, 284] on icon "Next" at bounding box center [639, 294] width 26 height 26
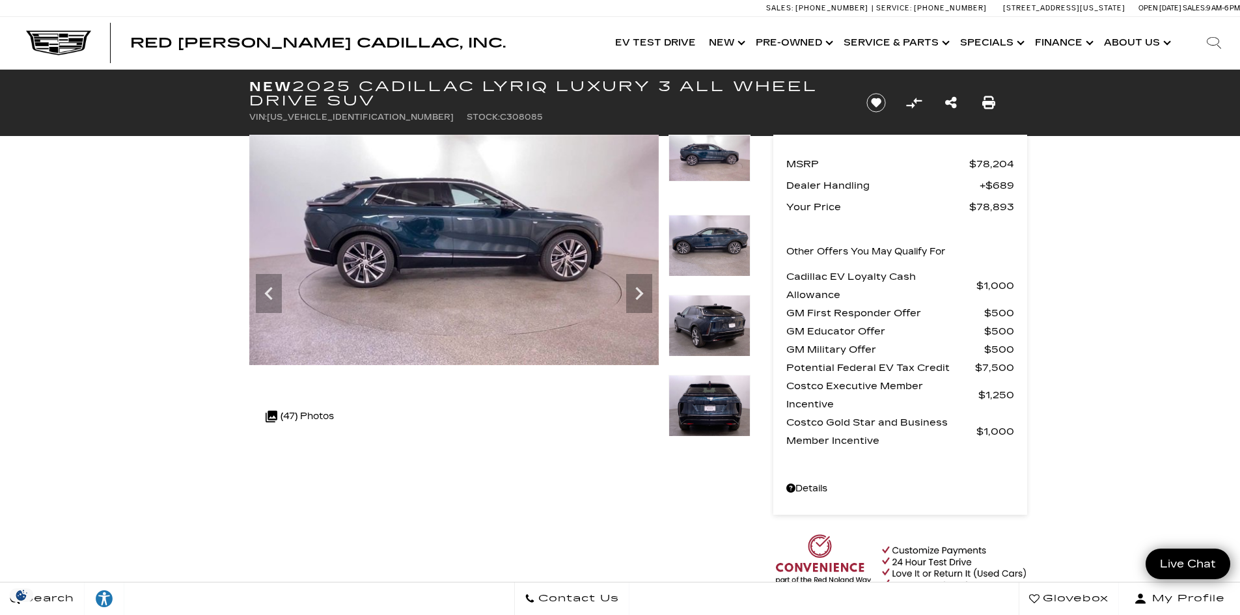
click at [642, 284] on icon "Next" at bounding box center [639, 294] width 26 height 26
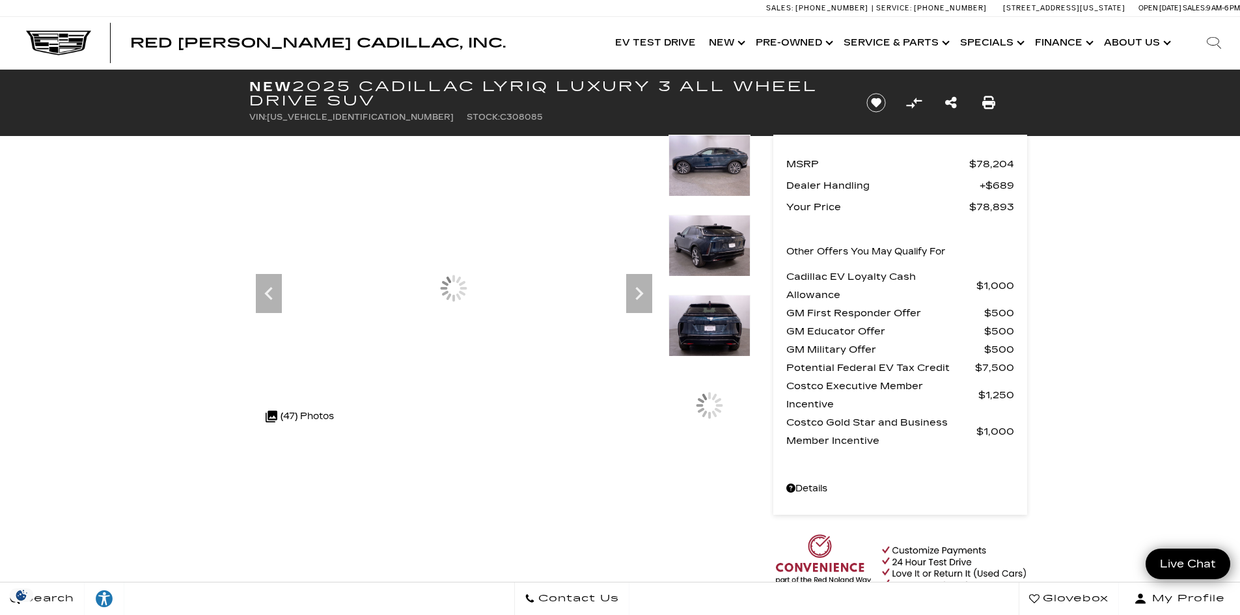
click at [642, 284] on icon "Next" at bounding box center [639, 294] width 26 height 26
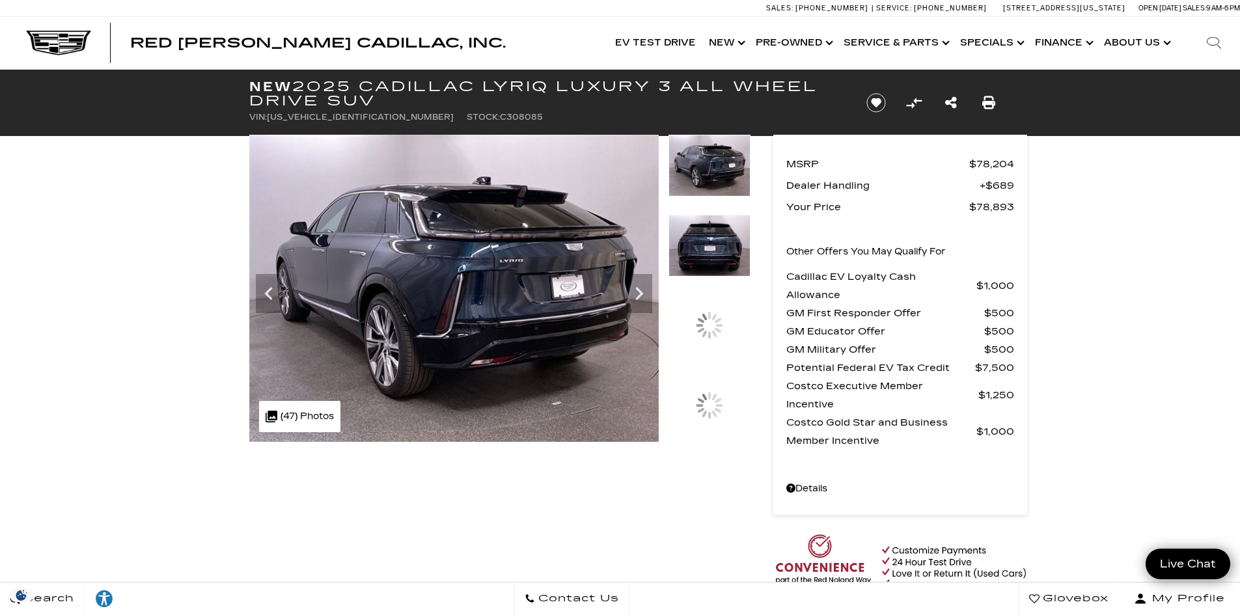
click at [642, 284] on icon "Next" at bounding box center [639, 294] width 26 height 26
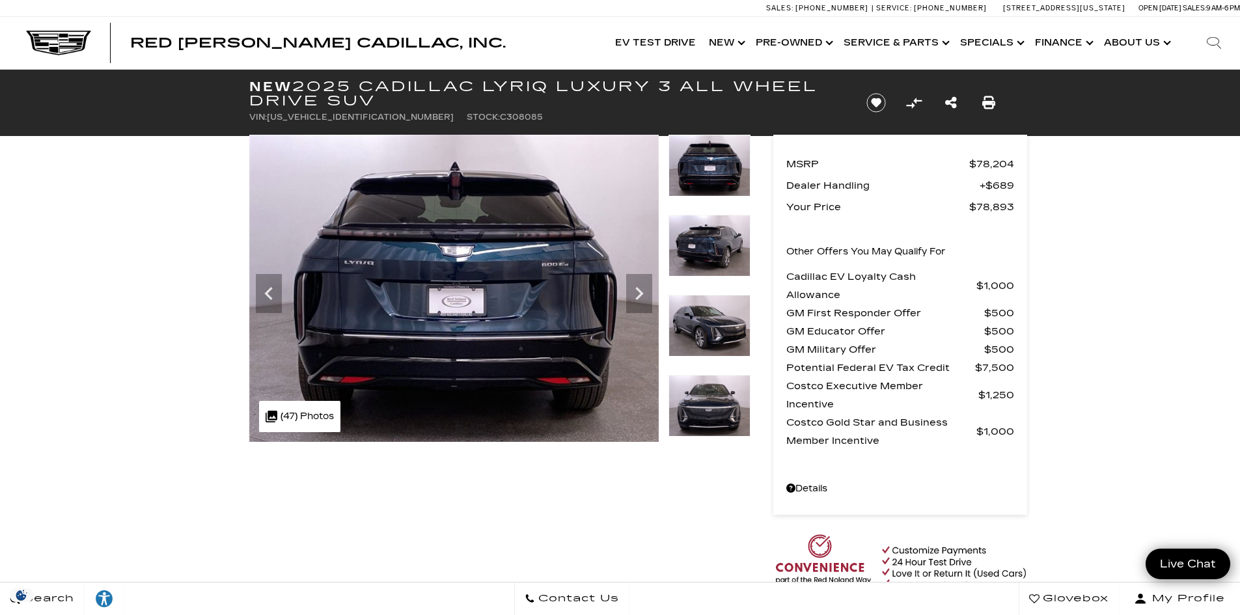
click at [642, 284] on icon "Next" at bounding box center [639, 294] width 26 height 26
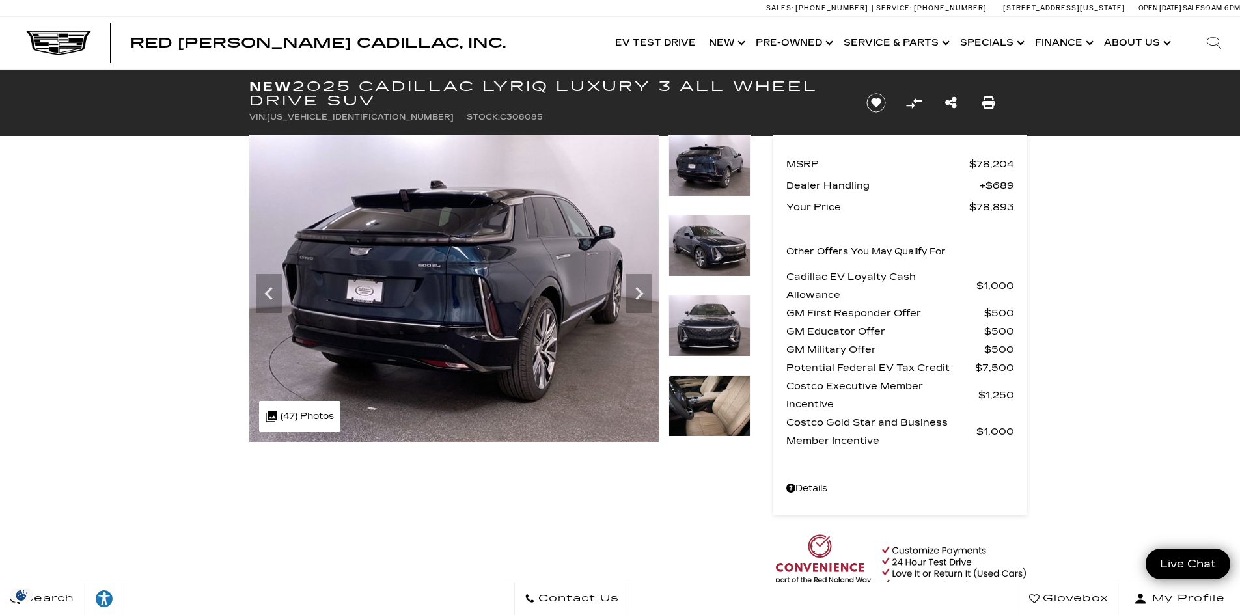
click at [642, 284] on icon "Next" at bounding box center [639, 294] width 26 height 26
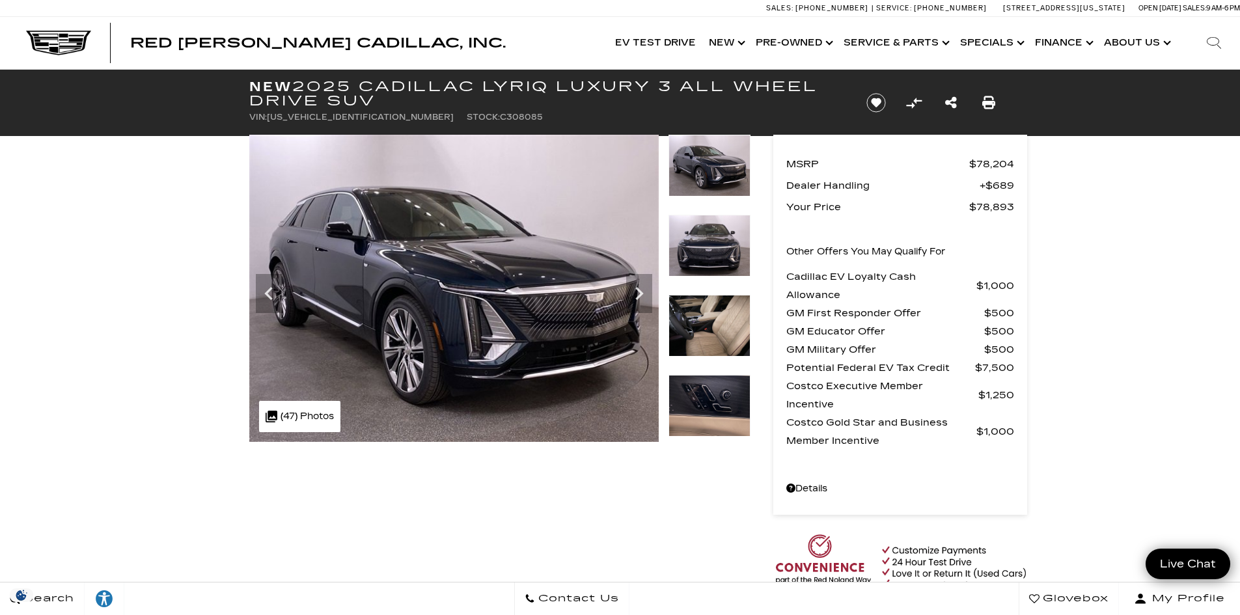
click at [642, 284] on icon "Next" at bounding box center [639, 294] width 26 height 26
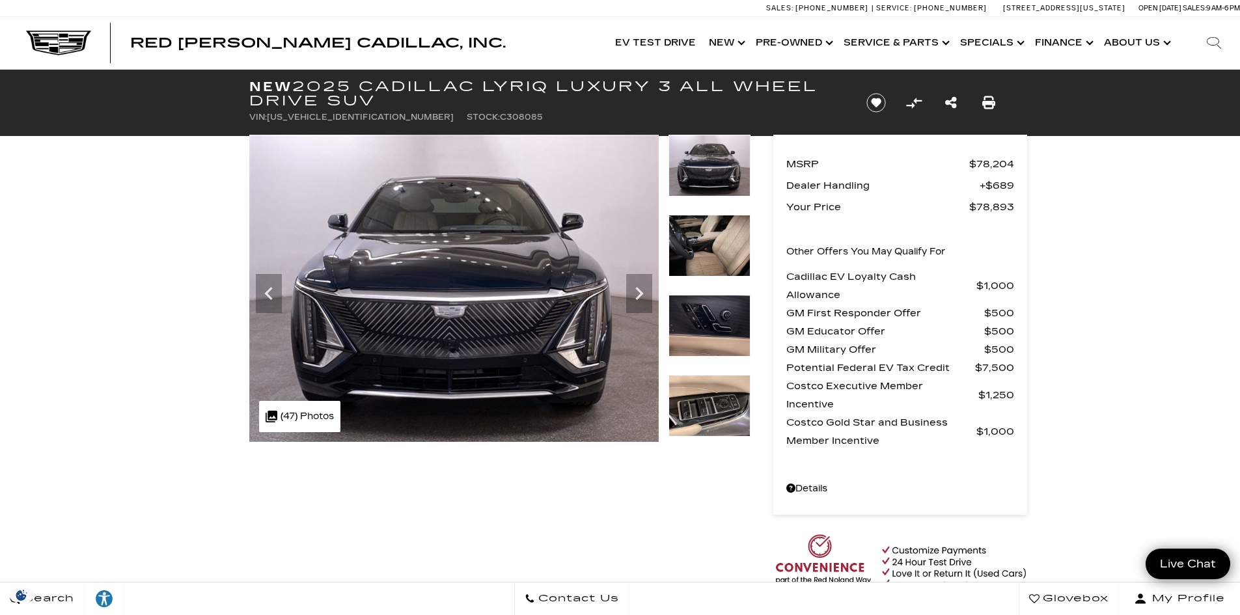
click at [642, 284] on icon "Next" at bounding box center [639, 294] width 26 height 26
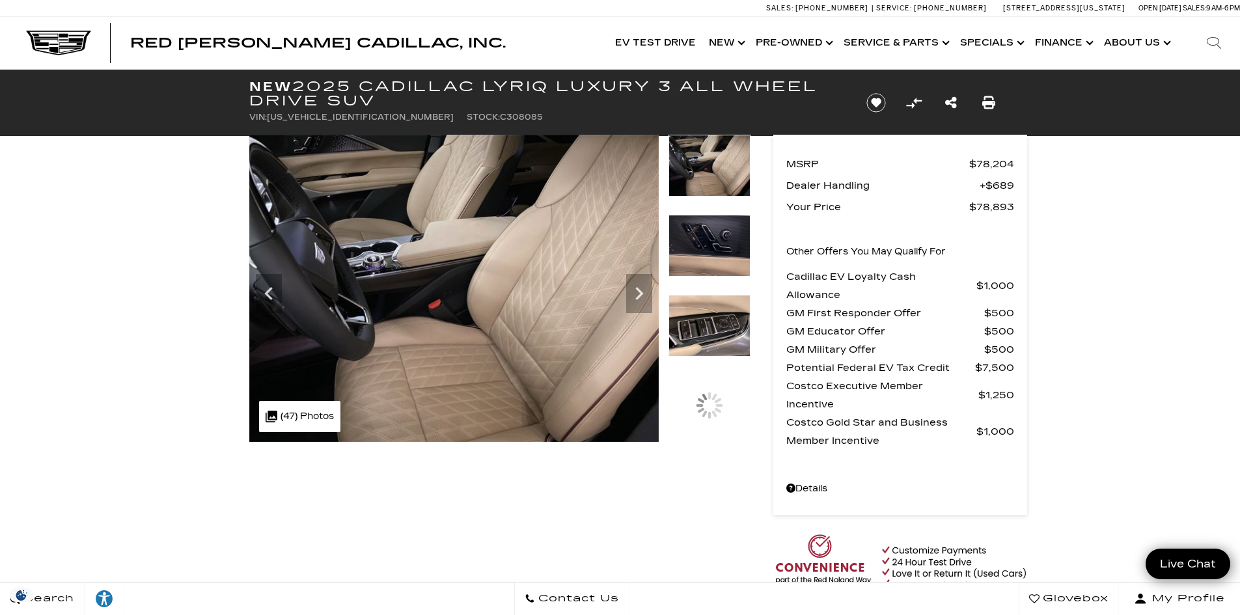
click at [642, 284] on icon "Next" at bounding box center [639, 294] width 26 height 26
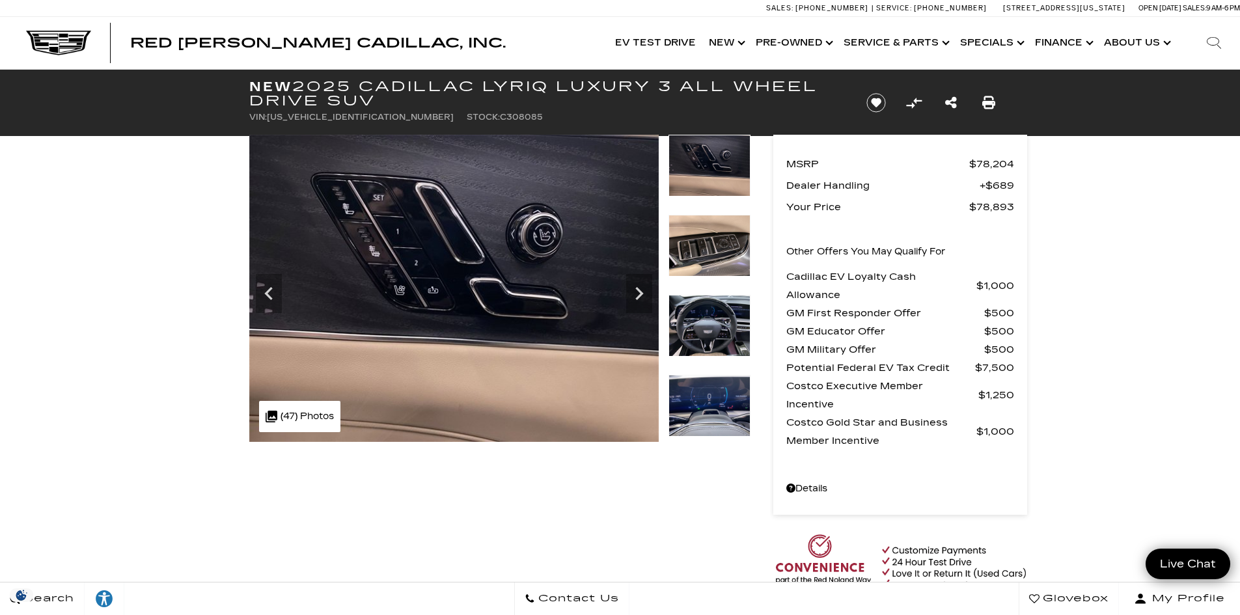
click at [642, 292] on icon "Next" at bounding box center [639, 294] width 26 height 26
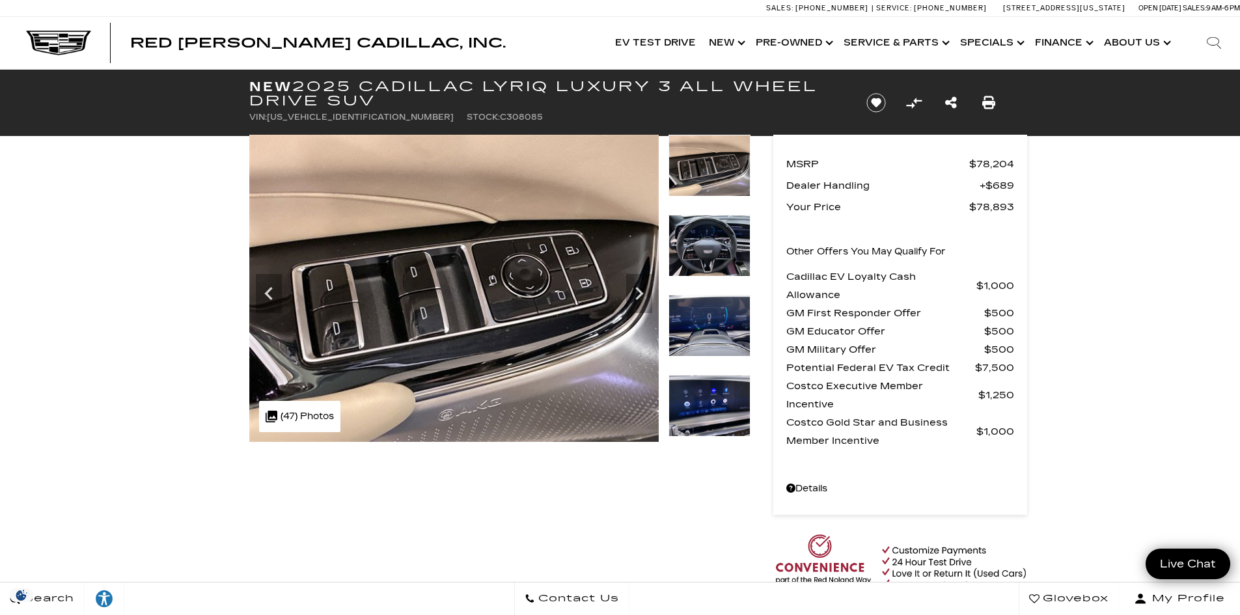
click at [640, 292] on icon "Next" at bounding box center [639, 293] width 8 height 13
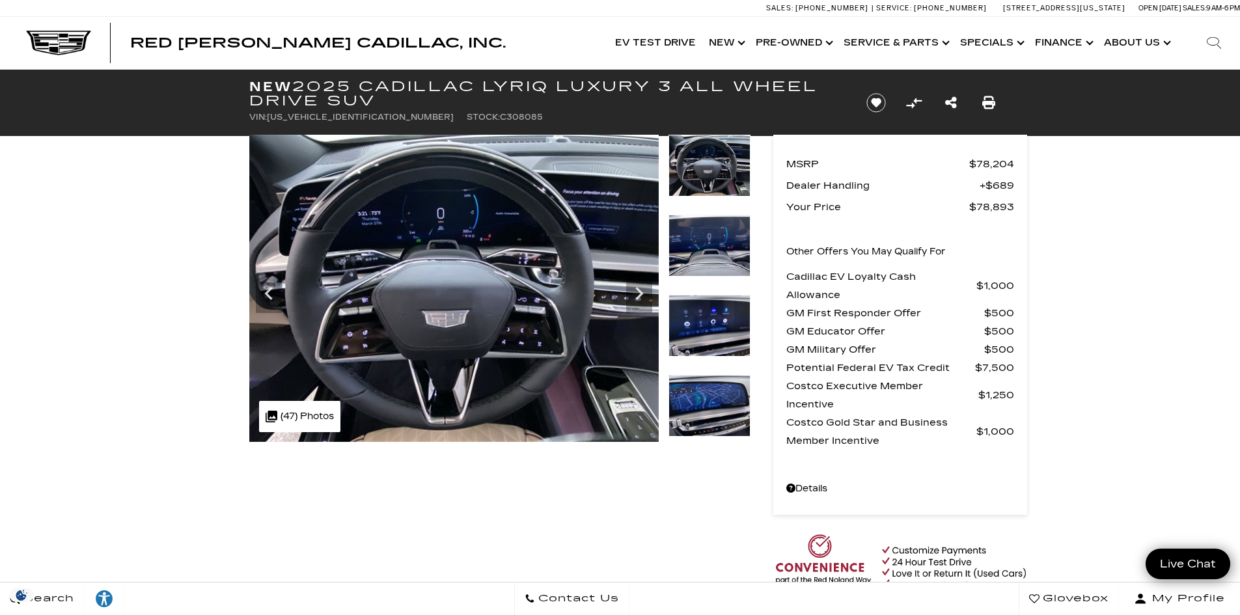
click at [640, 292] on icon "Next" at bounding box center [639, 293] width 8 height 13
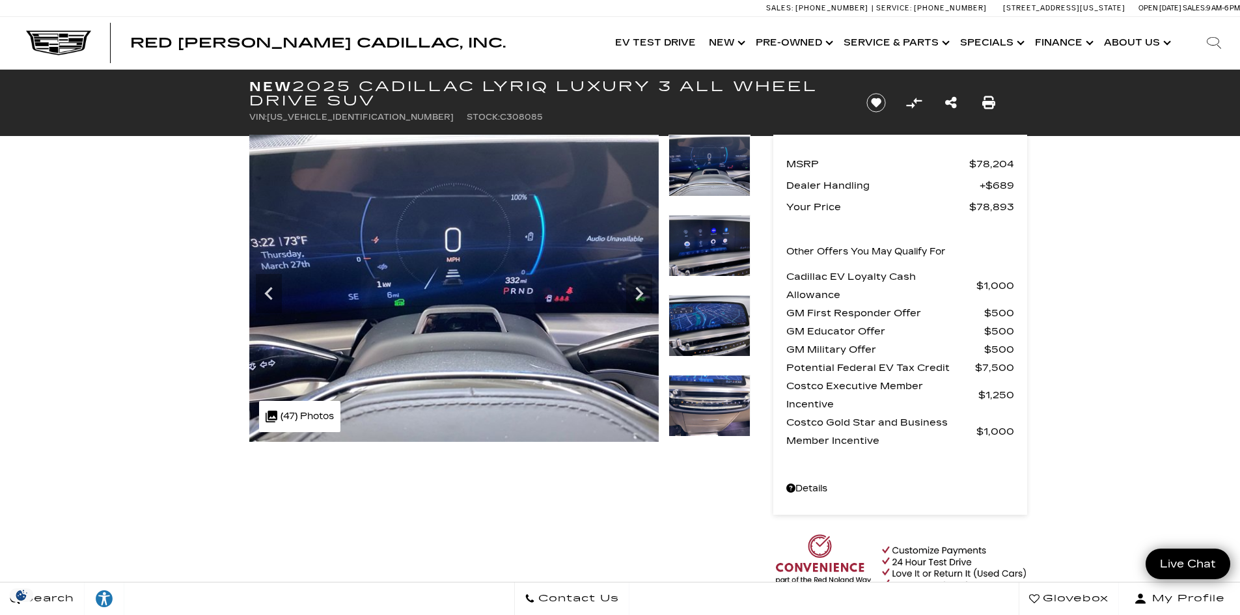
click at [640, 292] on icon "Next" at bounding box center [639, 293] width 8 height 13
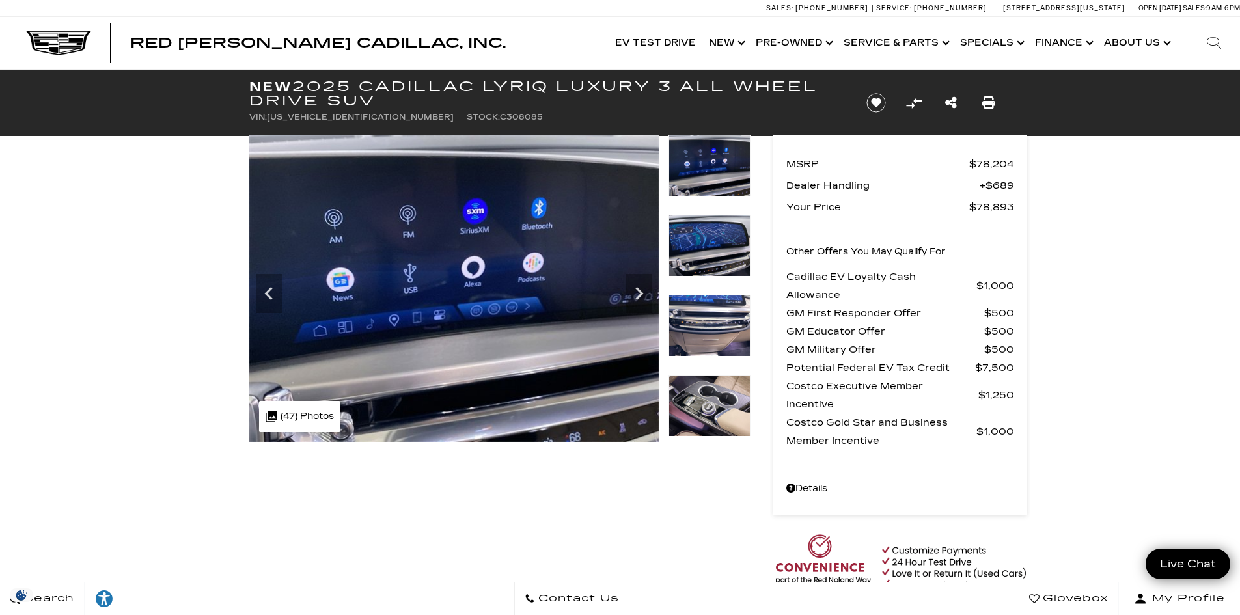
click at [638, 288] on icon "Next" at bounding box center [639, 293] width 8 height 13
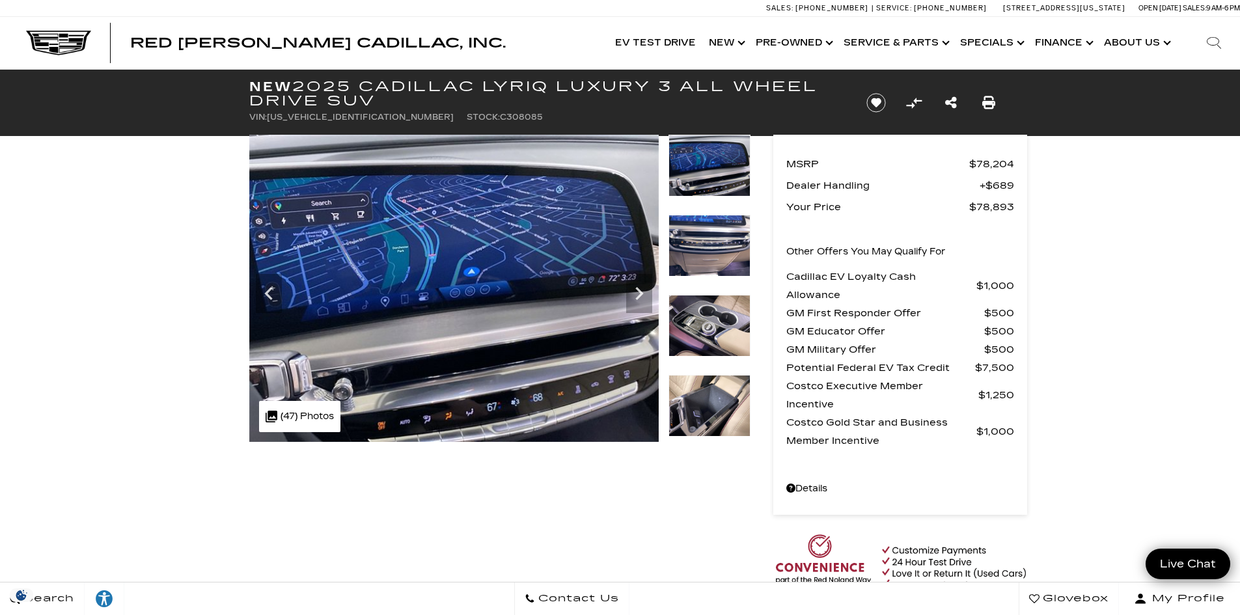
click at [638, 288] on icon "Next" at bounding box center [639, 293] width 8 height 13
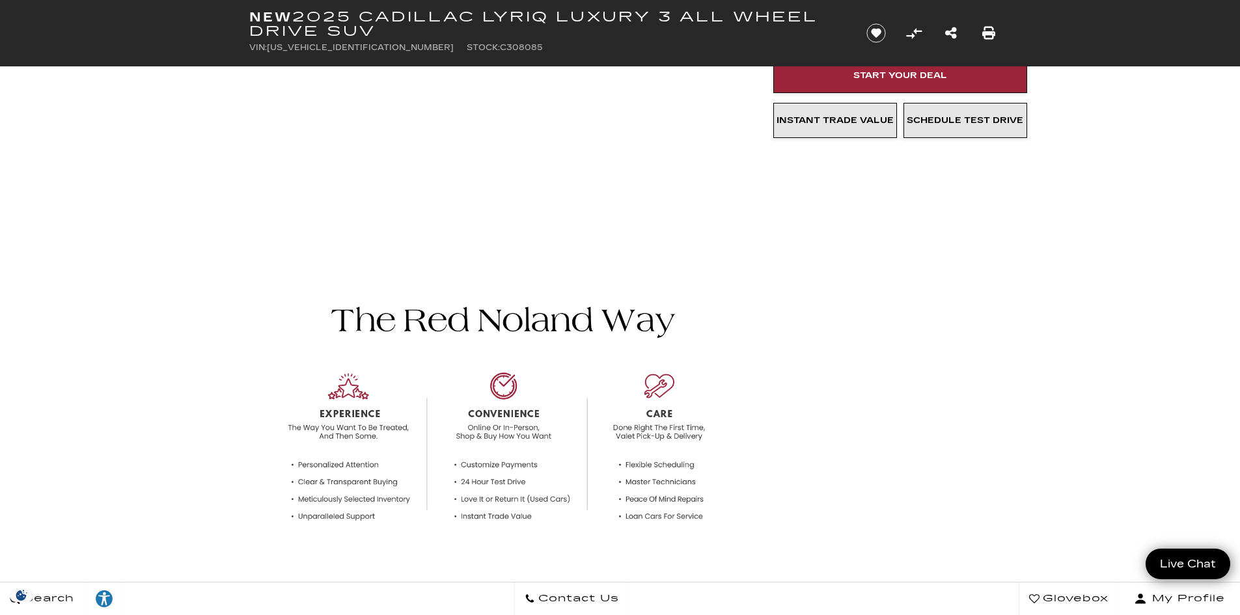
scroll to position [521, 0]
